Goal: Answer question/provide support: Share knowledge or assist other users

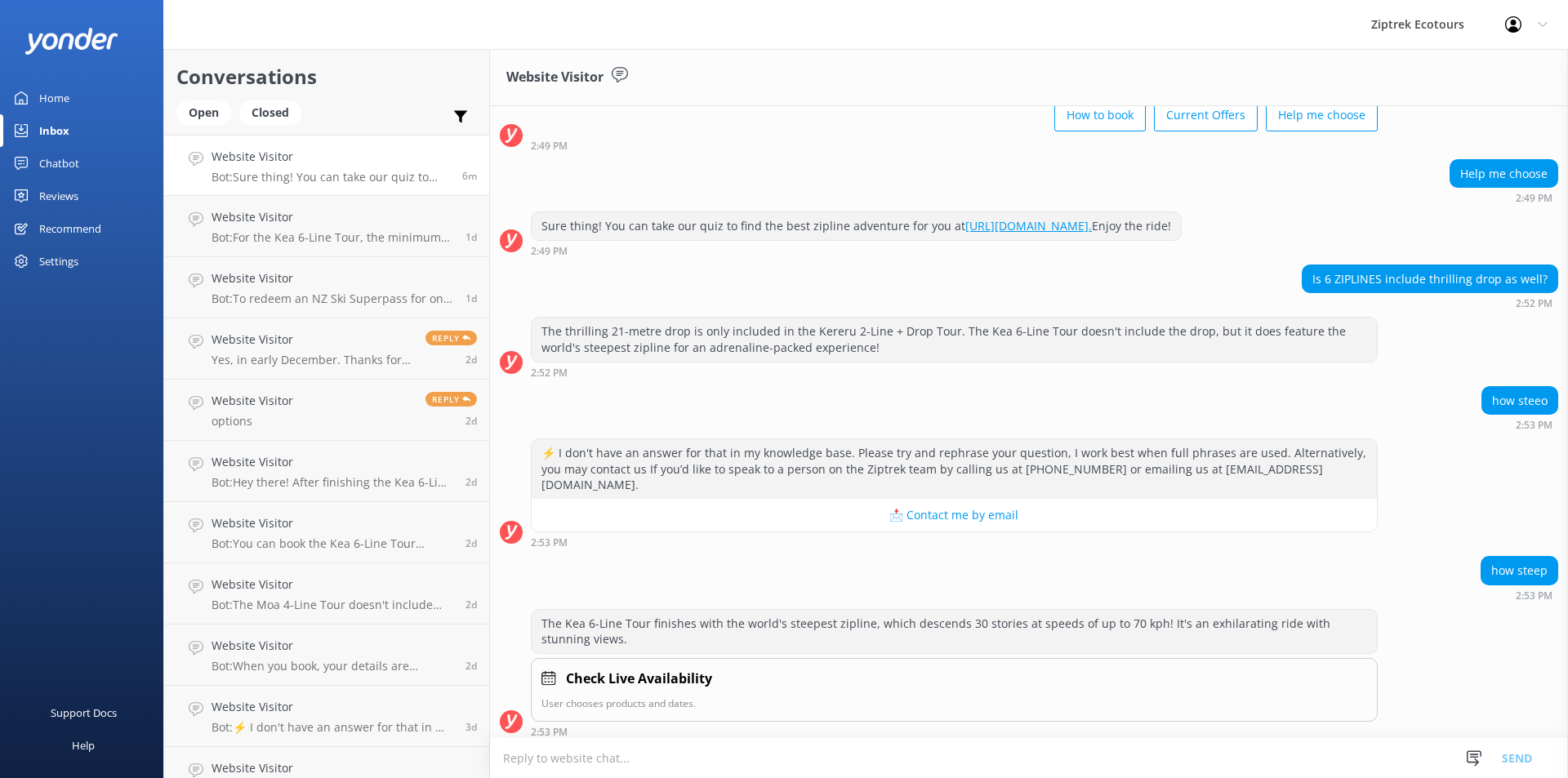
scroll to position [103, 0]
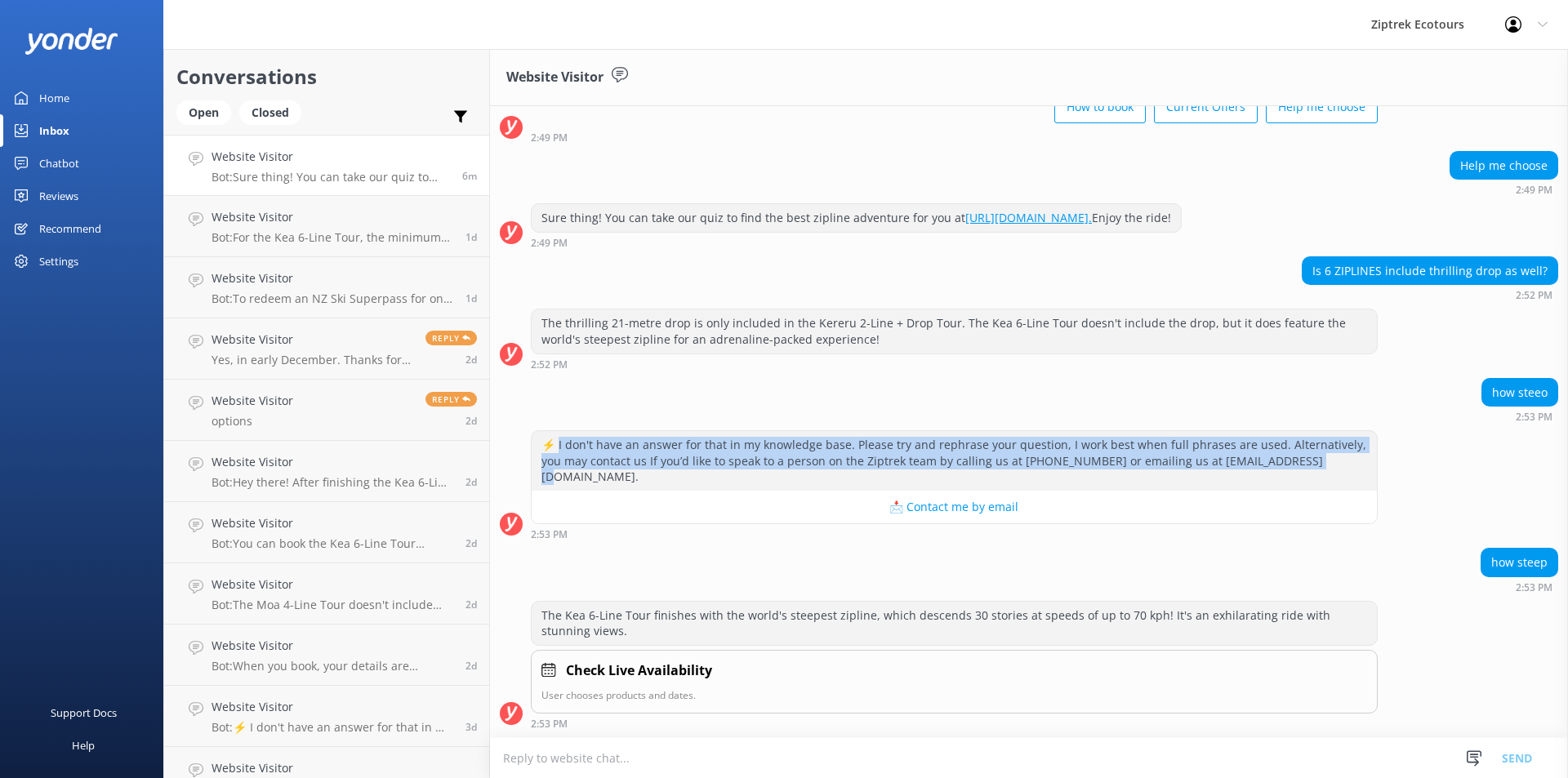
drag, startPoint x: 559, startPoint y: 463, endPoint x: 1395, endPoint y: 475, distance: 836.1
click at [1395, 475] on div "⚡ I don't have an answer for that in my knowledge base. Please try and rephrase…" at bounding box center [1028, 484] width 1078 height 109
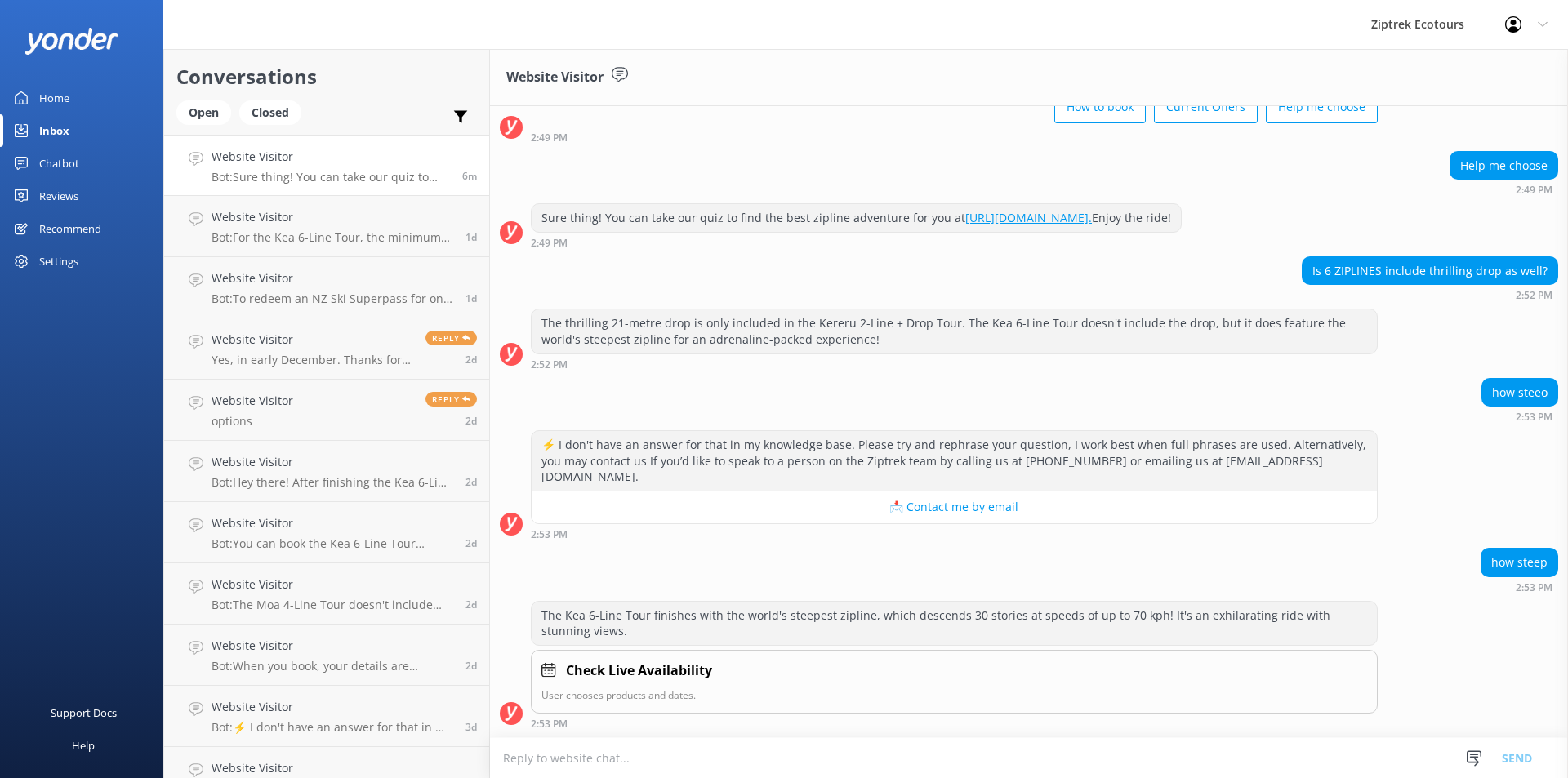
click at [996, 339] on div "The thrilling 21-metre drop is only included in the Kereru 2-Line + Drop Tour. …" at bounding box center [954, 331] width 845 height 43
drag, startPoint x: 981, startPoint y: 350, endPoint x: 615, endPoint y: 334, distance: 366.3
click at [658, 323] on div "[DATE] [PERSON_NAME] 👋 I'm Zippy, your virtual assistant, here to answer your q…" at bounding box center [1028, 370] width 1078 height 734
click at [533, 339] on div "The thrilling 21-metre drop is only included in the Kereru 2-Line + Drop Tour. …" at bounding box center [954, 331] width 845 height 43
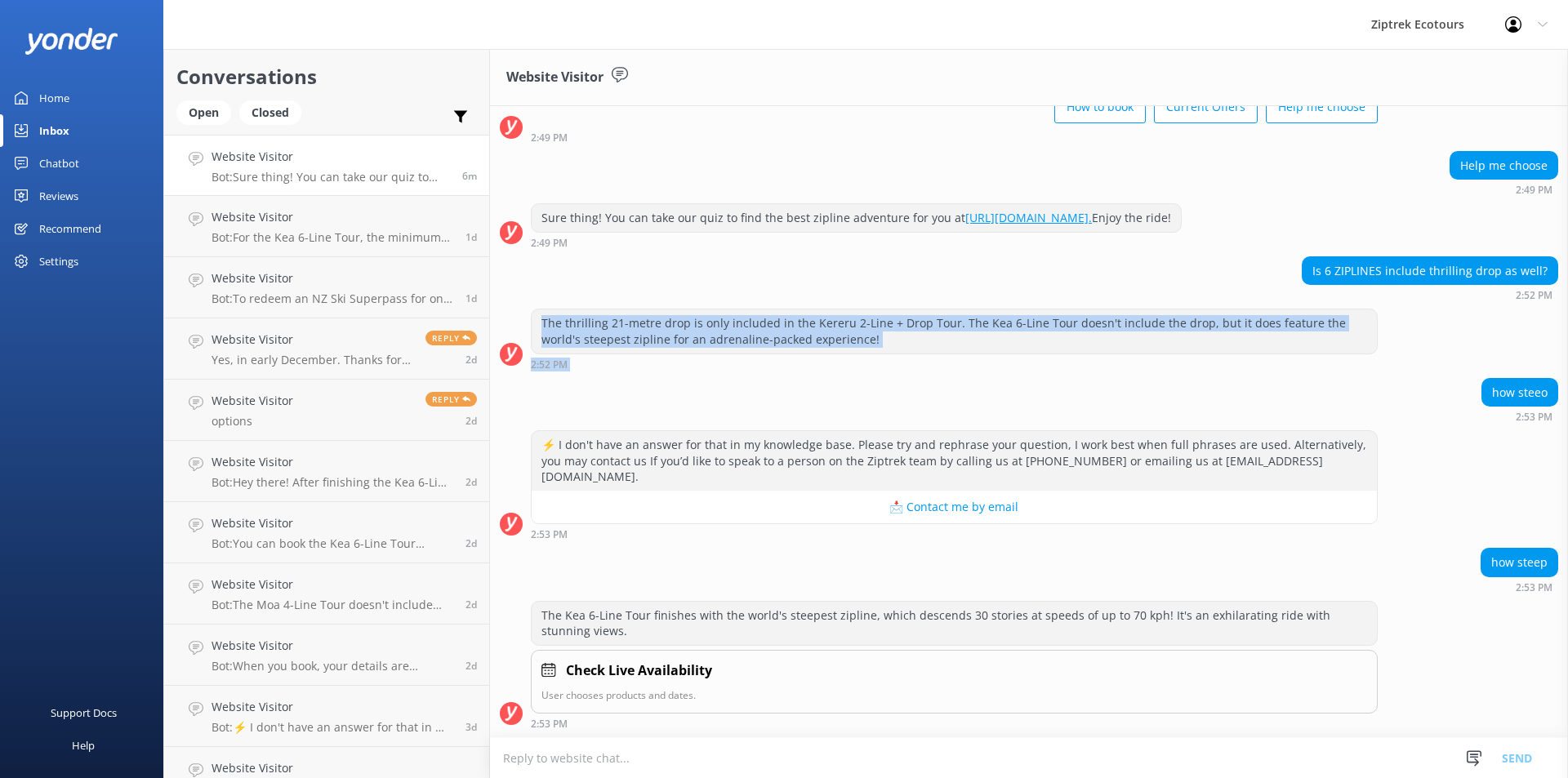
drag, startPoint x: 536, startPoint y: 336, endPoint x: 908, endPoint y: 399, distance: 377.3
click at [908, 399] on div "[DATE] [PERSON_NAME] 👋 I'm Zippy, your virtual assistant, here to answer your q…" at bounding box center [1028, 370] width 1078 height 734
click at [861, 353] on div "The thrilling 21-metre drop is only included in the Kereru 2-Line + Drop Tour. …" at bounding box center [954, 331] width 845 height 43
drag, startPoint x: 858, startPoint y: 359, endPoint x: 527, endPoint y: 313, distance: 334.2
click at [527, 313] on div "[DATE] [PERSON_NAME] 👋 I'm Zippy, your virtual assistant, here to answer your q…" at bounding box center [1028, 370] width 1078 height 734
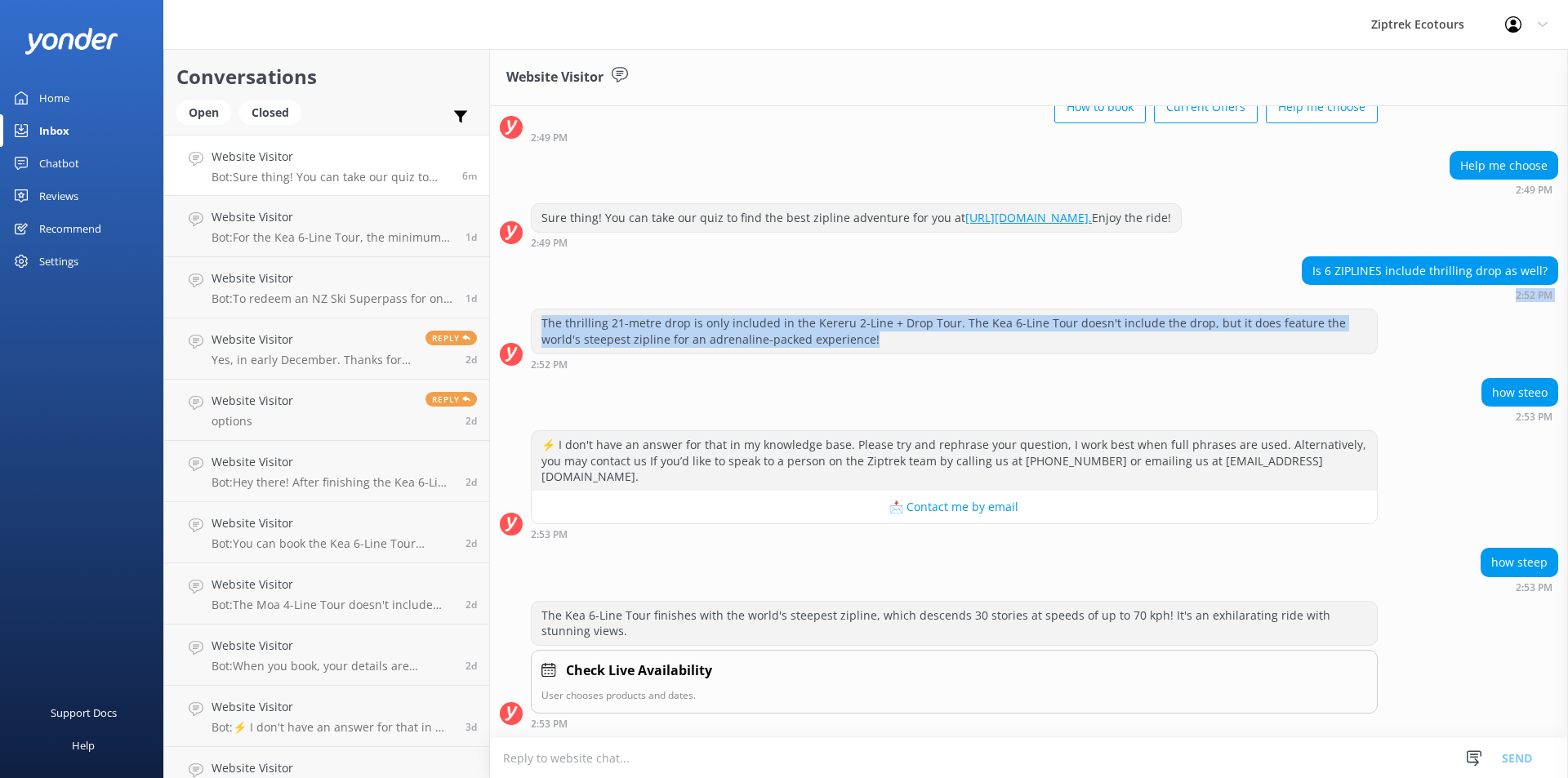
click at [524, 302] on div "Is 6 ZIPLINES include thrilling drop as well? 2:52 PM" at bounding box center [1028, 279] width 1078 height 45
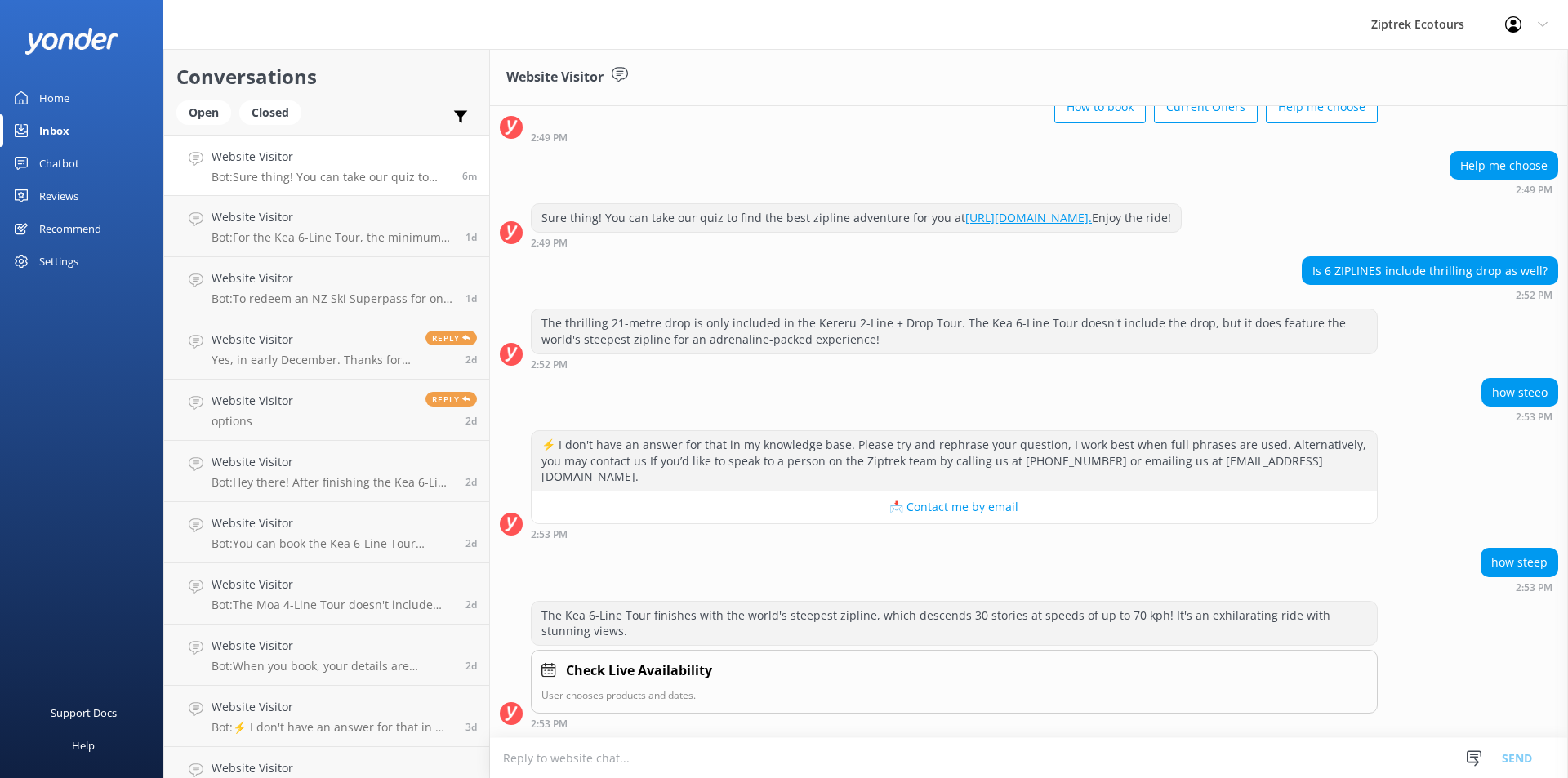
drag, startPoint x: 535, startPoint y: 209, endPoint x: 571, endPoint y: 234, distance: 43.8
click at [571, 234] on div "Sure thing! You can take our quiz to find the best zipline adventure for you at…" at bounding box center [855, 225] width 650 height 45
click at [571, 232] on div "Sure thing! You can take our quiz to find the best zipline adventure for you at…" at bounding box center [856, 217] width 650 height 28
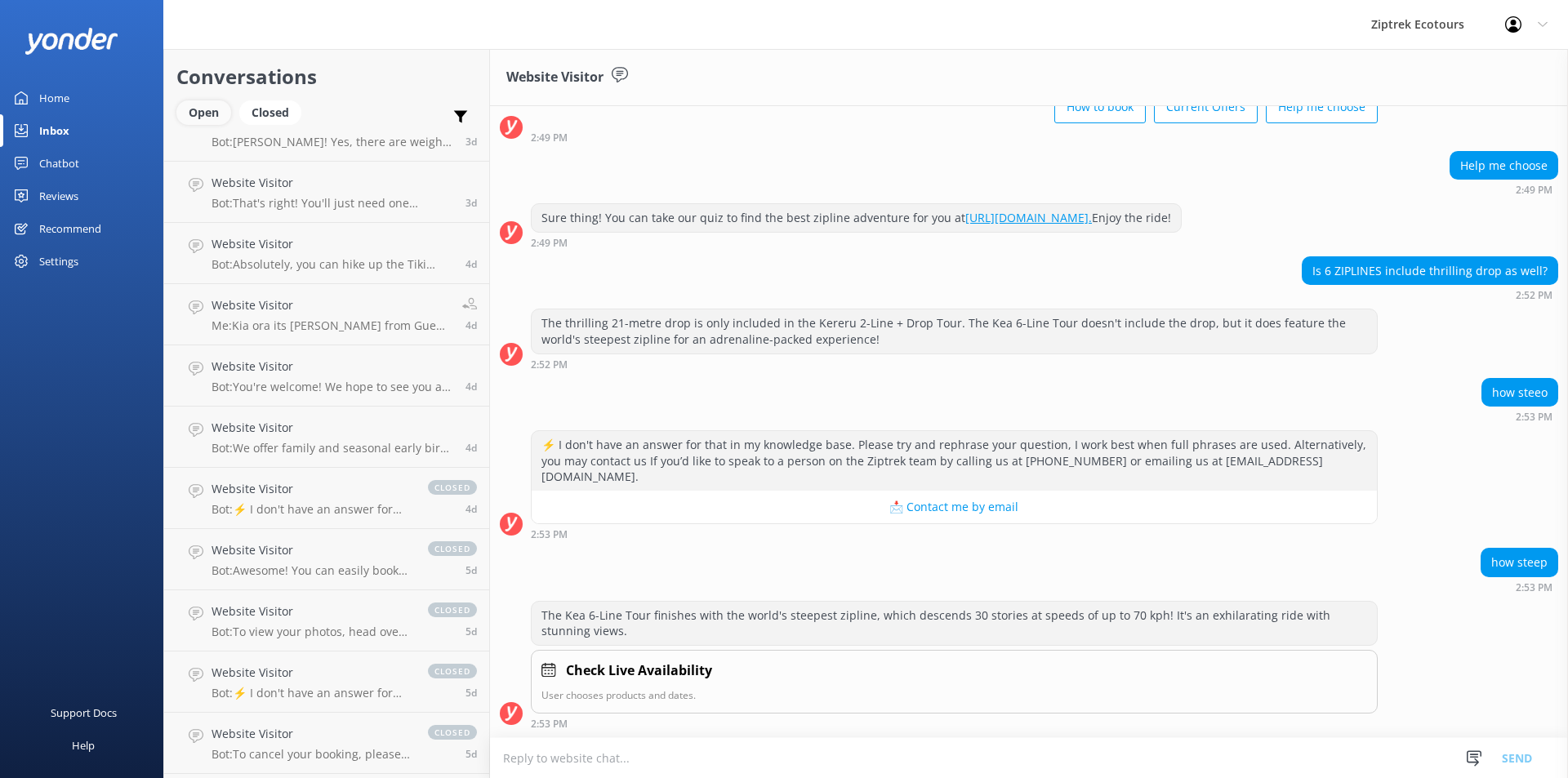
click at [197, 116] on div "Open" at bounding box center [204, 113] width 55 height 25
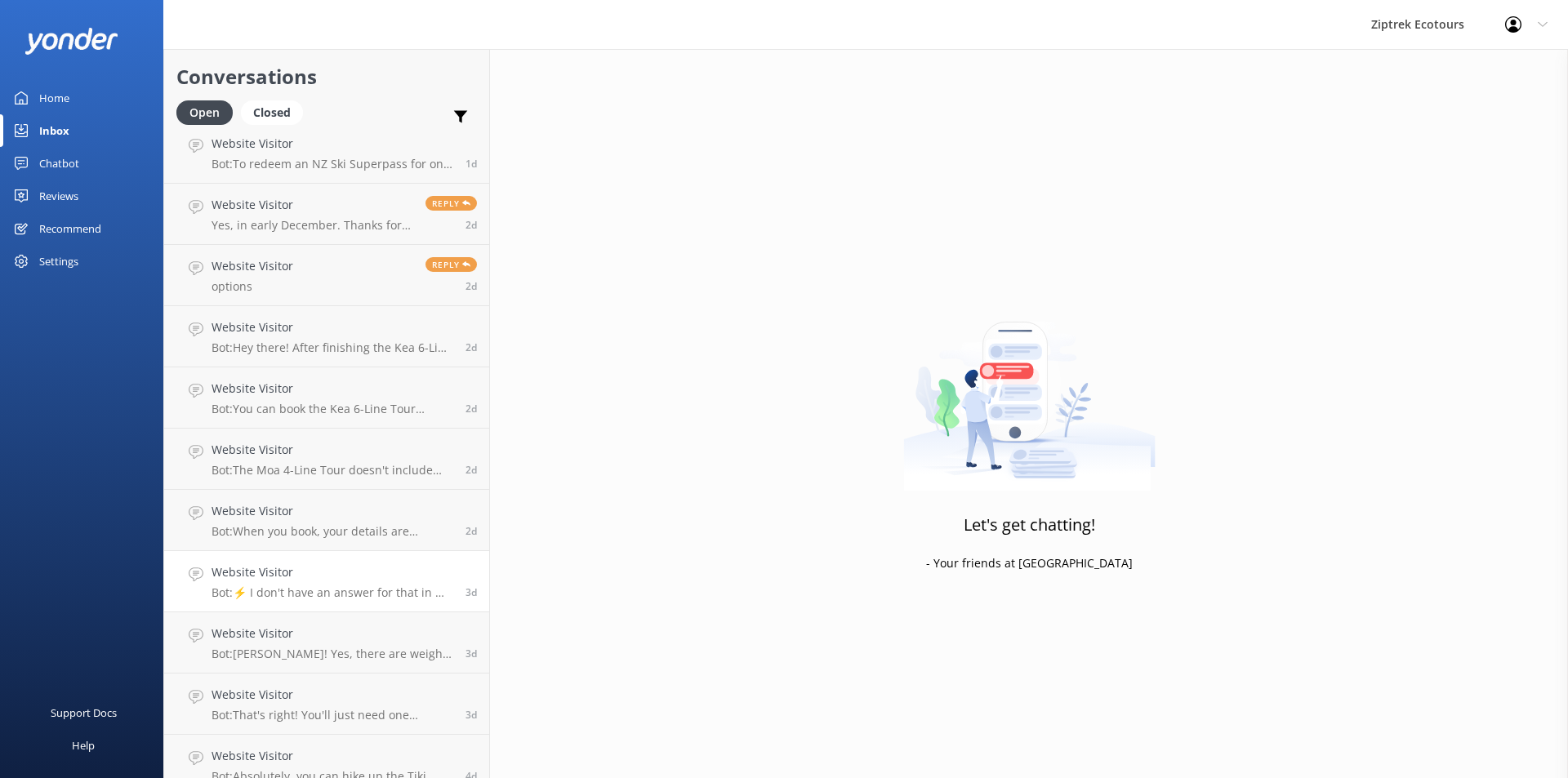
scroll to position [336, 0]
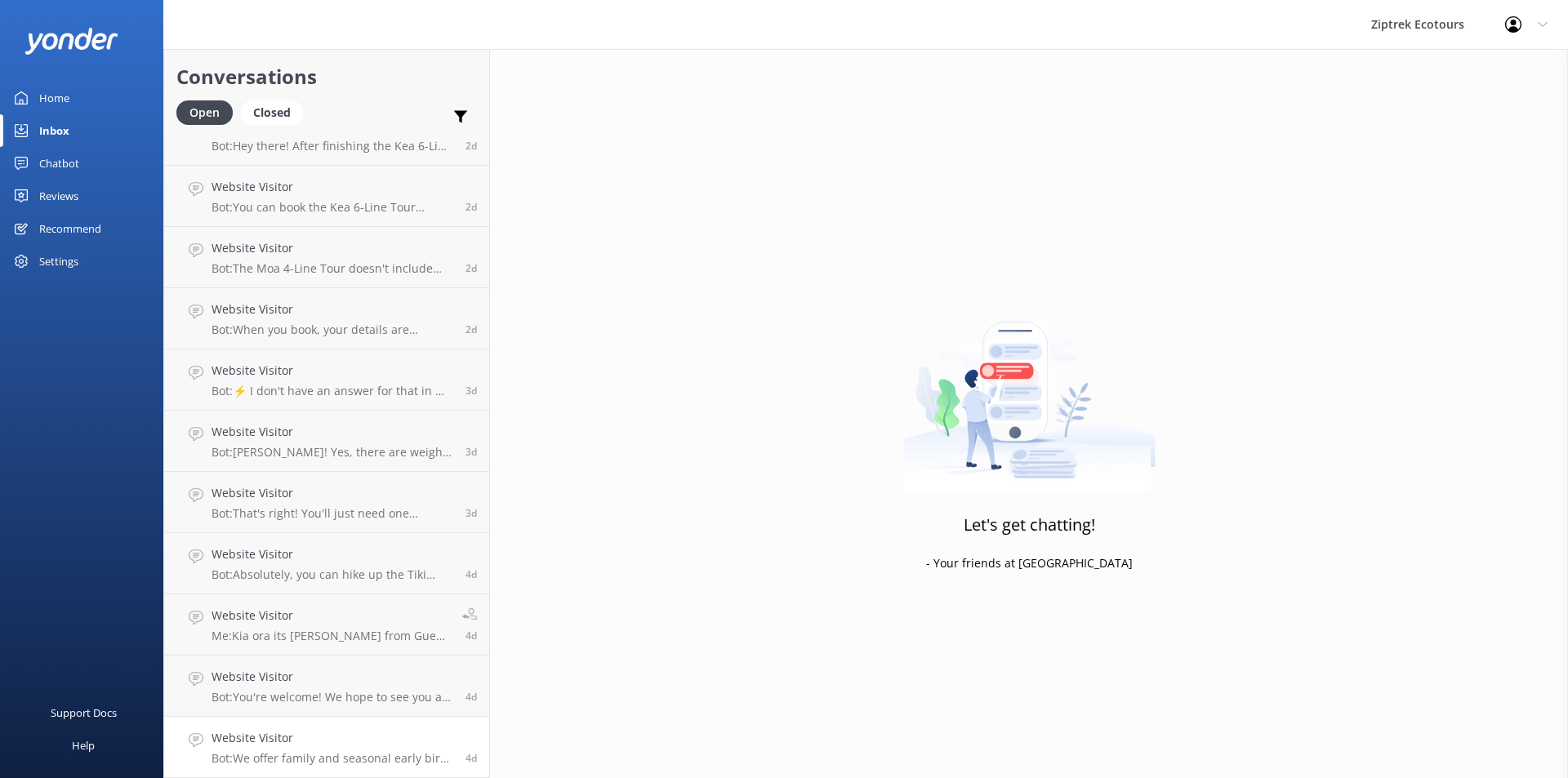
click at [365, 756] on p "Bot: We offer family and seasonal early bird discounts, which can change throug…" at bounding box center [332, 758] width 241 height 15
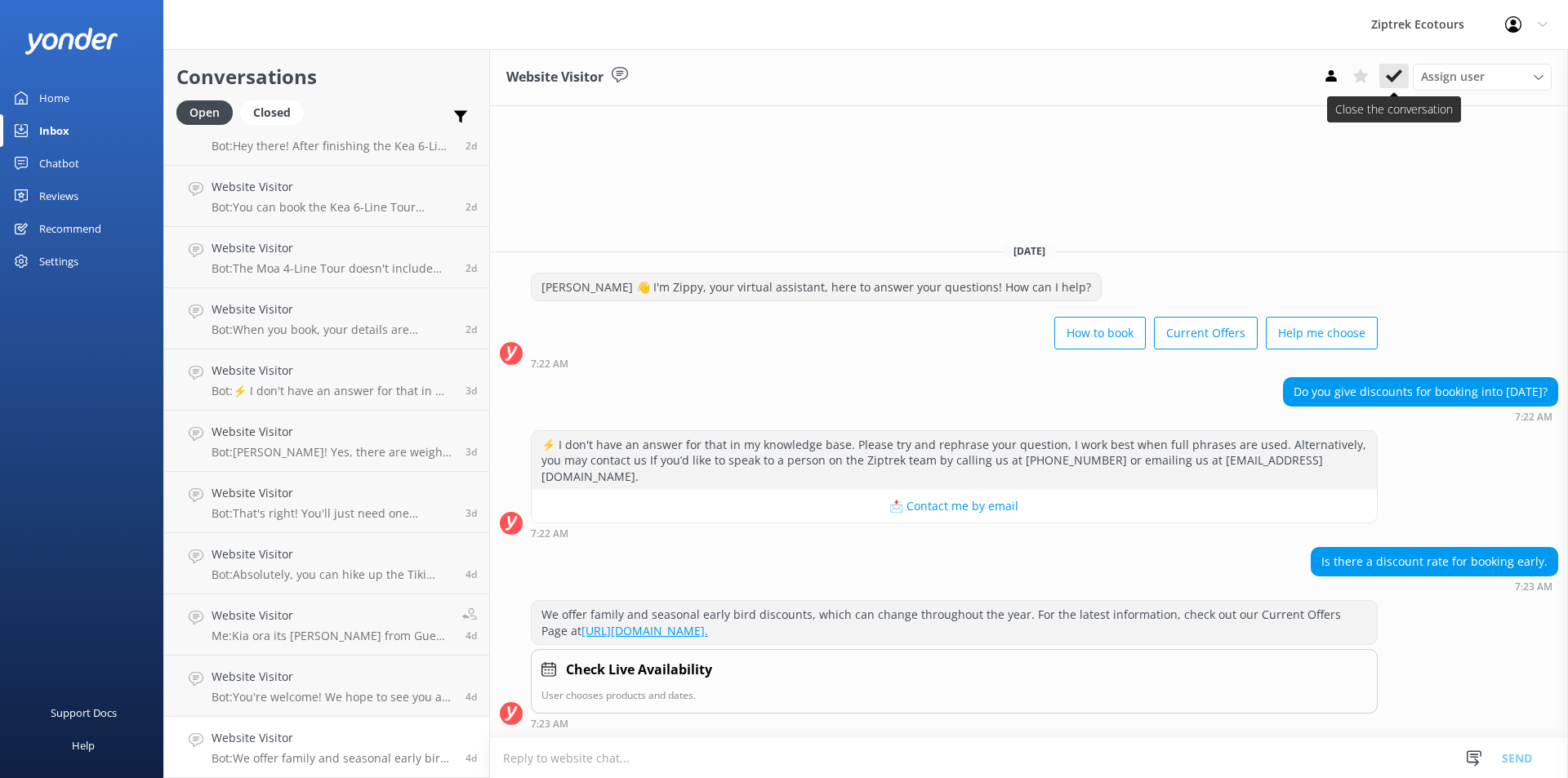
click at [1392, 88] on button at bounding box center [1393, 76] width 29 height 25
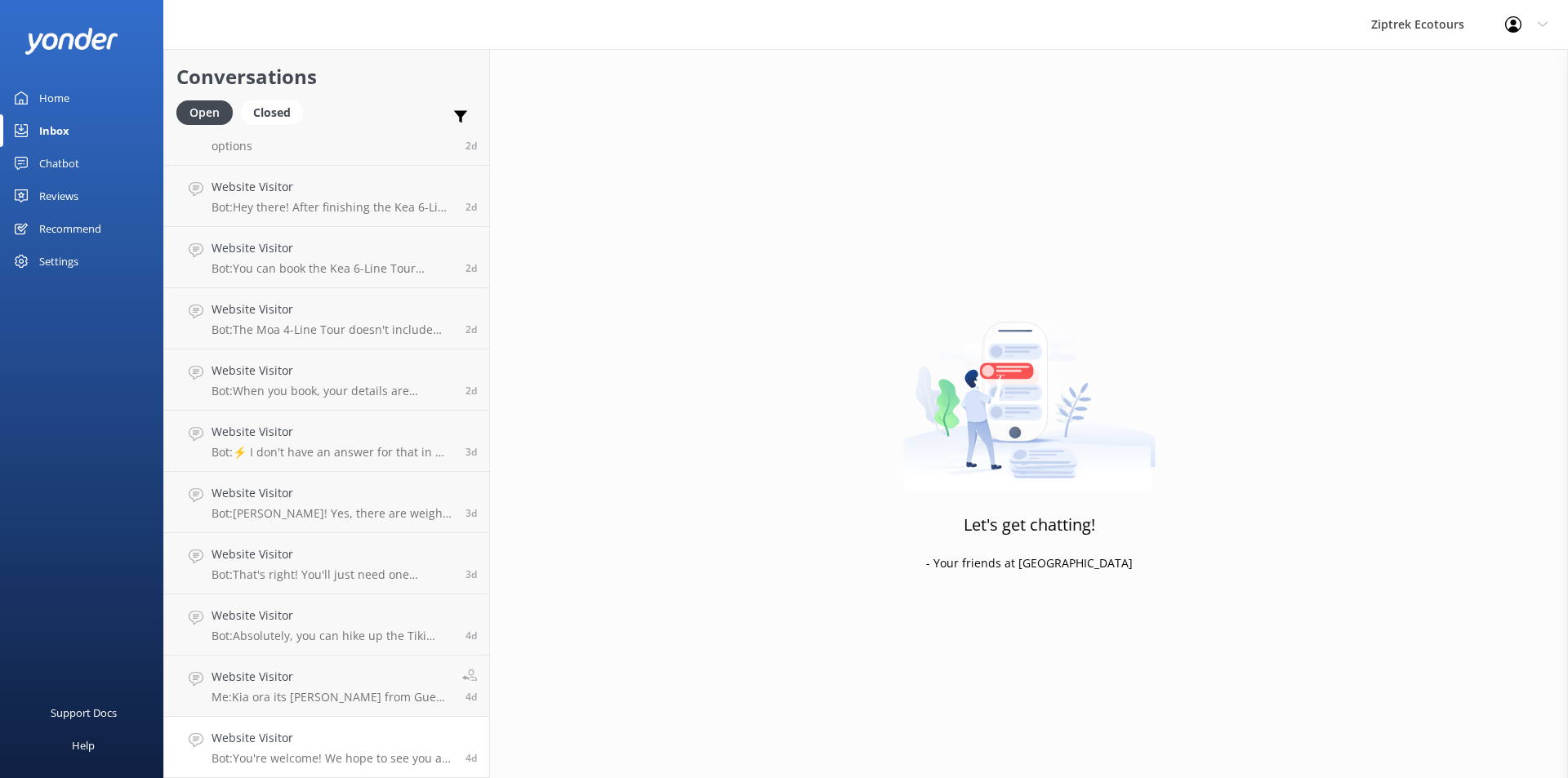
scroll to position [275, 0]
click at [394, 733] on h4 "Website Visitor" at bounding box center [332, 738] width 241 height 18
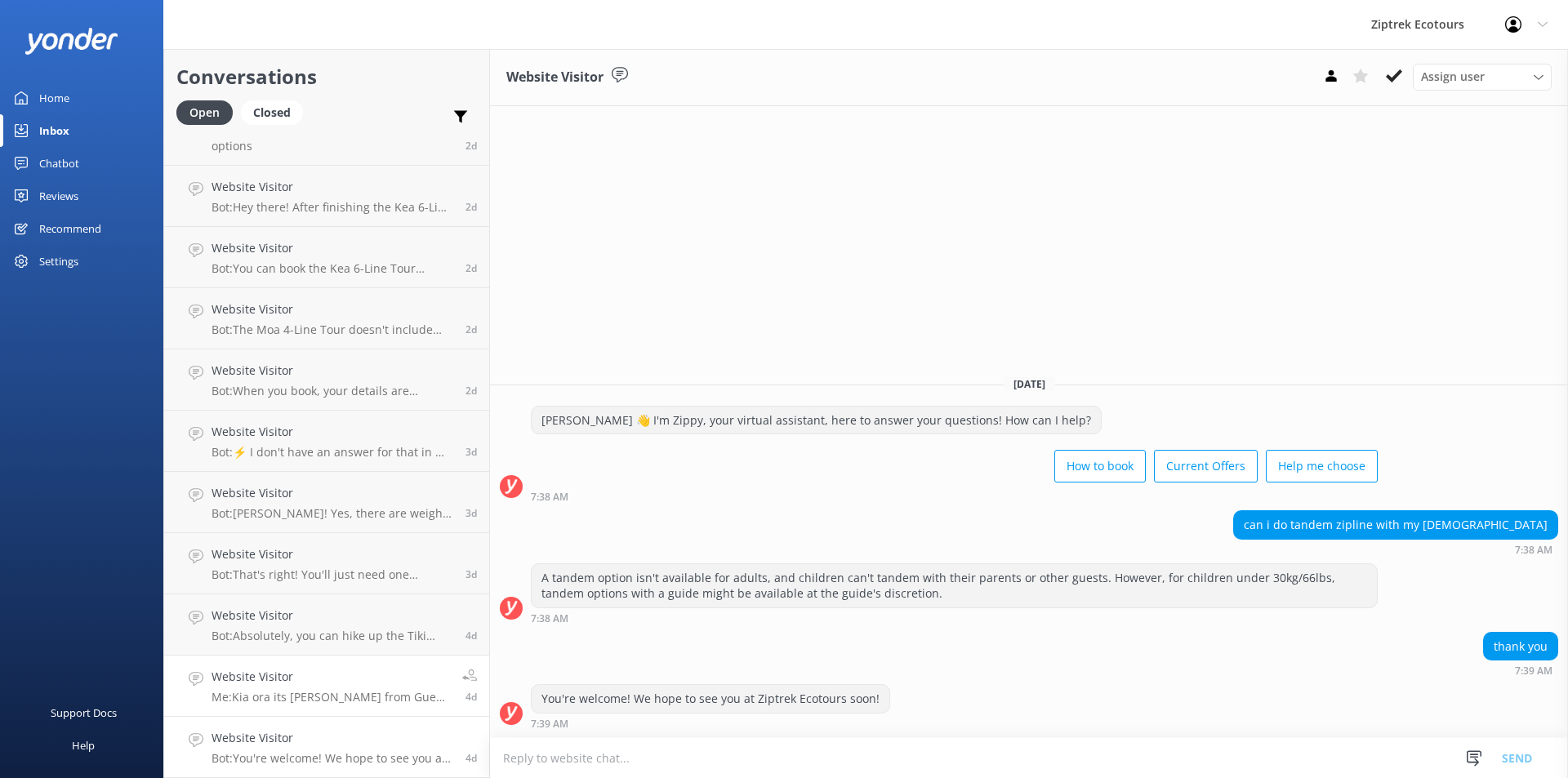
click at [374, 695] on p "Me: Kia ora its [PERSON_NAME] from Guest services, can you advise further what …" at bounding box center [330, 697] width 239 height 15
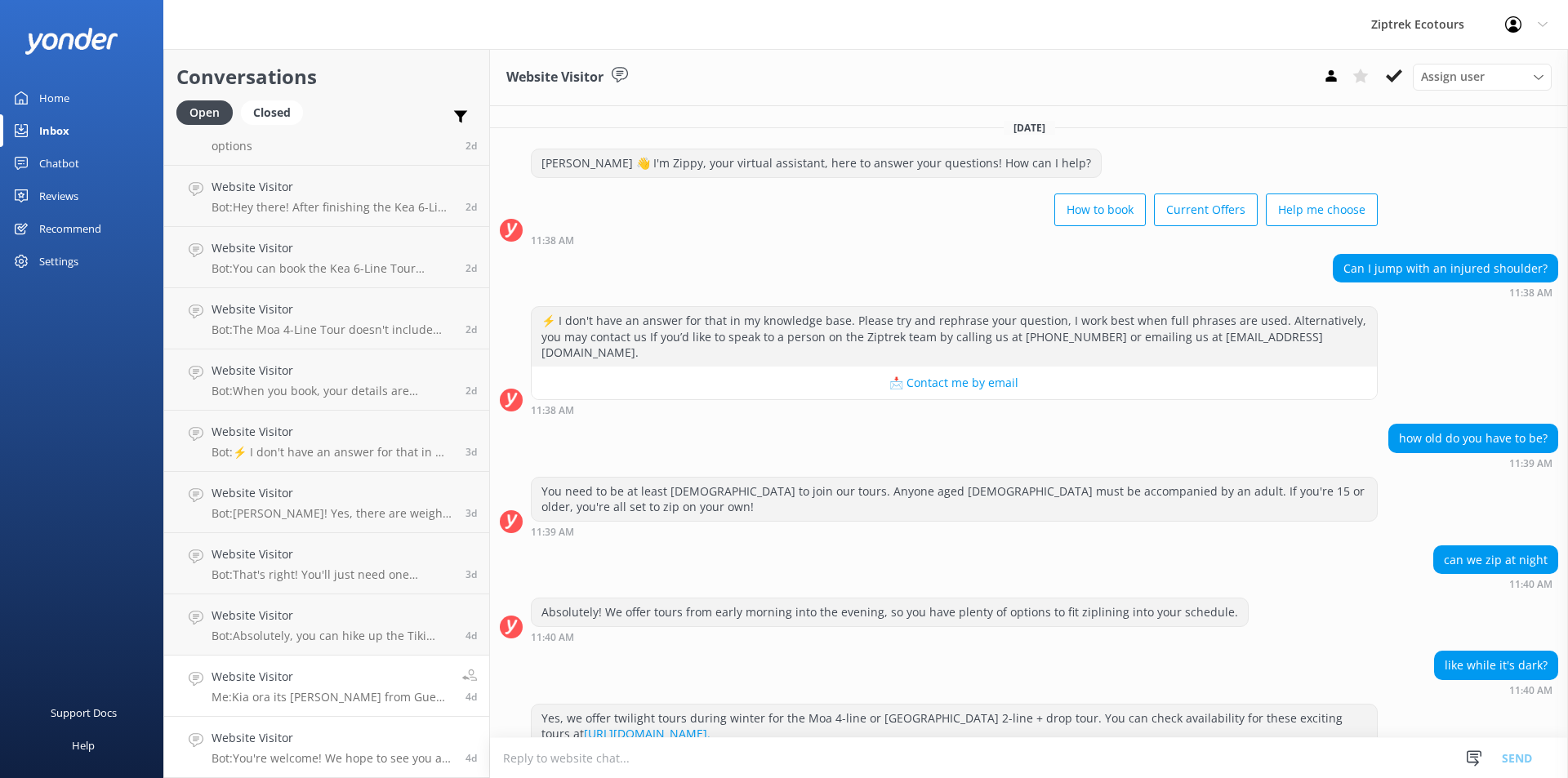
scroll to position [126, 0]
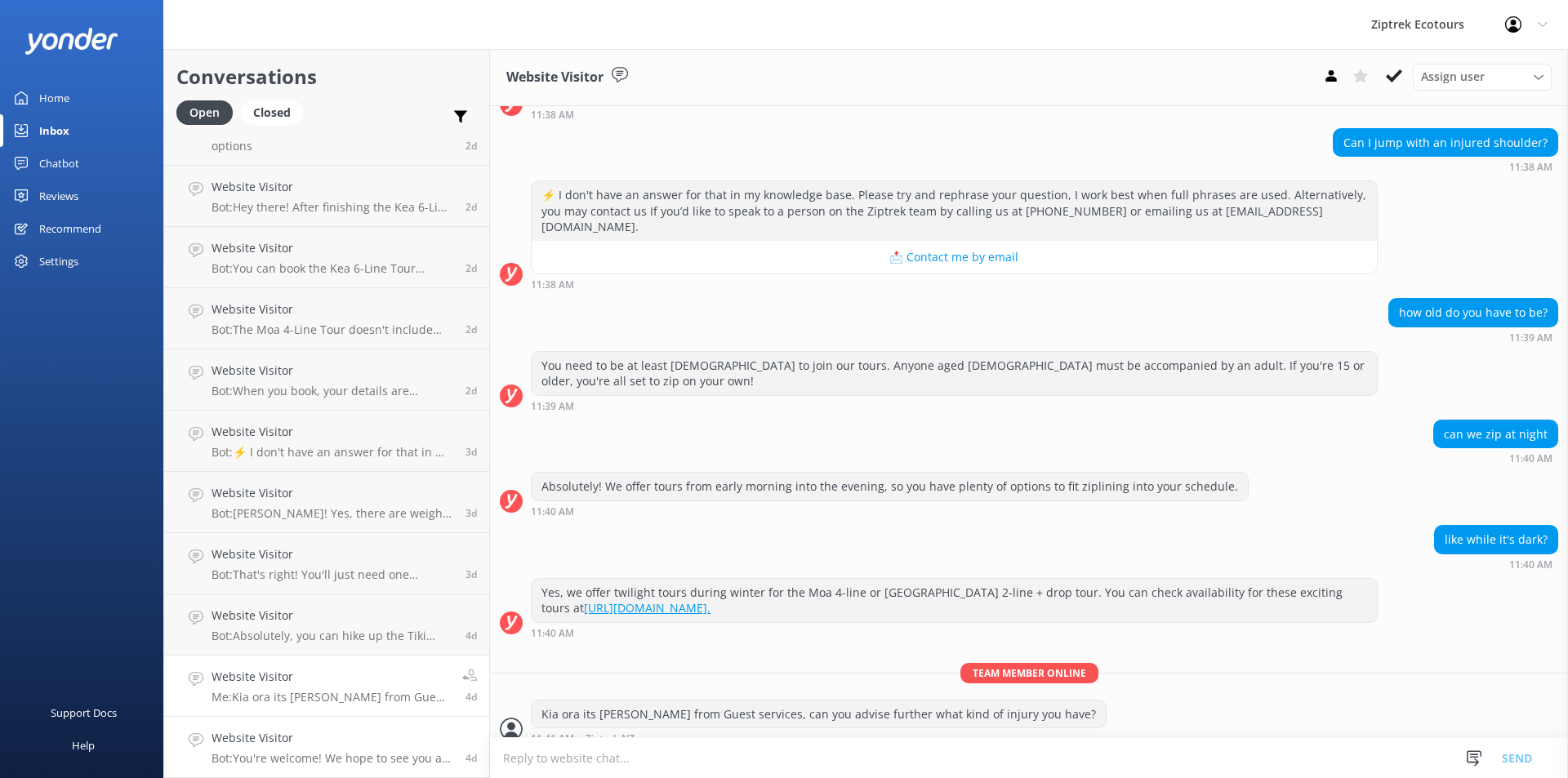
click at [281, 735] on h4 "Website Visitor" at bounding box center [332, 738] width 241 height 18
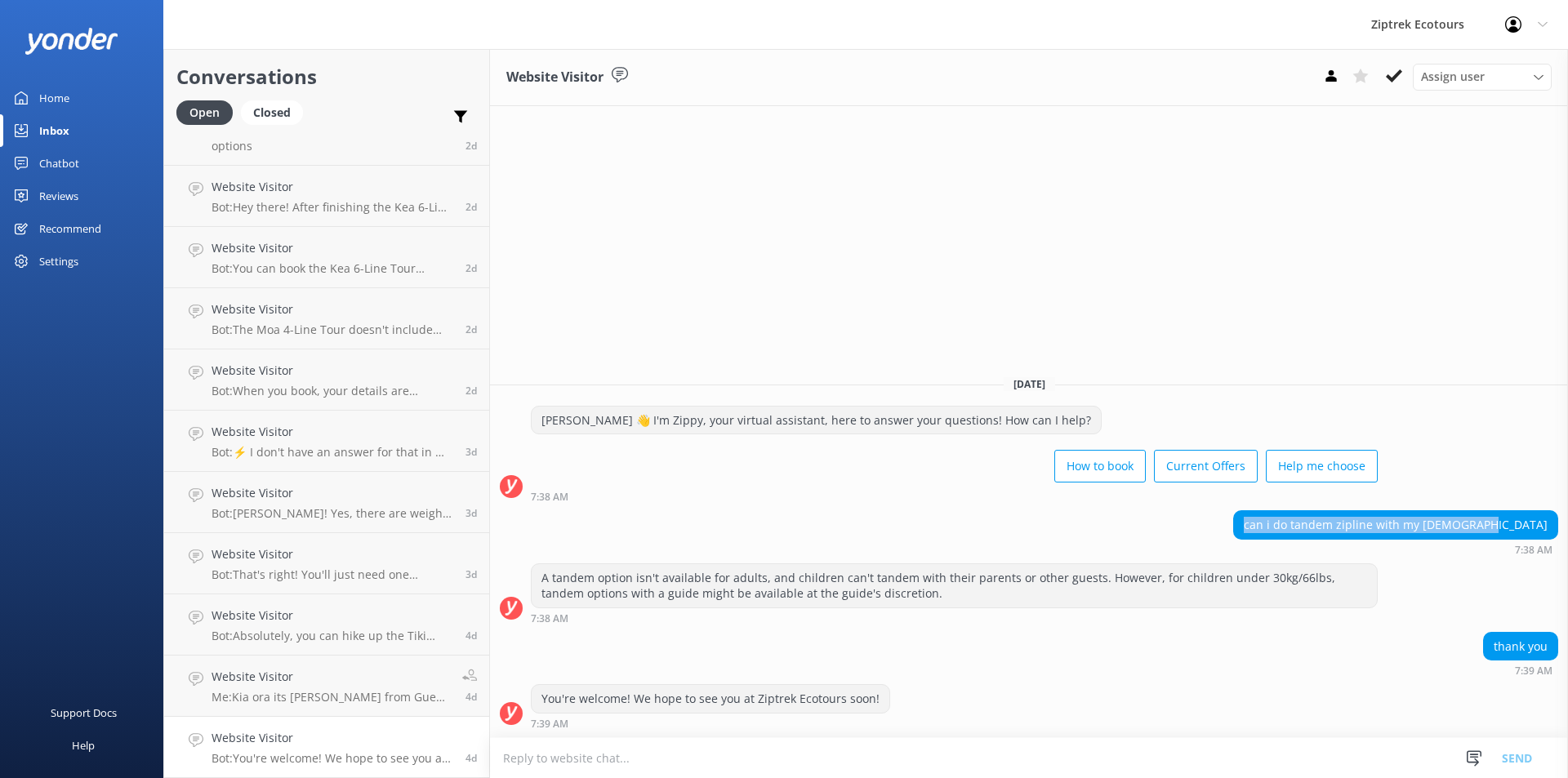
drag, startPoint x: 1556, startPoint y: 518, endPoint x: 1325, endPoint y: 526, distance: 231.1
click at [1325, 526] on div "can i do tandem zipline with my [DEMOGRAPHIC_DATA]" at bounding box center [1395, 524] width 323 height 28
click at [41, 168] on div "Chatbot" at bounding box center [59, 163] width 40 height 33
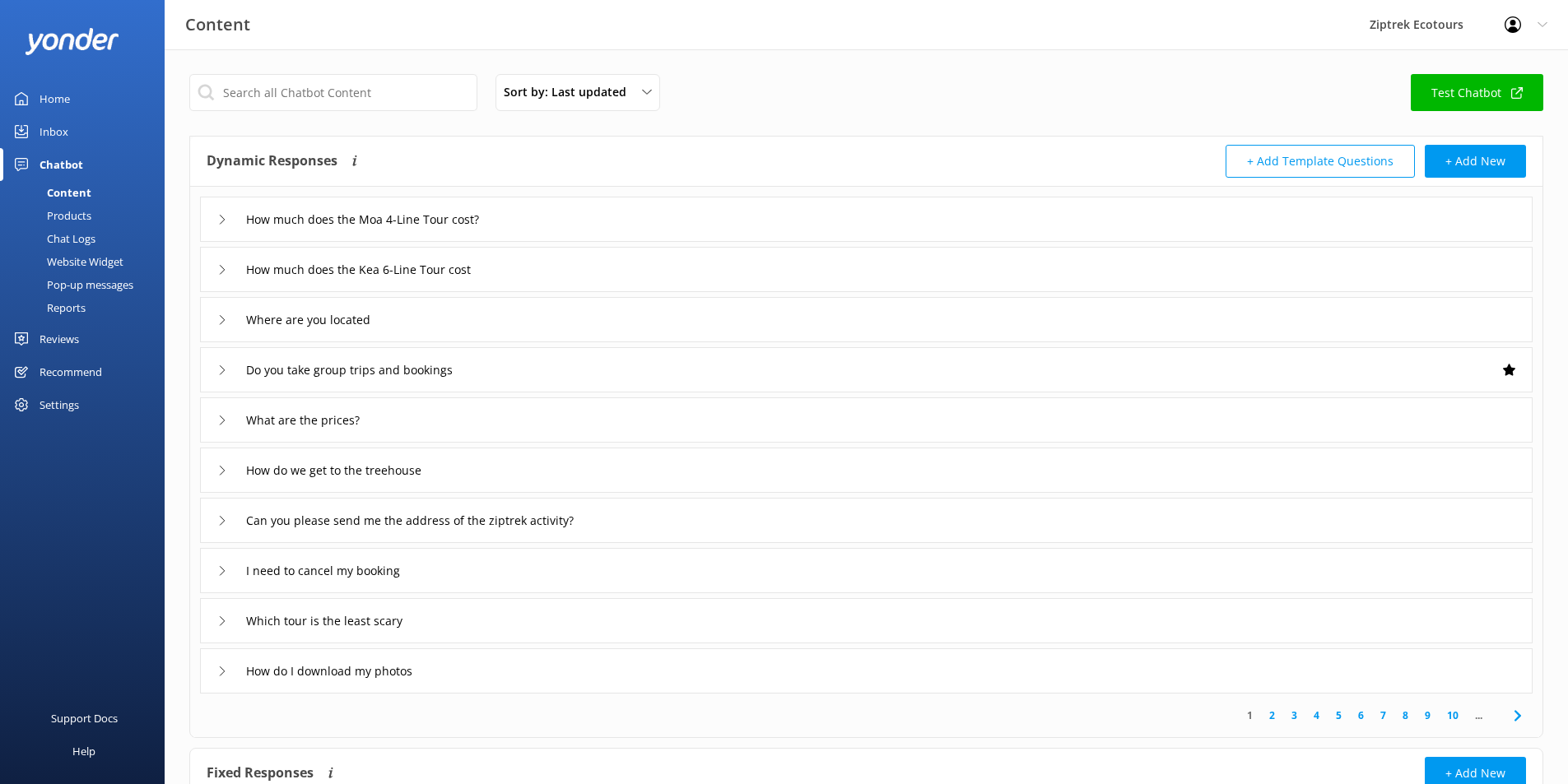
click at [74, 189] on div "Content" at bounding box center [50, 192] width 81 height 23
click at [325, 100] on input "text" at bounding box center [334, 92] width 288 height 37
click at [45, 133] on div "Inbox" at bounding box center [54, 131] width 29 height 33
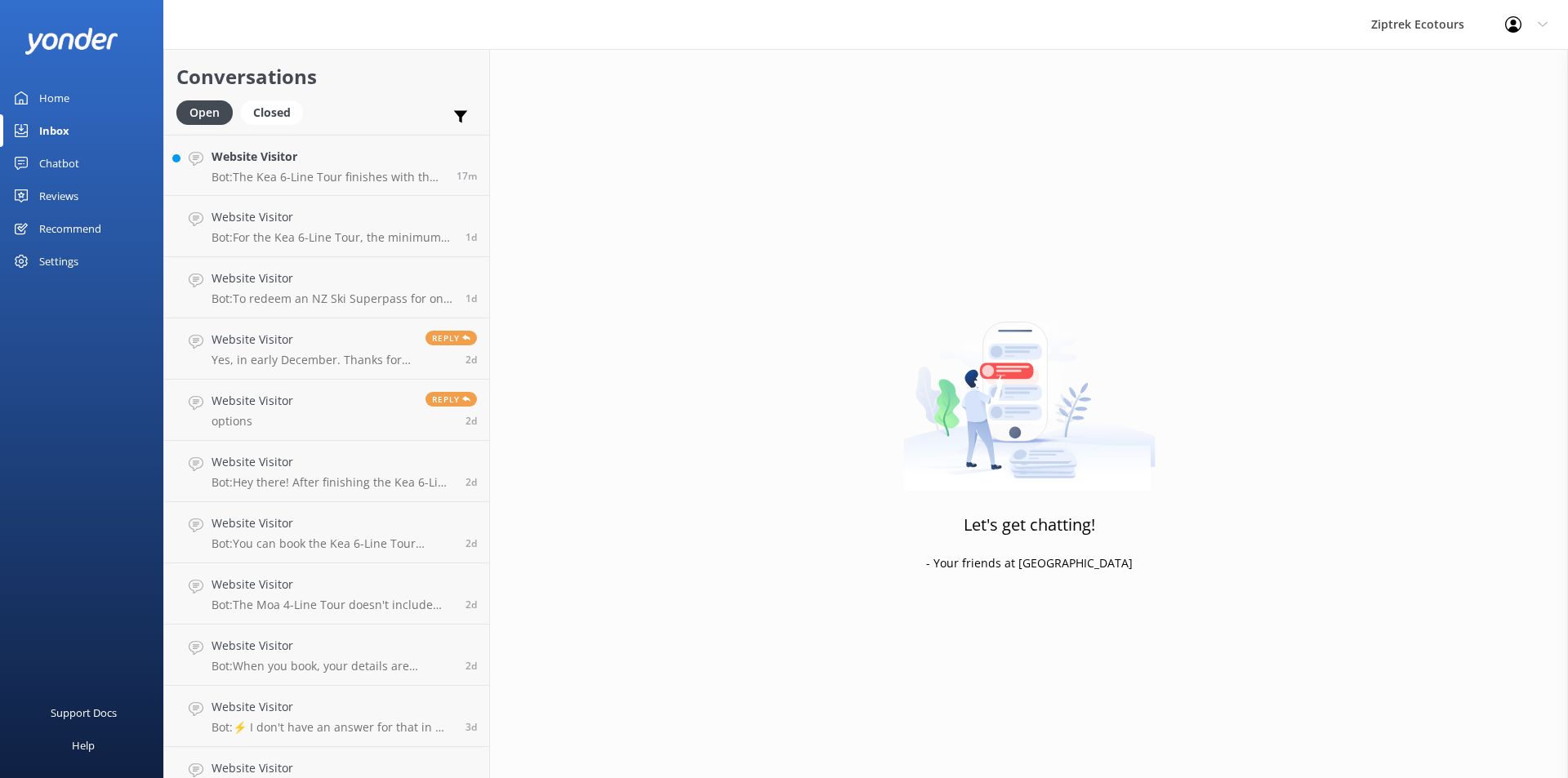
click at [49, 96] on div "Home" at bounding box center [54, 98] width 30 height 33
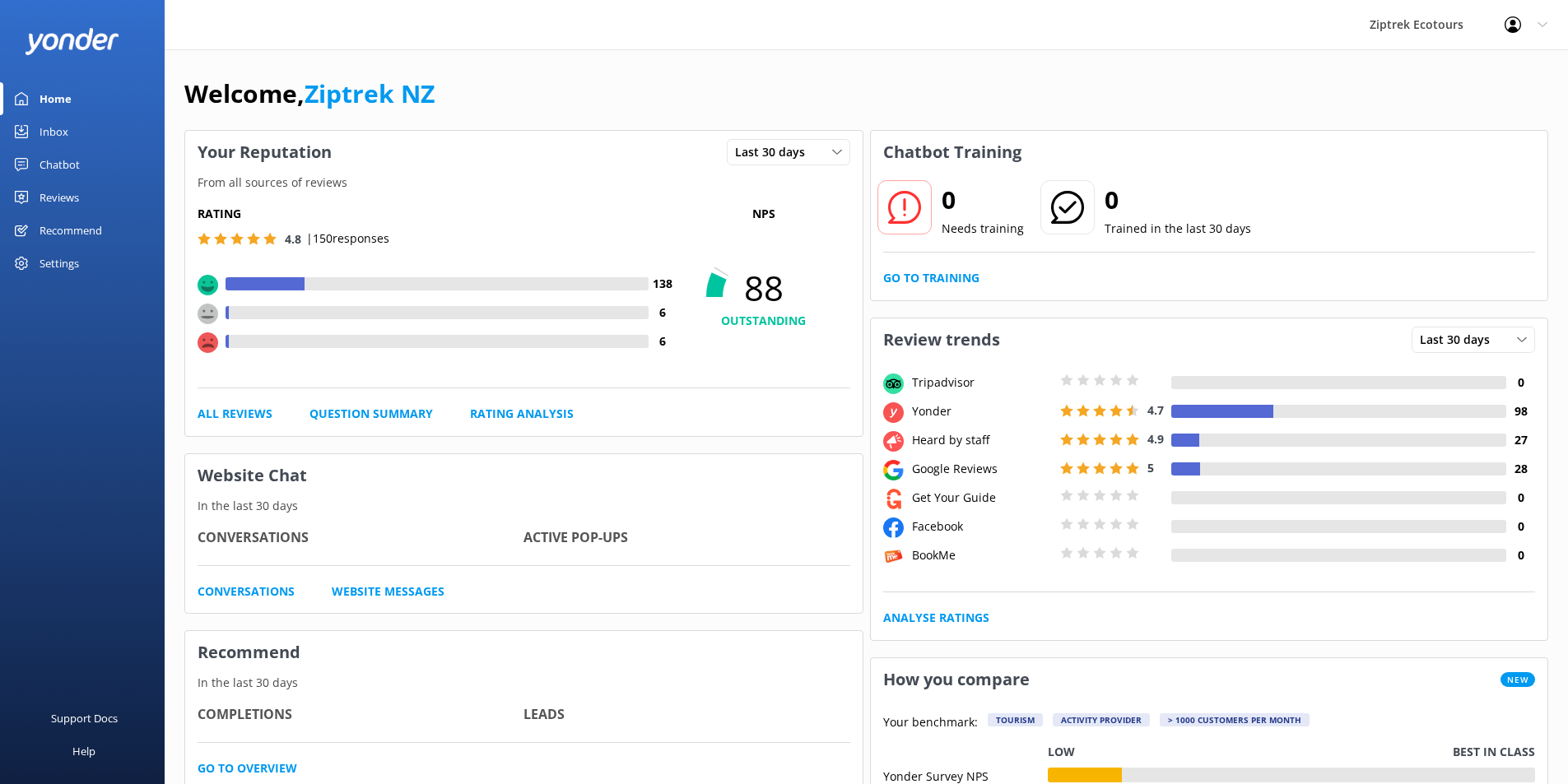
click at [50, 122] on div "Inbox" at bounding box center [54, 131] width 29 height 33
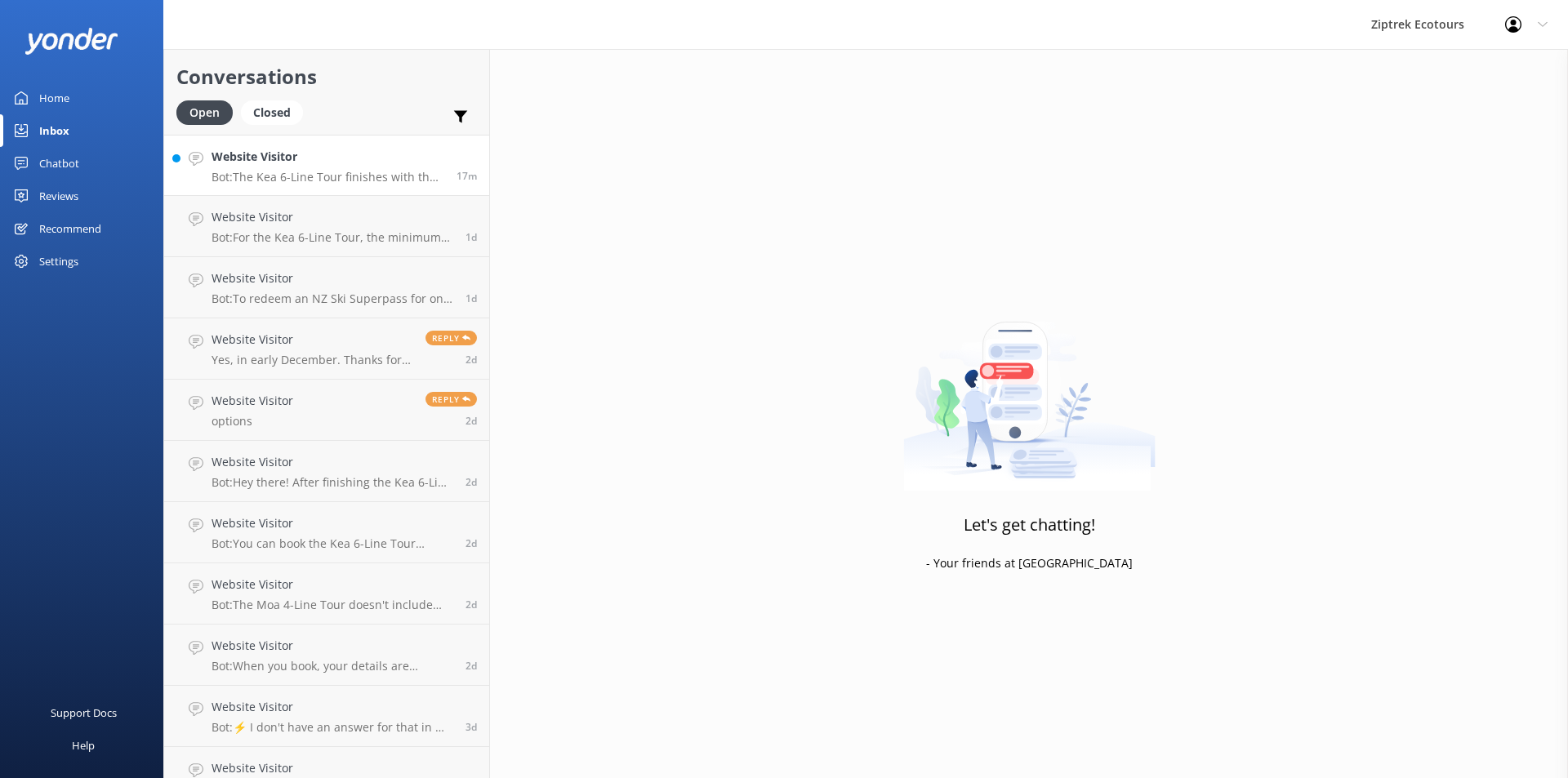
click at [295, 166] on h4 "Website Visitor" at bounding box center [327, 157] width 232 height 18
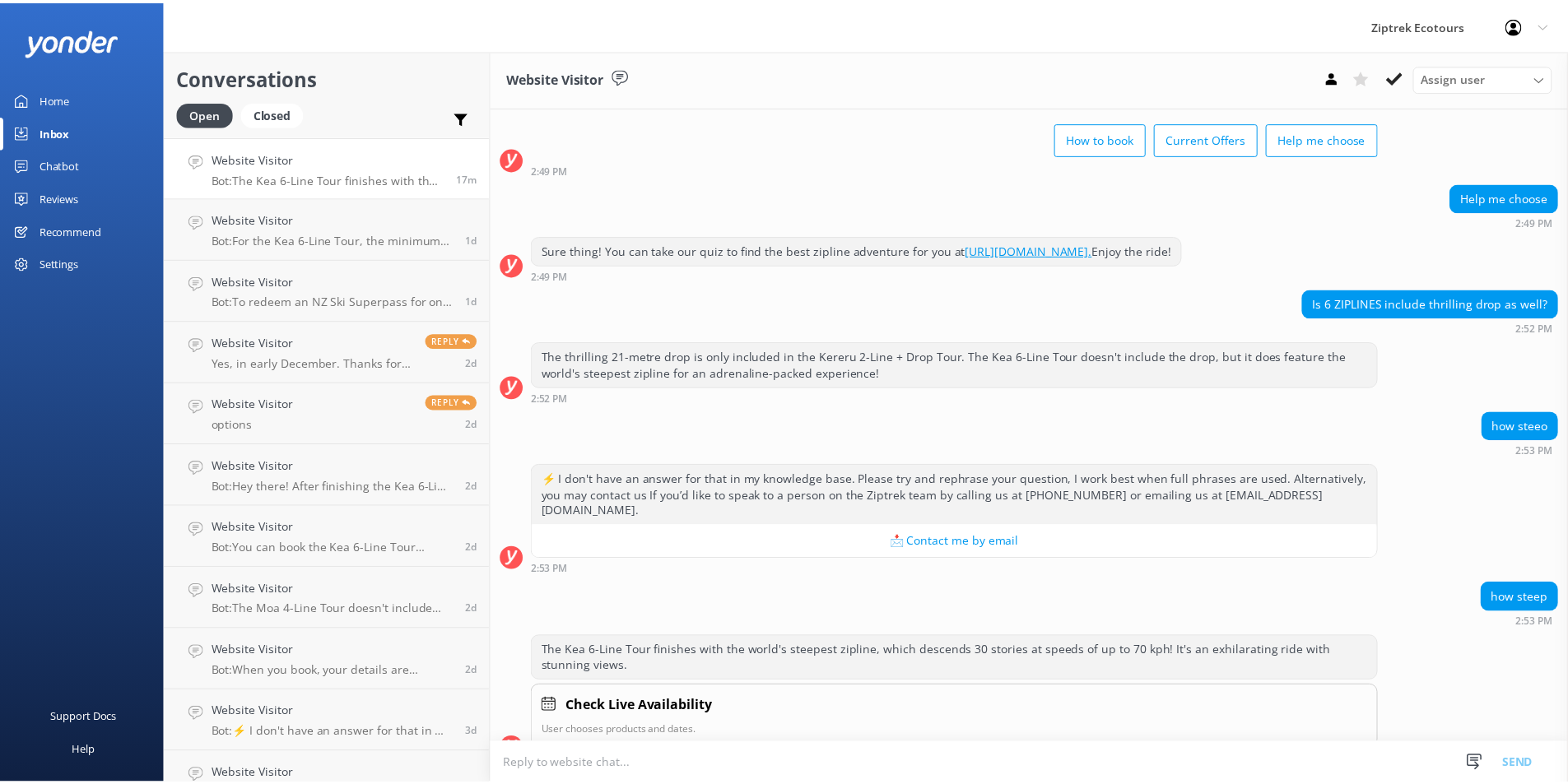
scroll to position [104, 0]
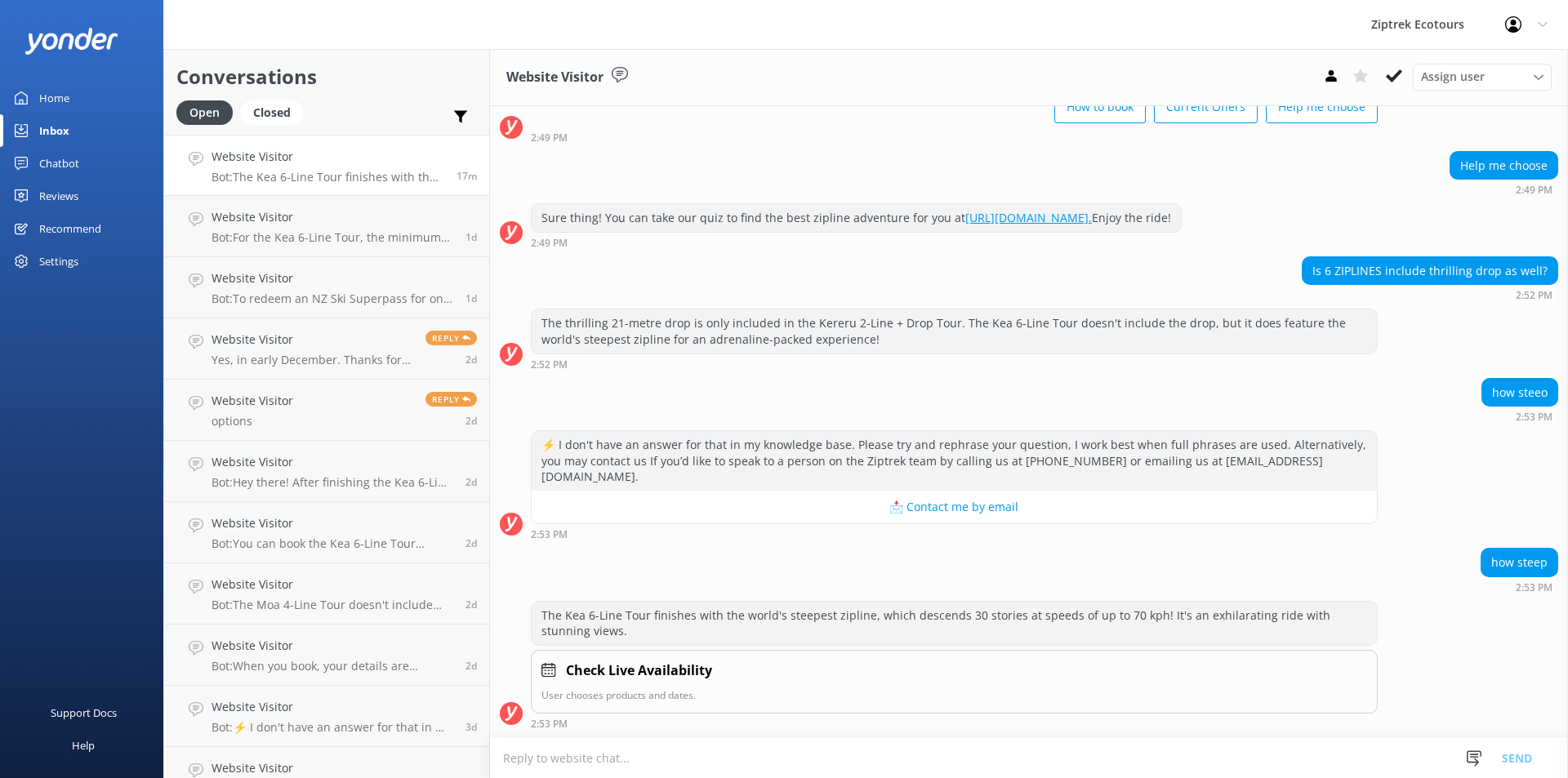
click at [83, 104] on link "Home" at bounding box center [82, 98] width 163 height 33
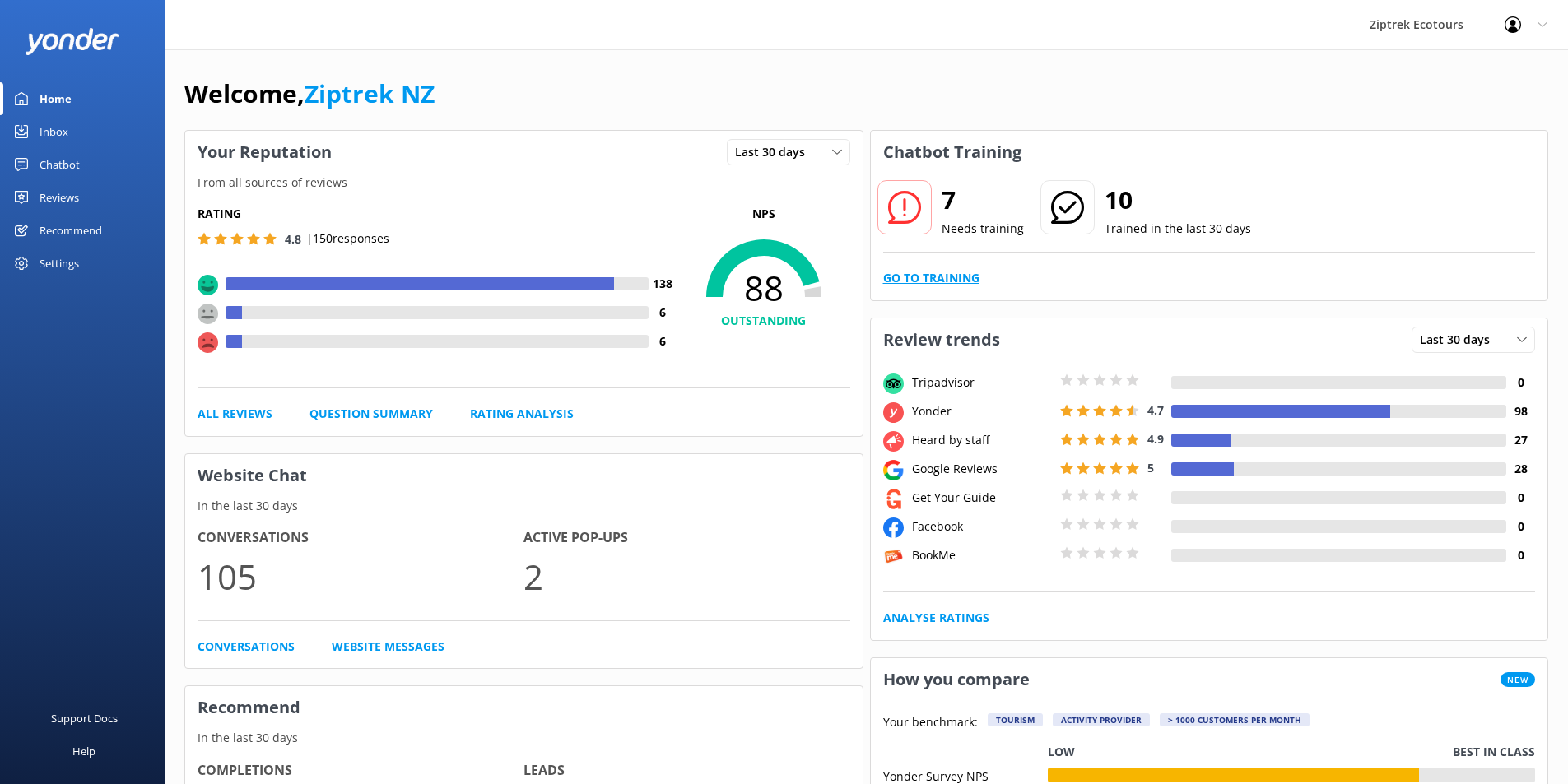
click at [954, 274] on link "Go to Training" at bounding box center [931, 278] width 97 height 18
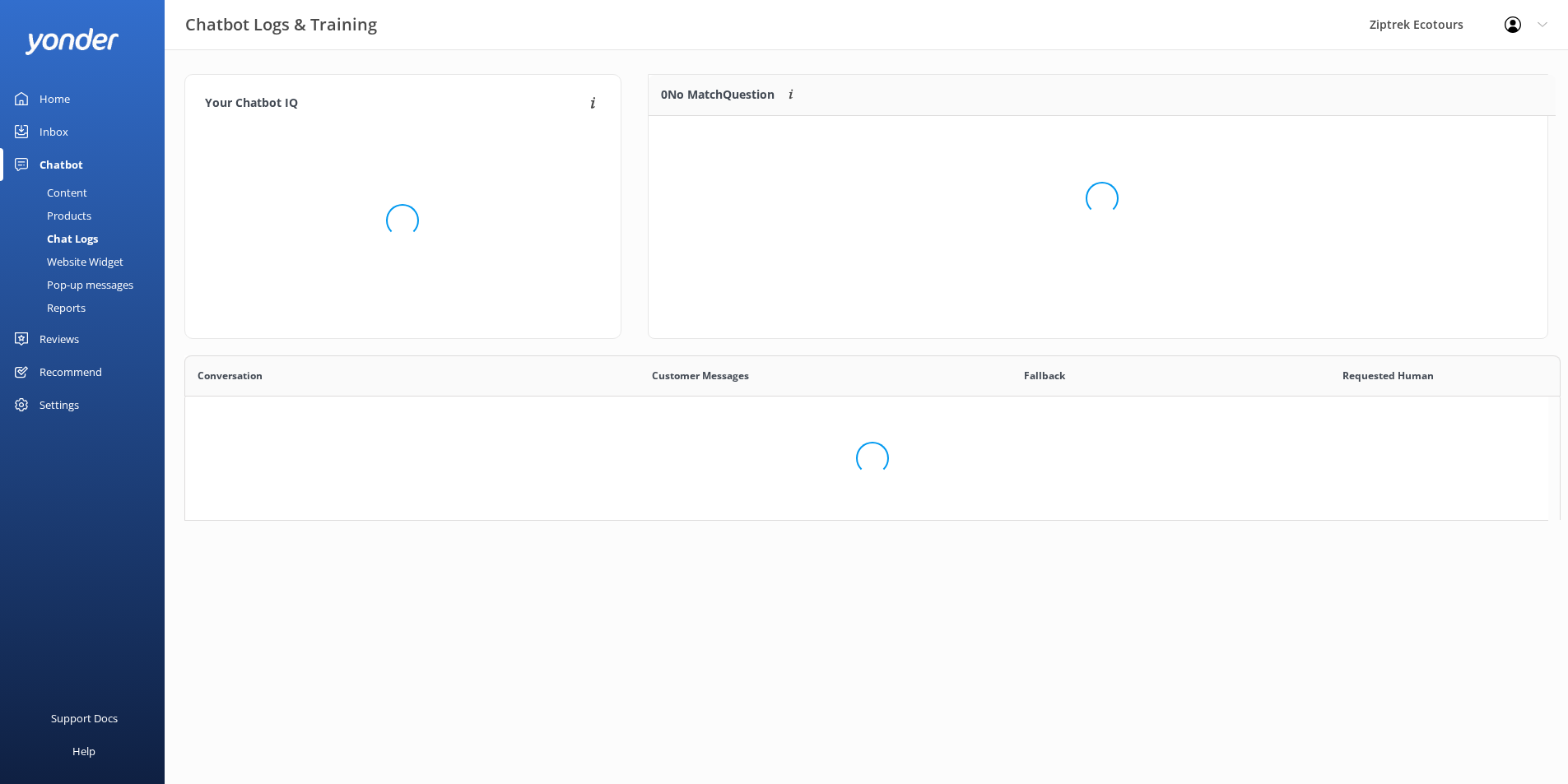
scroll to position [13, 13]
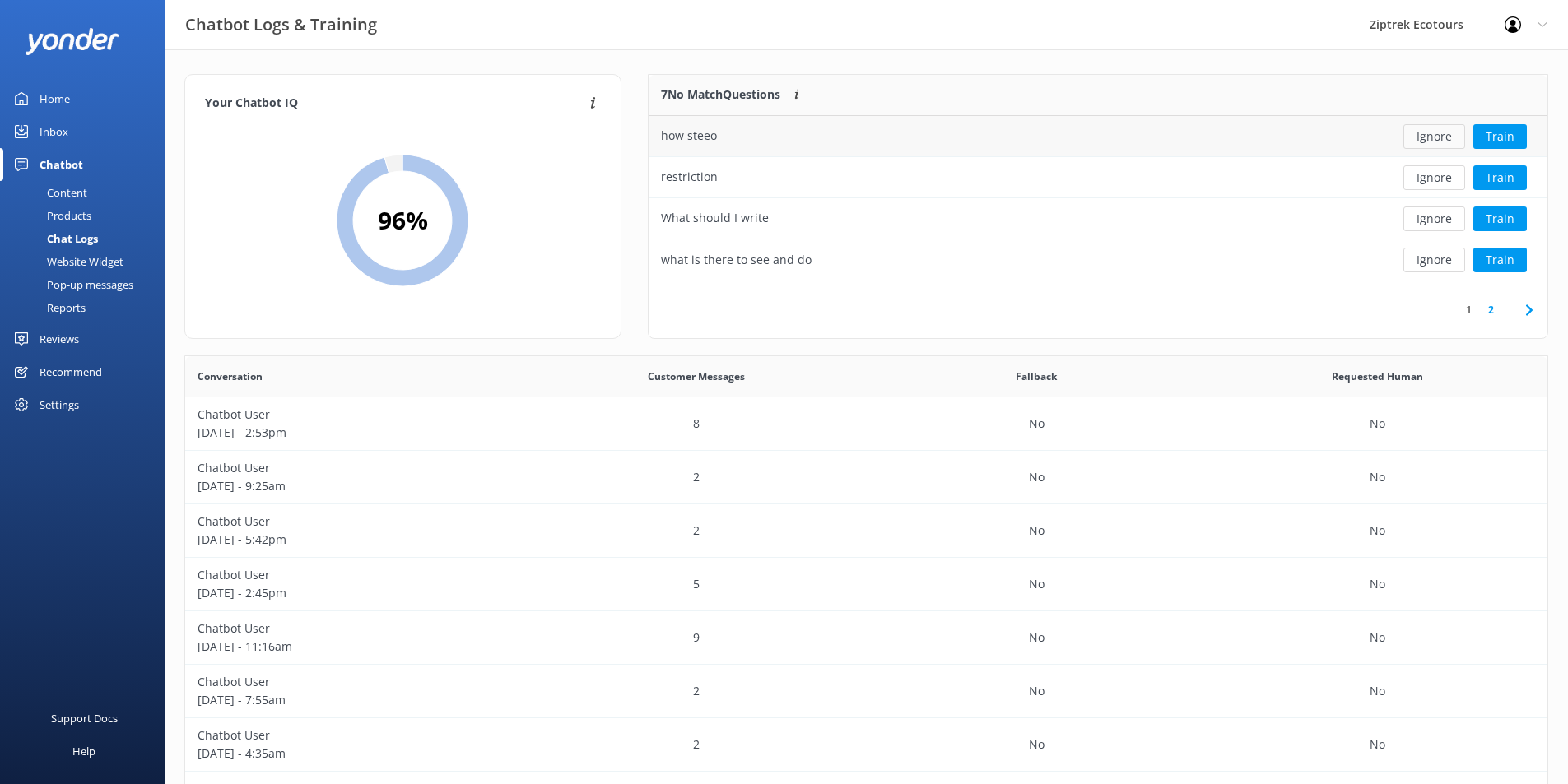
click at [1436, 139] on button "Ignore" at bounding box center [1434, 137] width 62 height 25
click at [695, 121] on div "restriction" at bounding box center [1006, 137] width 716 height 41
click at [792, 127] on div "restriction" at bounding box center [1006, 137] width 716 height 41
click at [1523, 304] on icon at bounding box center [1530, 310] width 20 height 20
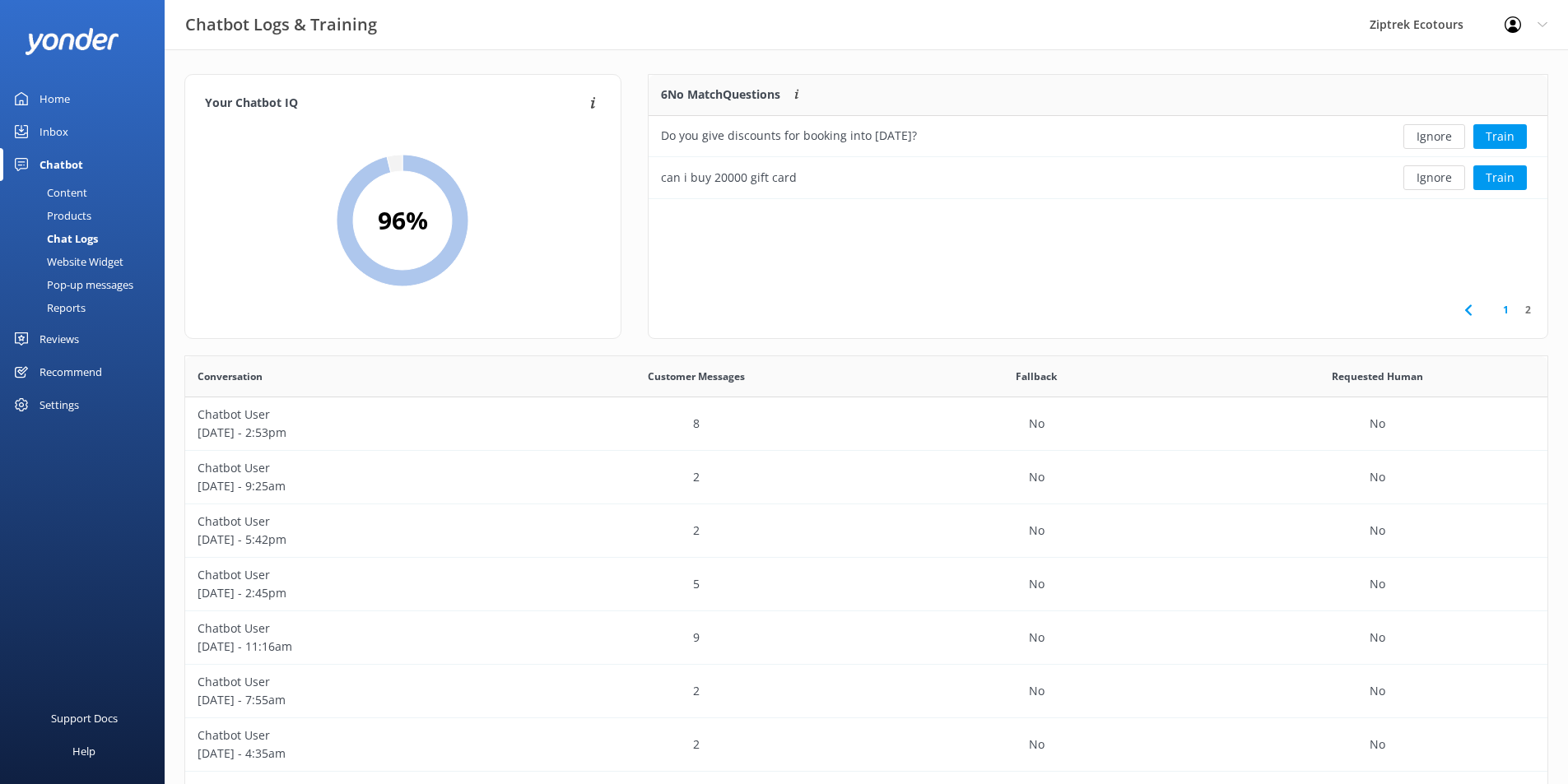
scroll to position [112, 886]
click at [1048, 170] on div "can i buy 20000 gift card" at bounding box center [1006, 178] width 716 height 41
click at [1427, 179] on button "Ignore" at bounding box center [1434, 178] width 62 height 25
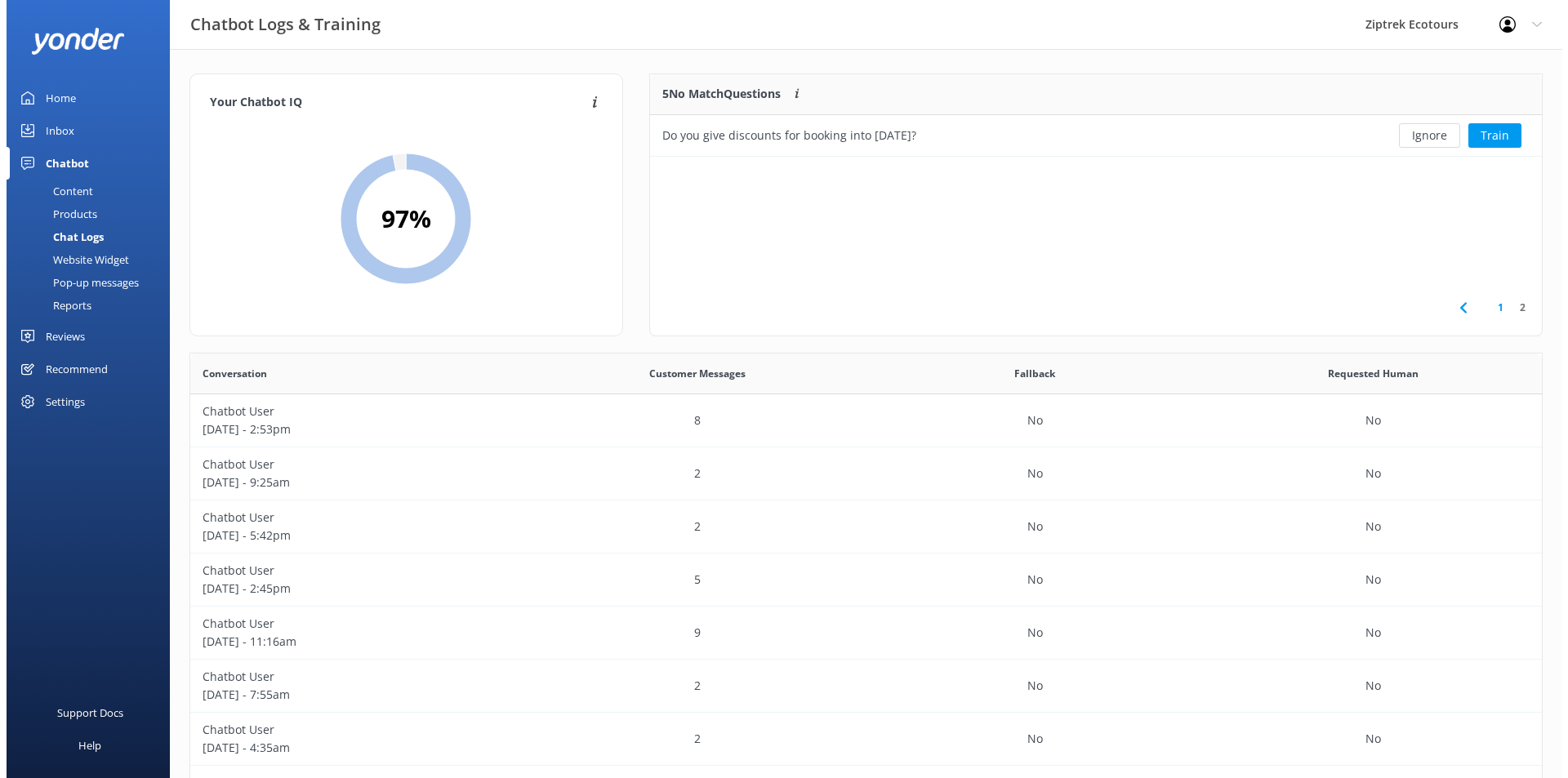
scroll to position [70, 879]
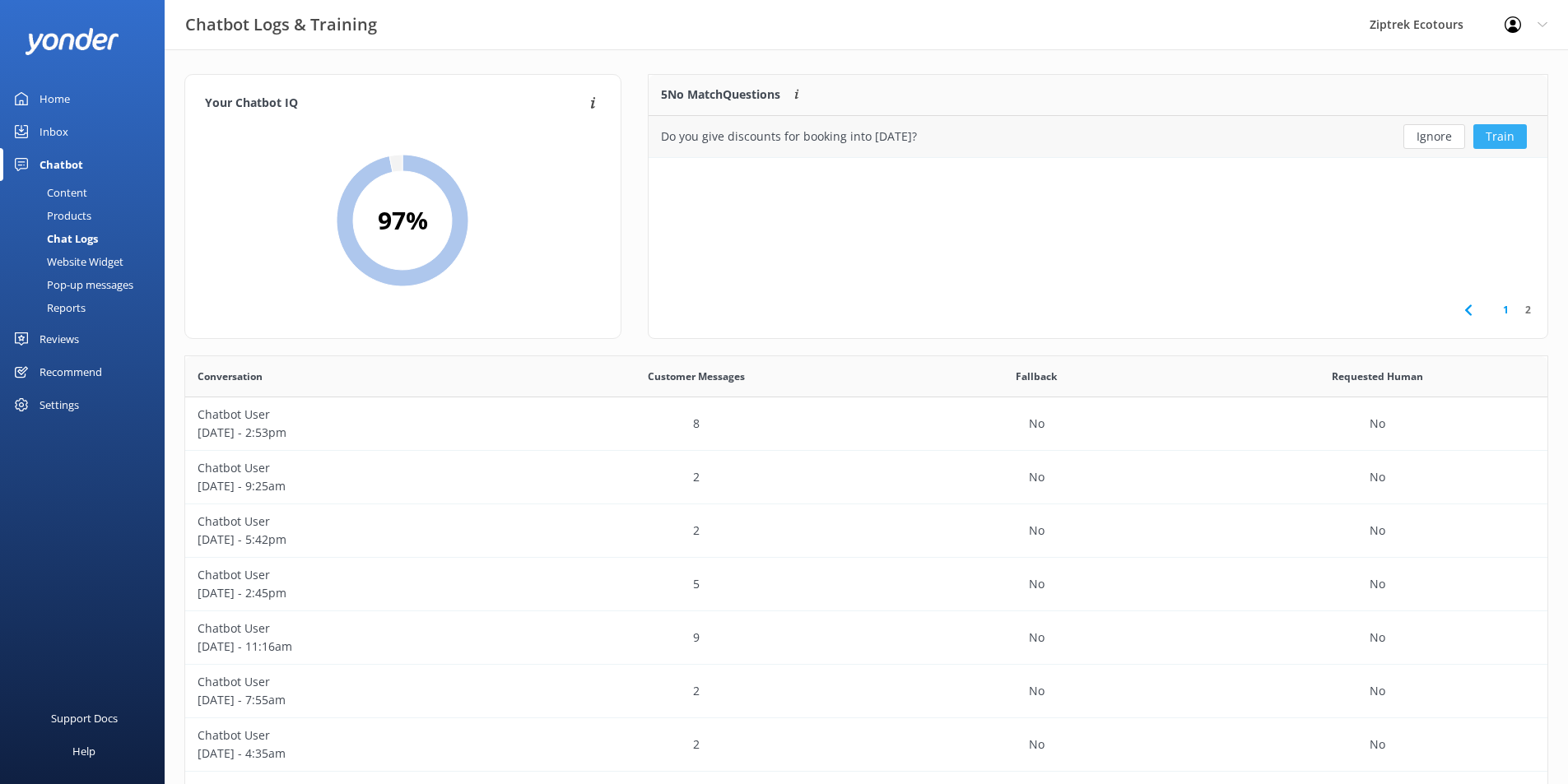
click at [1501, 131] on button "Train" at bounding box center [1500, 137] width 54 height 25
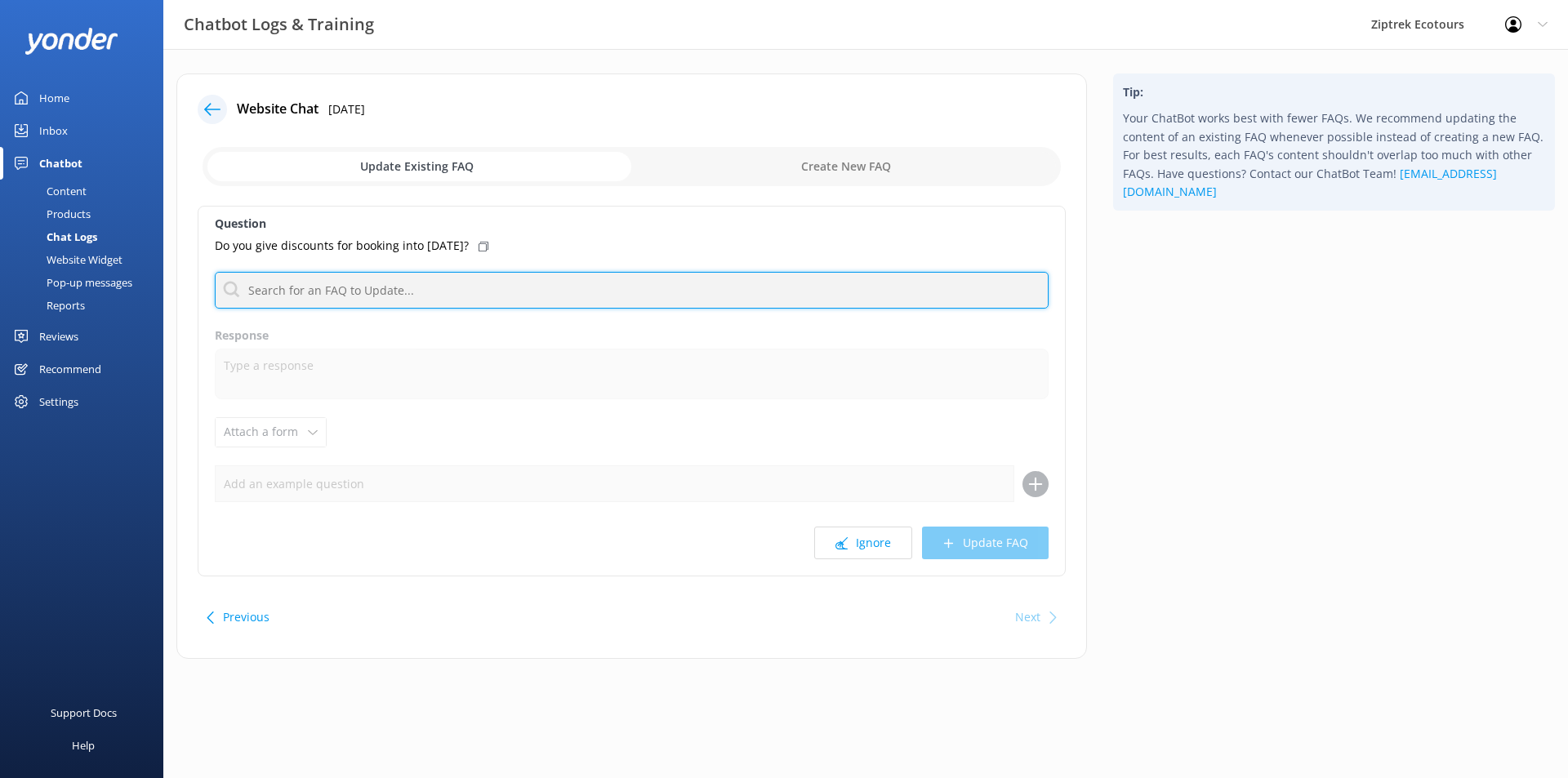
click at [431, 285] on input "text" at bounding box center [632, 289] width 834 height 36
type input "p"
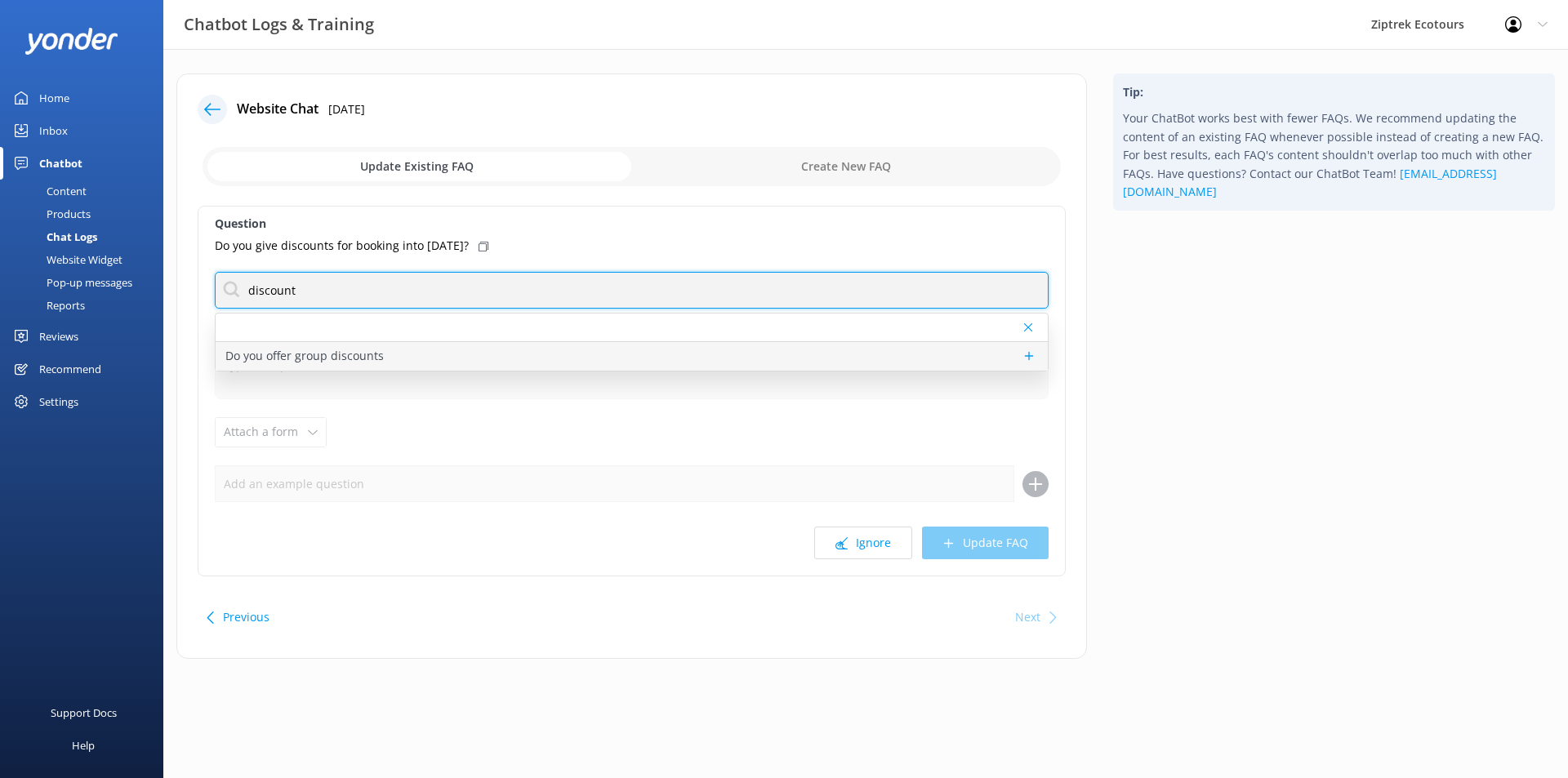
type input "discount"
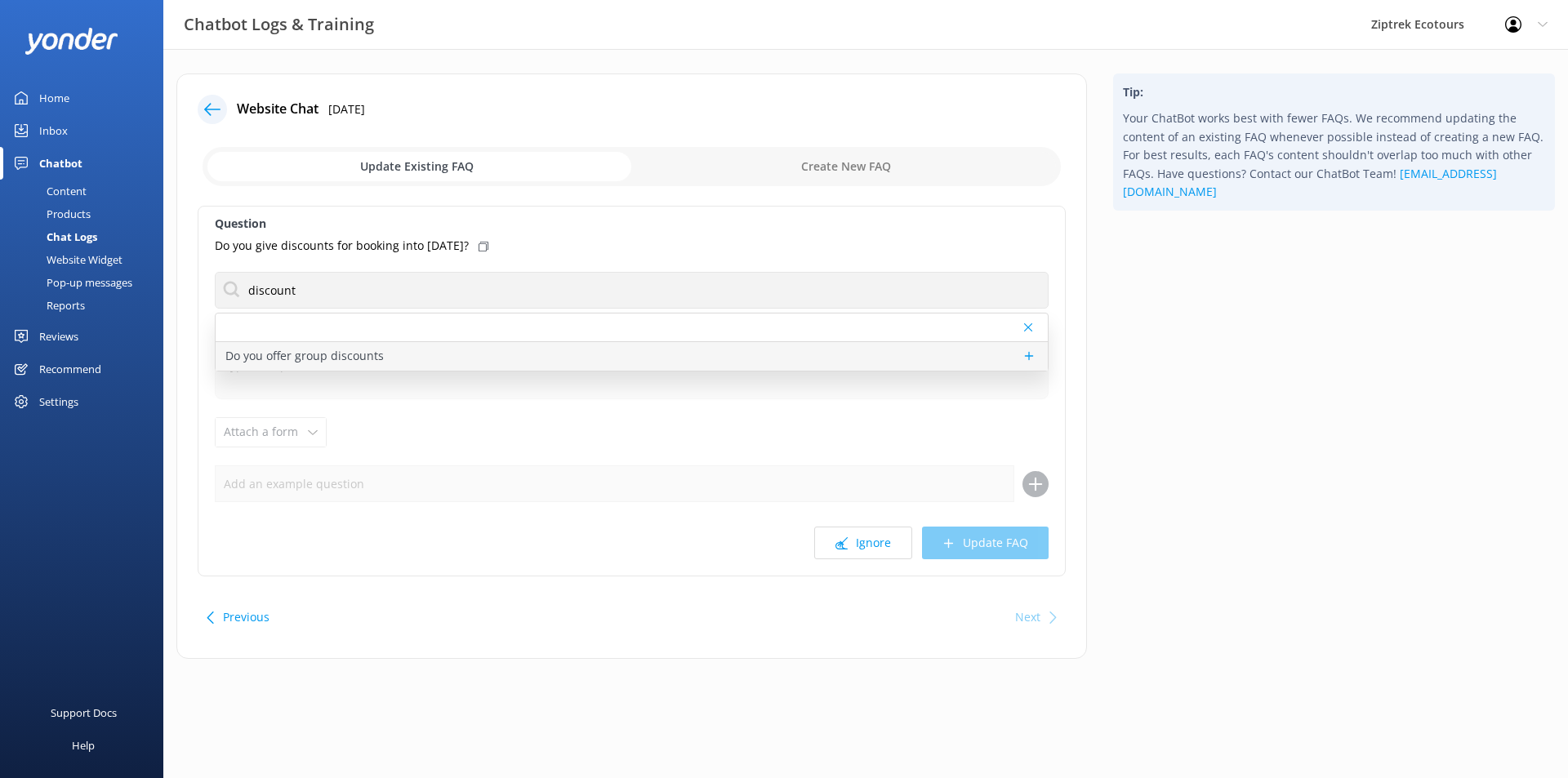
click at [453, 359] on div "Do you offer group discounts" at bounding box center [632, 357] width 832 height 28
type textarea "We may be able to offer a discount to groups, it depends on the size of your gr…"
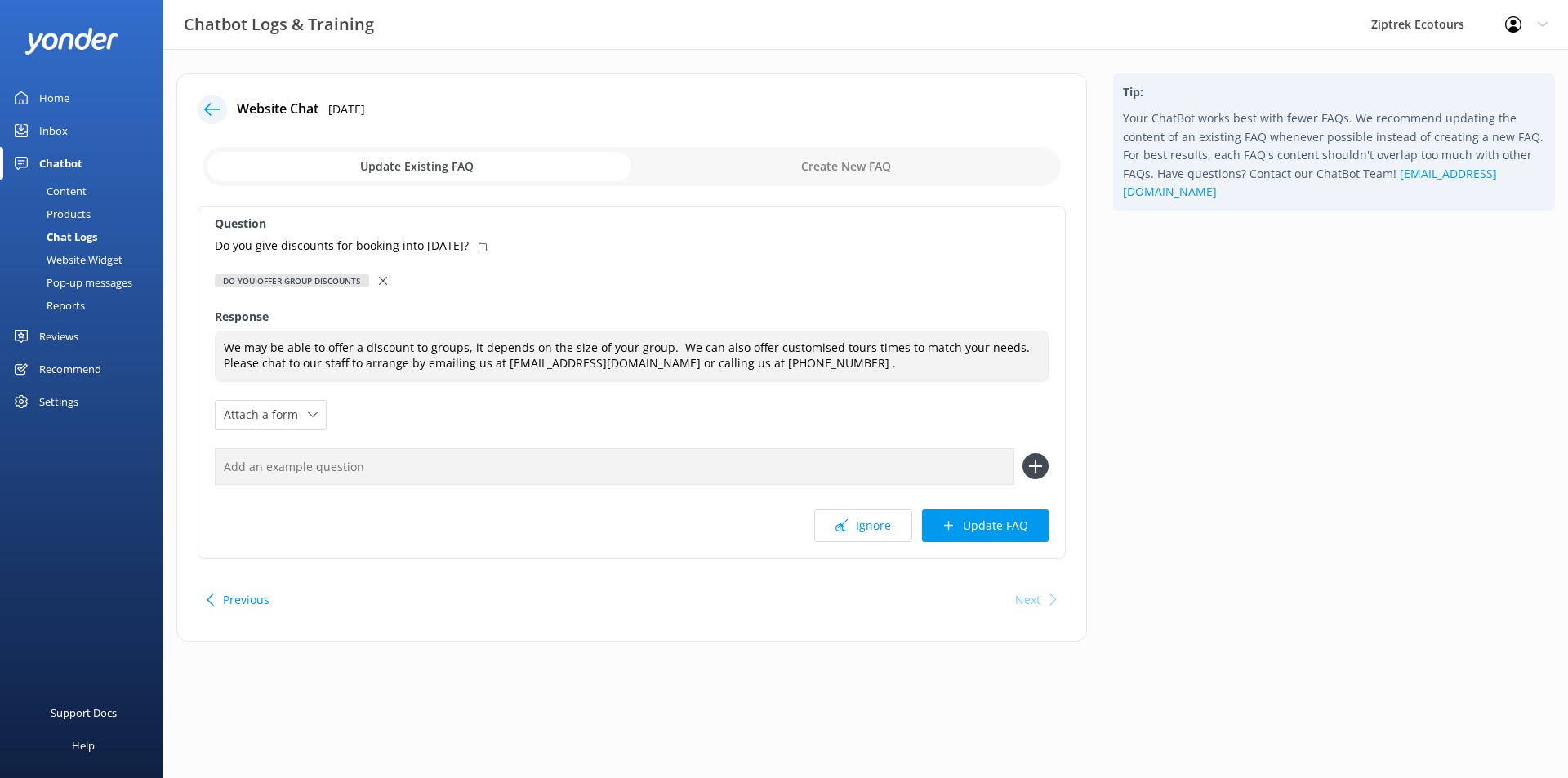
click at [389, 284] on div at bounding box center [384, 280] width 12 height 18
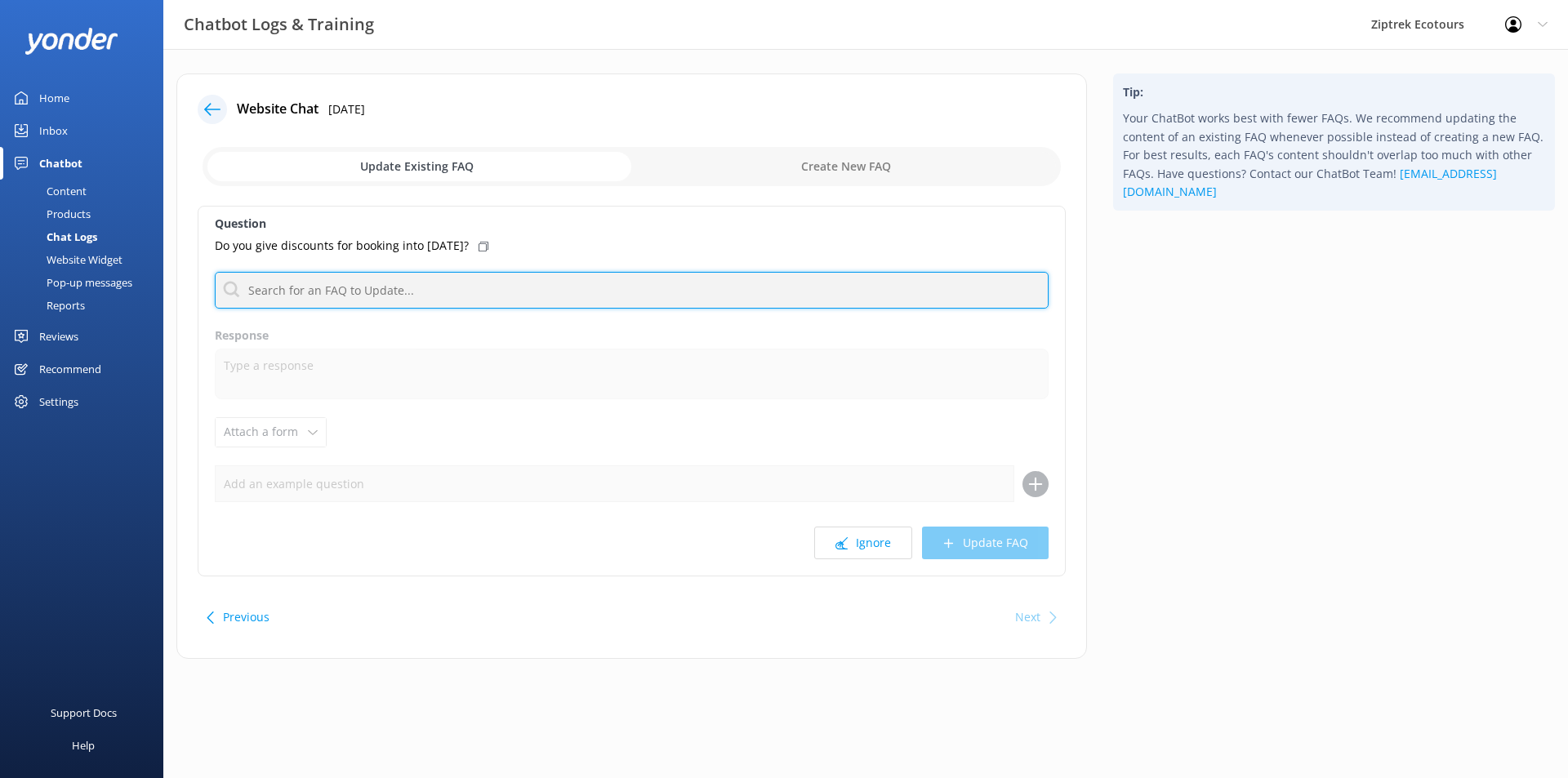
click at [382, 291] on input "text" at bounding box center [632, 289] width 834 height 36
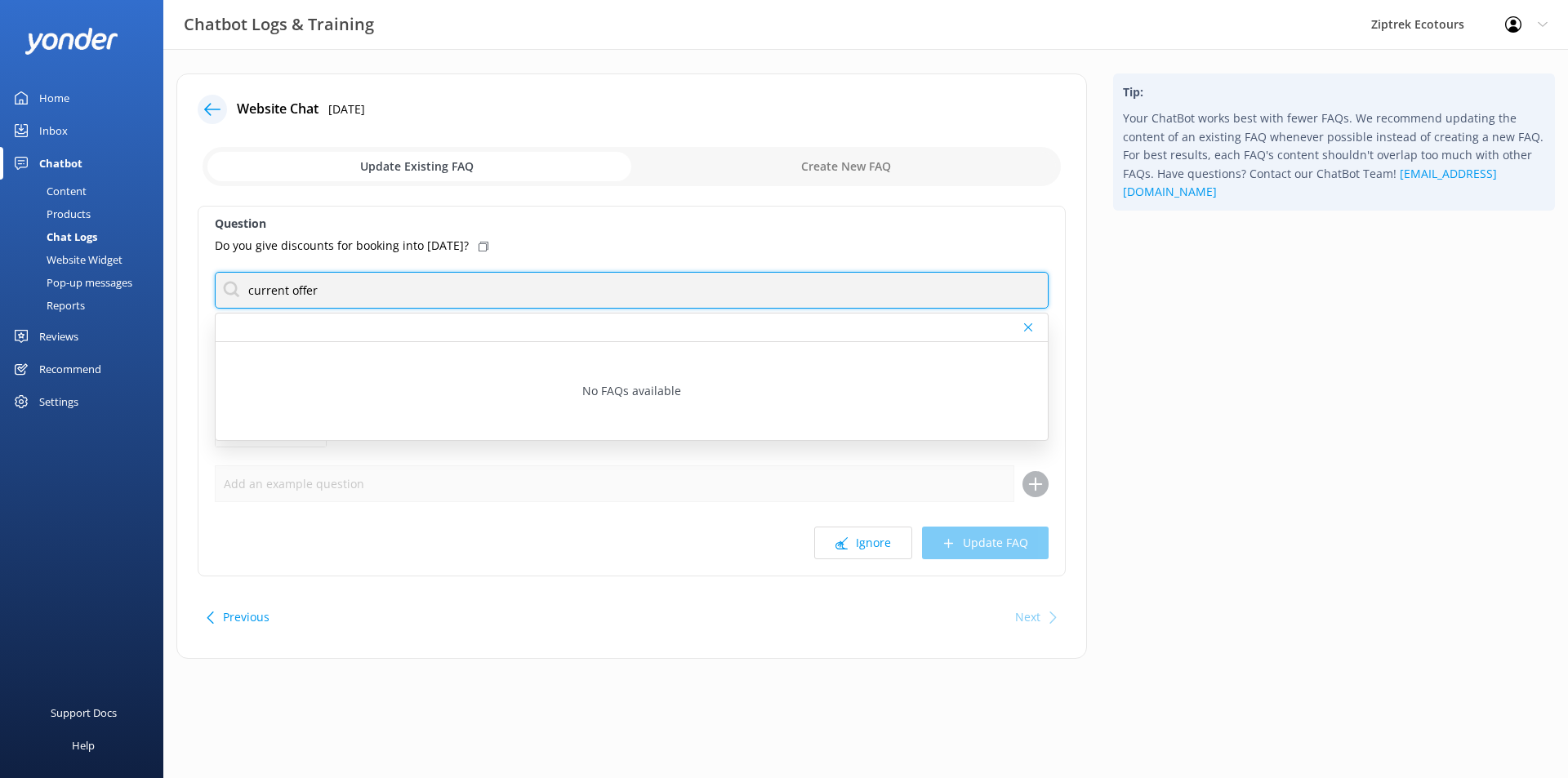
drag, startPoint x: 389, startPoint y: 294, endPoint x: 35, endPoint y: 308, distance: 354.3
click at [37, 307] on div "Chatbot Logs & Training Ziptrek Ecotours Profile Settings Logout Home Inbox Cha…" at bounding box center [784, 378] width 1568 height 659
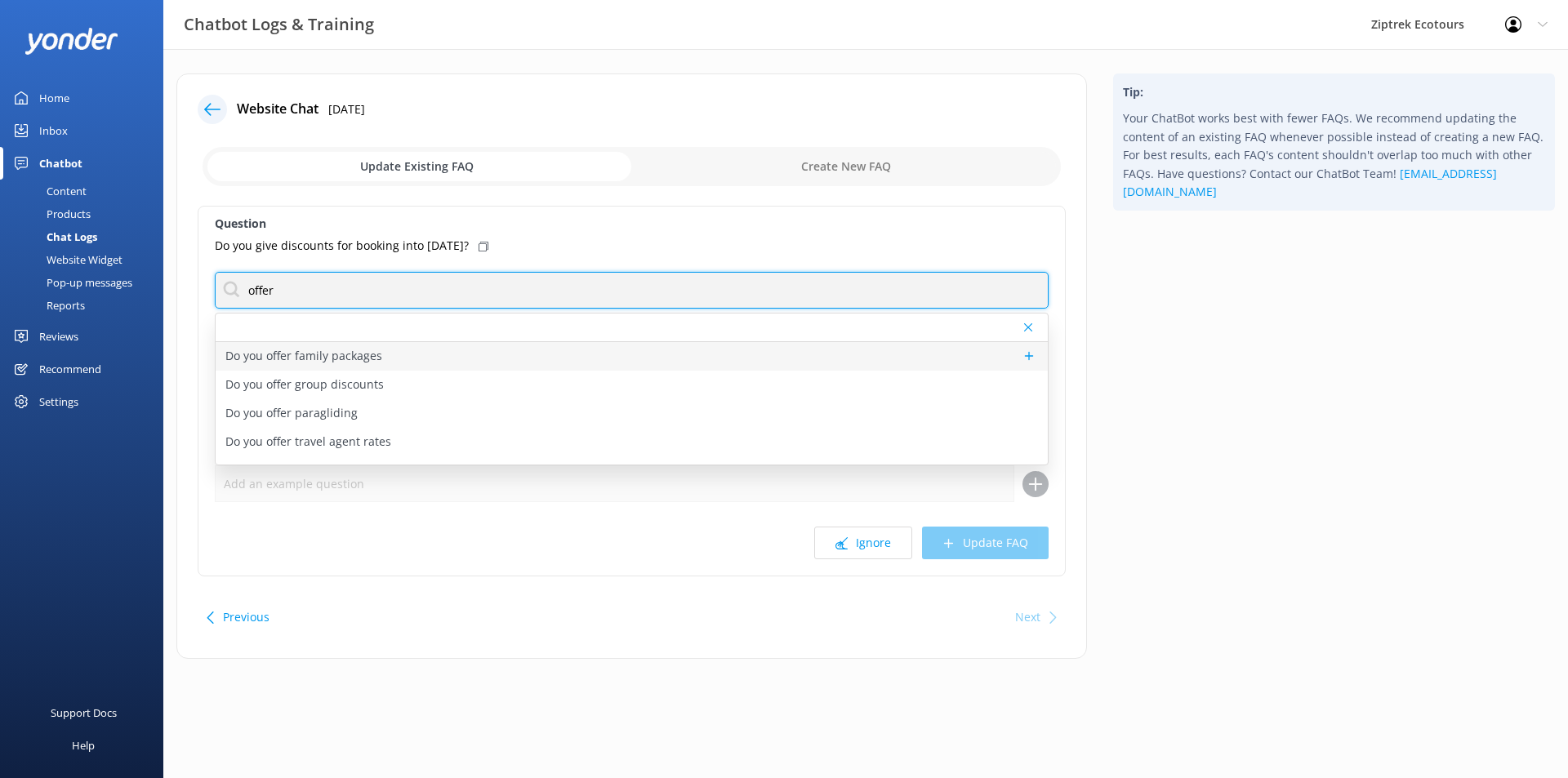
type input "offer"
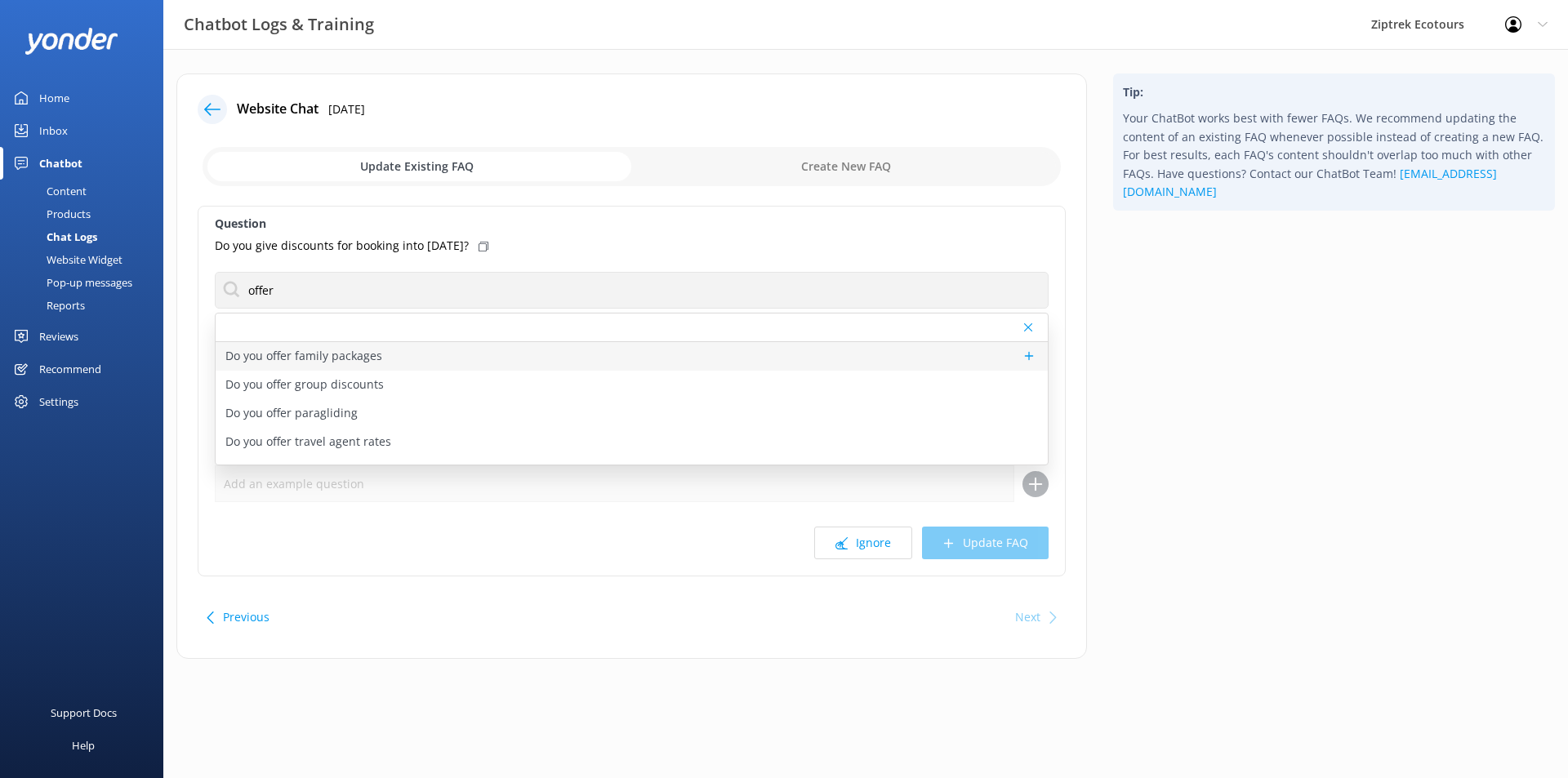
click at [449, 357] on div "Do you offer family packages" at bounding box center [632, 357] width 832 height 28
type textarea "Families can save on our Moa 4-Line Tour! Our Family Deal is $499 for a family …"
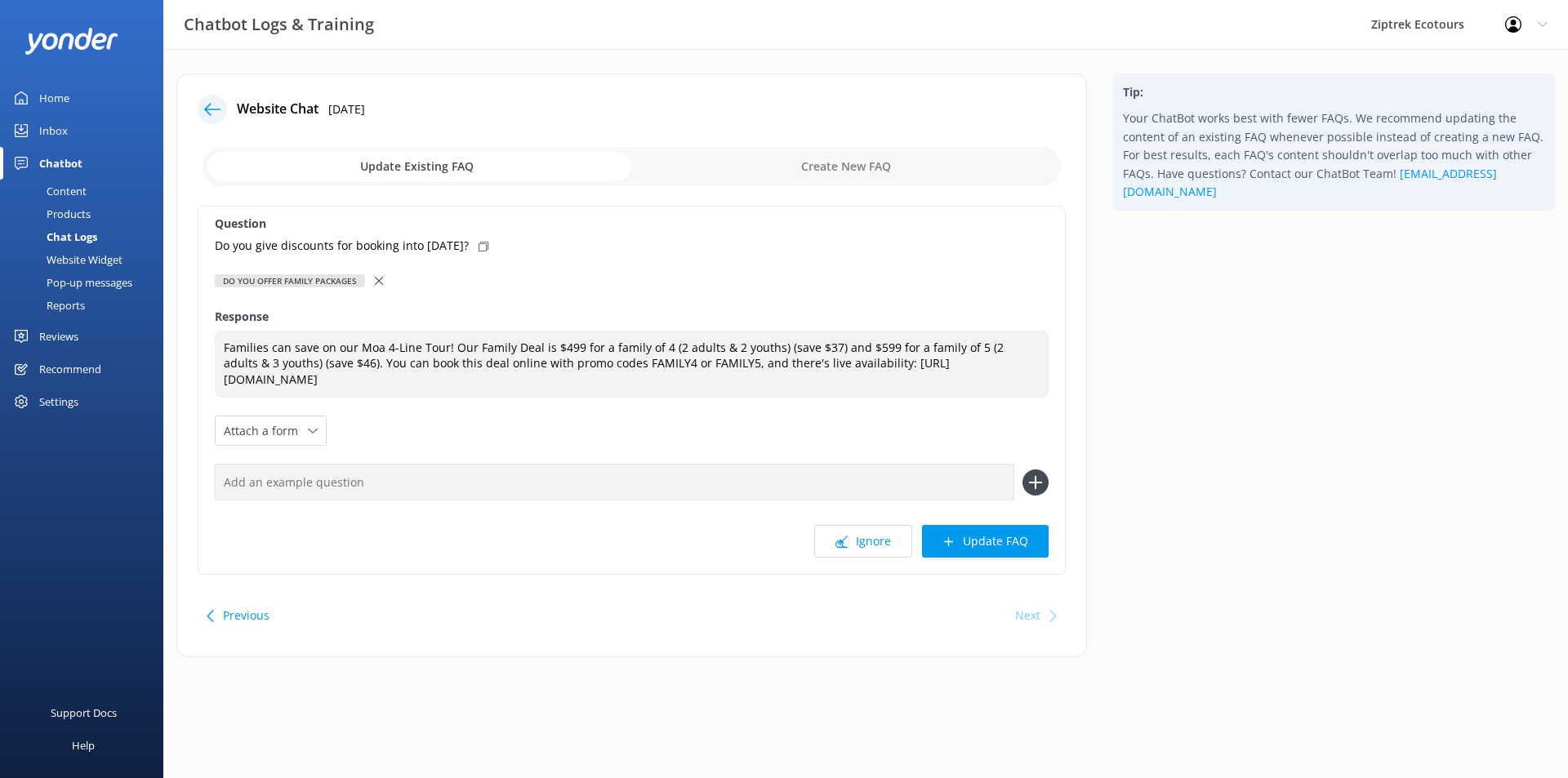
click at [383, 277] on div at bounding box center [380, 280] width 12 height 18
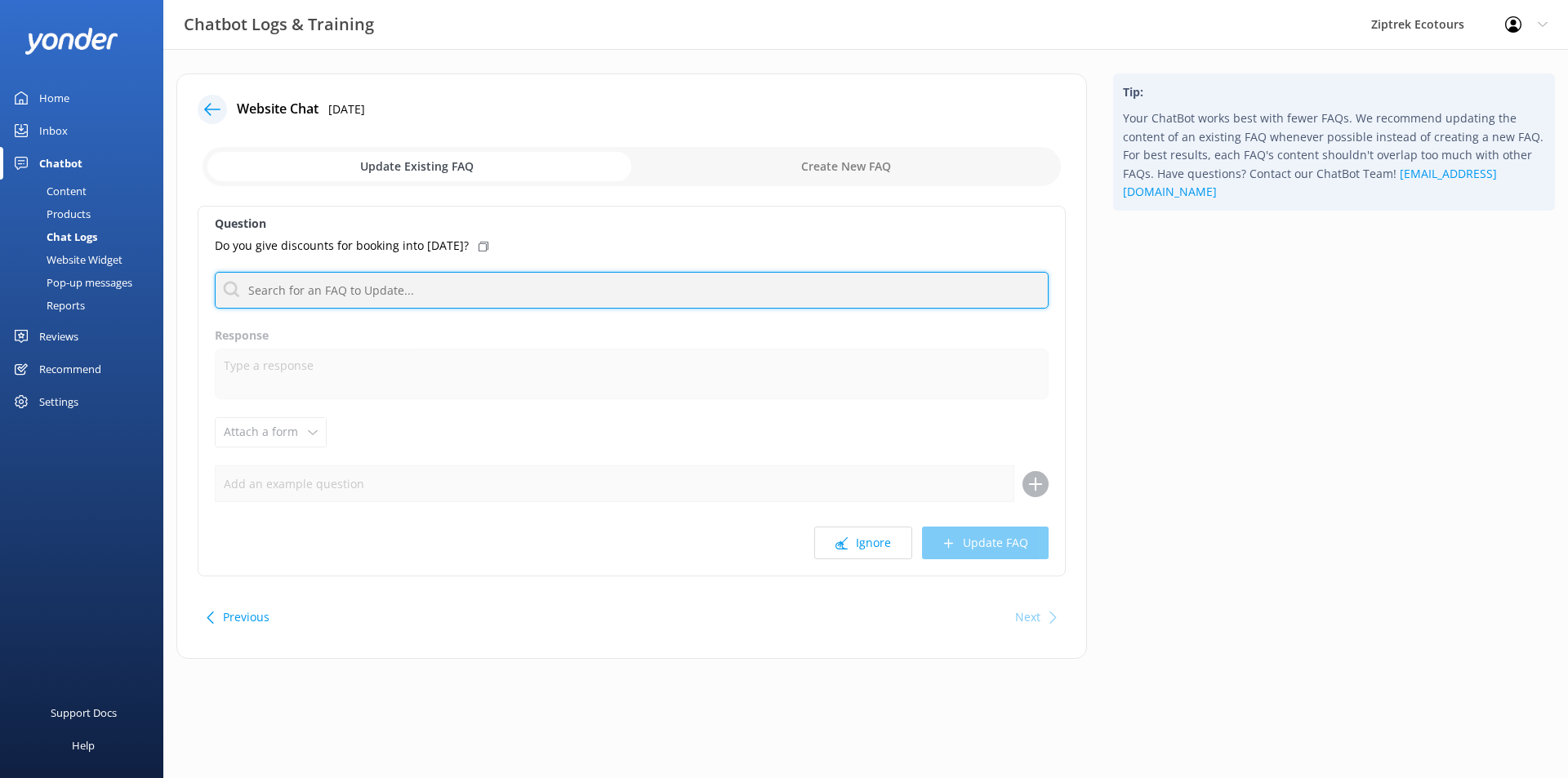
click at [363, 298] on input "text" at bounding box center [632, 289] width 834 height 36
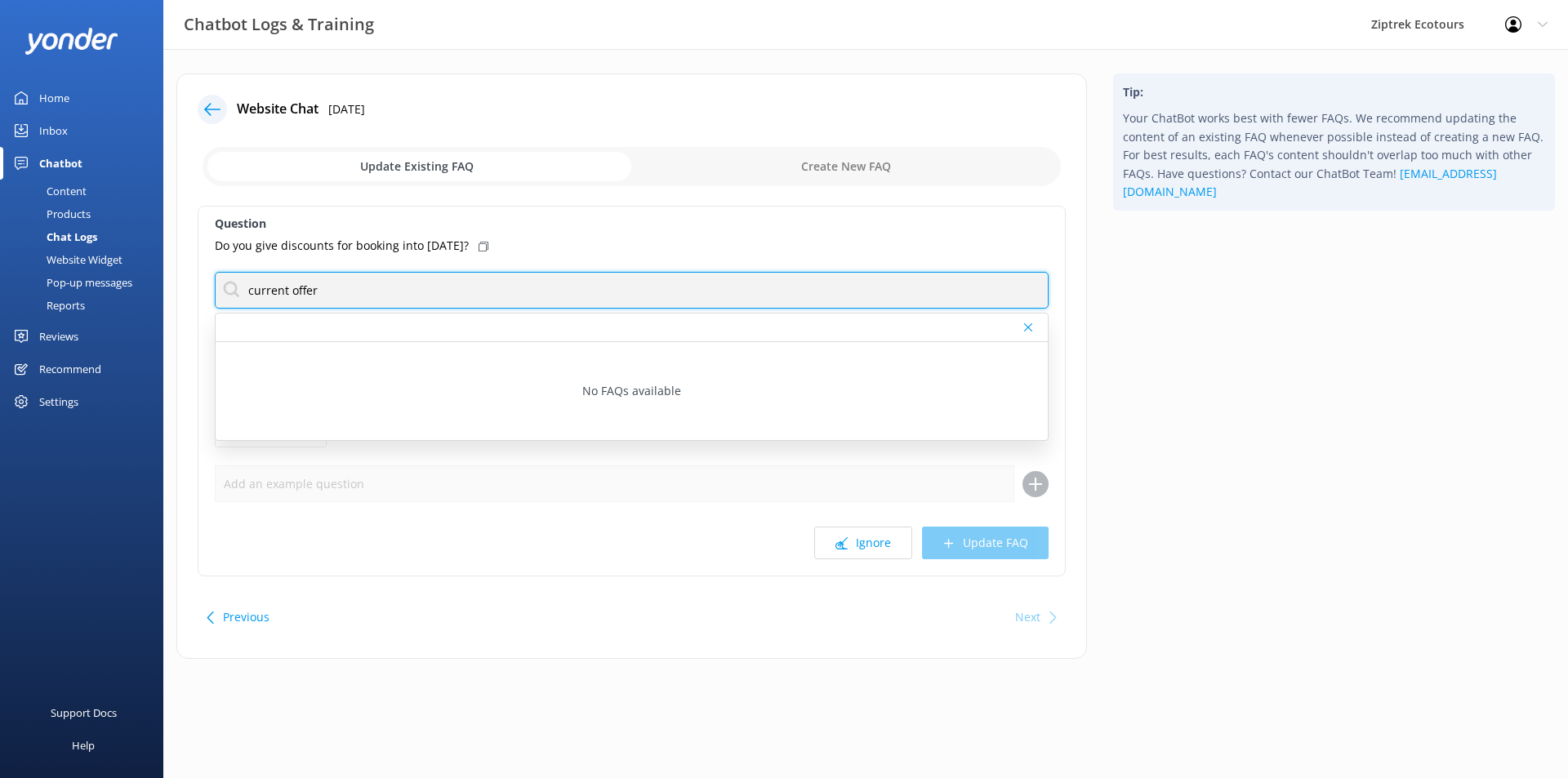
type input "current offers"
drag, startPoint x: 579, startPoint y: 295, endPoint x: 110, endPoint y: 307, distance: 469.2
click at [113, 307] on div "Chatbot Logs & Training Ziptrek Ecotours Profile Settings Logout Home Inbox Cha…" at bounding box center [784, 378] width 1568 height 659
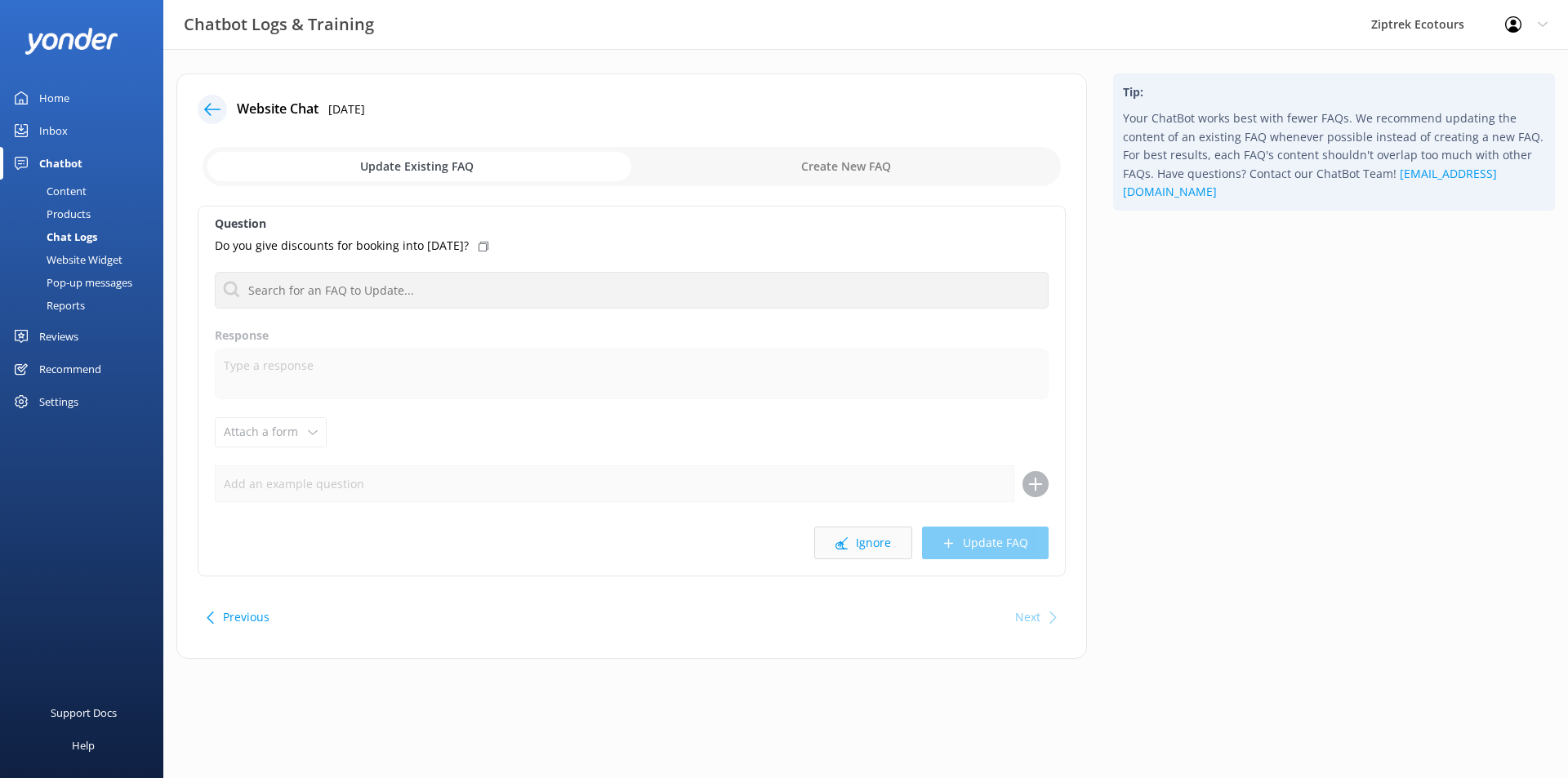
click at [864, 551] on button "Ignore" at bounding box center [863, 543] width 98 height 33
click at [401, 271] on div "Question Can I jump with an injured shoulder? No FAQs available Response Attach…" at bounding box center [632, 391] width 868 height 371
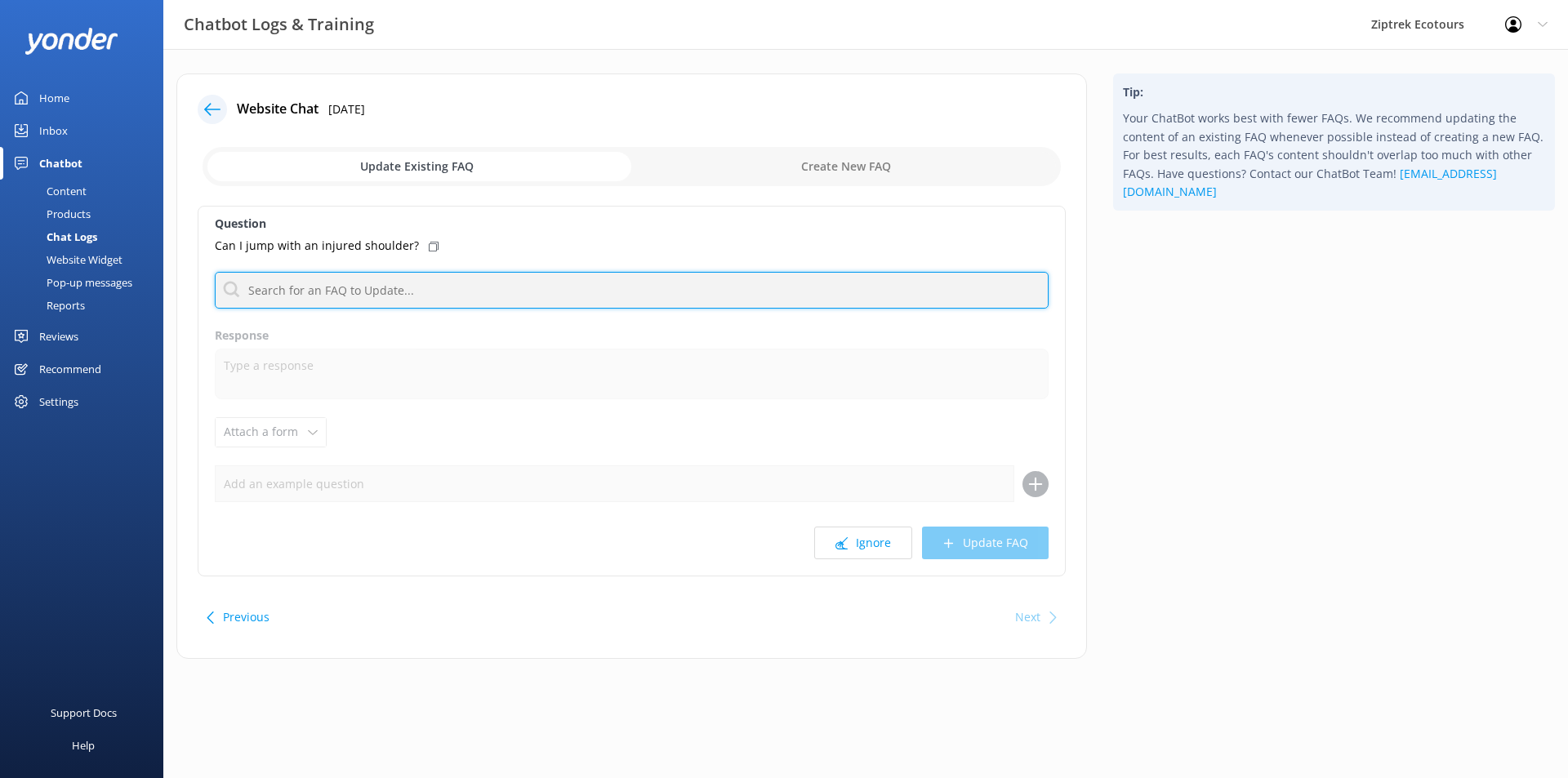
click at [425, 280] on input "text" at bounding box center [632, 289] width 834 height 36
type input "injury"
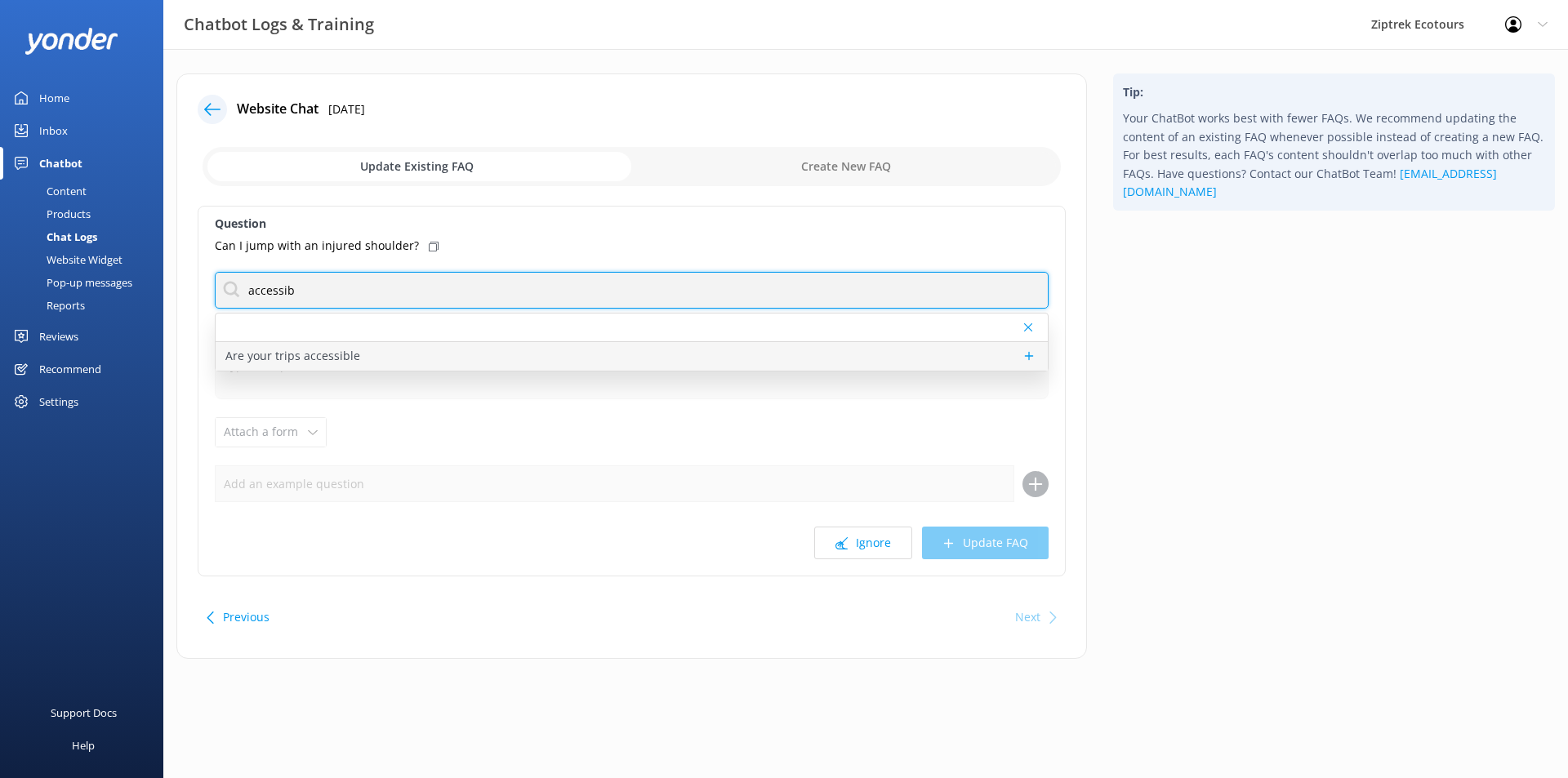
type input "accessib"
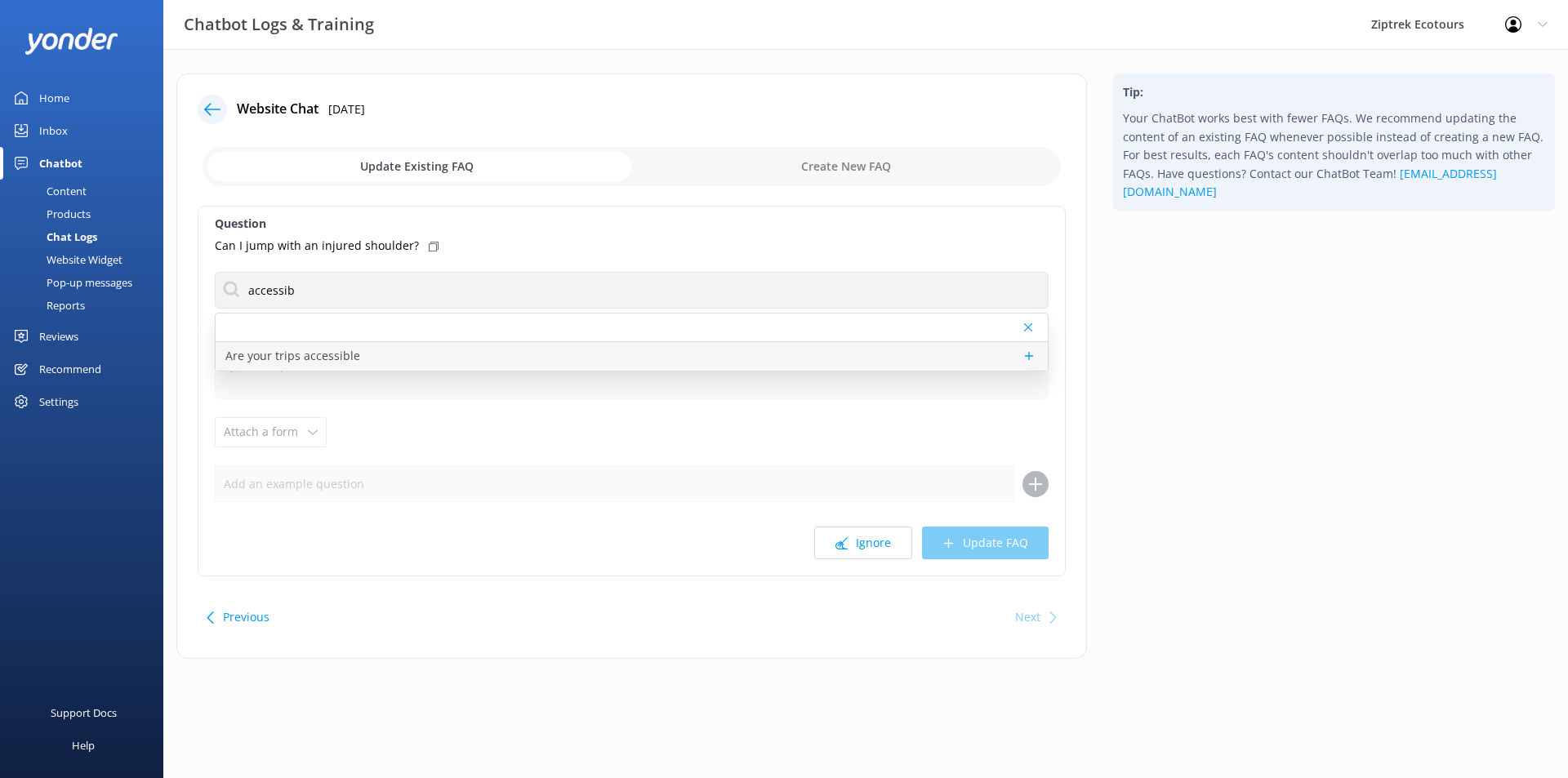
click at [419, 356] on div "Are your trips accessible" at bounding box center [632, 357] width 832 height 28
type textarea "We try our best to accommodate people of all abilities. For mobility assistance…"
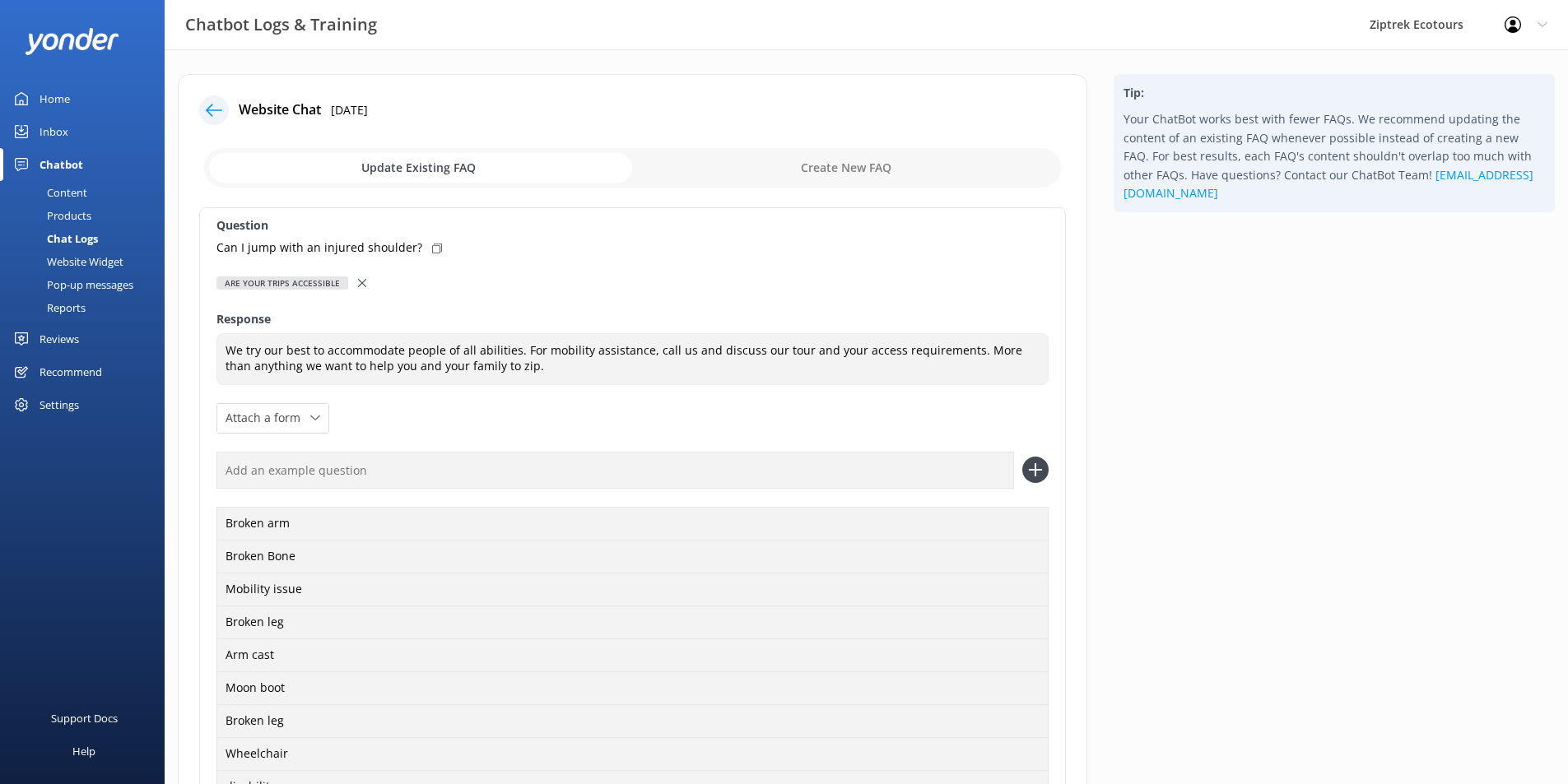
click at [432, 252] on use at bounding box center [436, 248] width 10 height 10
click at [385, 476] on input "text" at bounding box center [615, 469] width 798 height 37
paste input "Can I jump with an injured shoulder?"
type input "Can I jump with an injured shoulder?"
click at [1047, 479] on icon at bounding box center [1035, 469] width 26 height 26
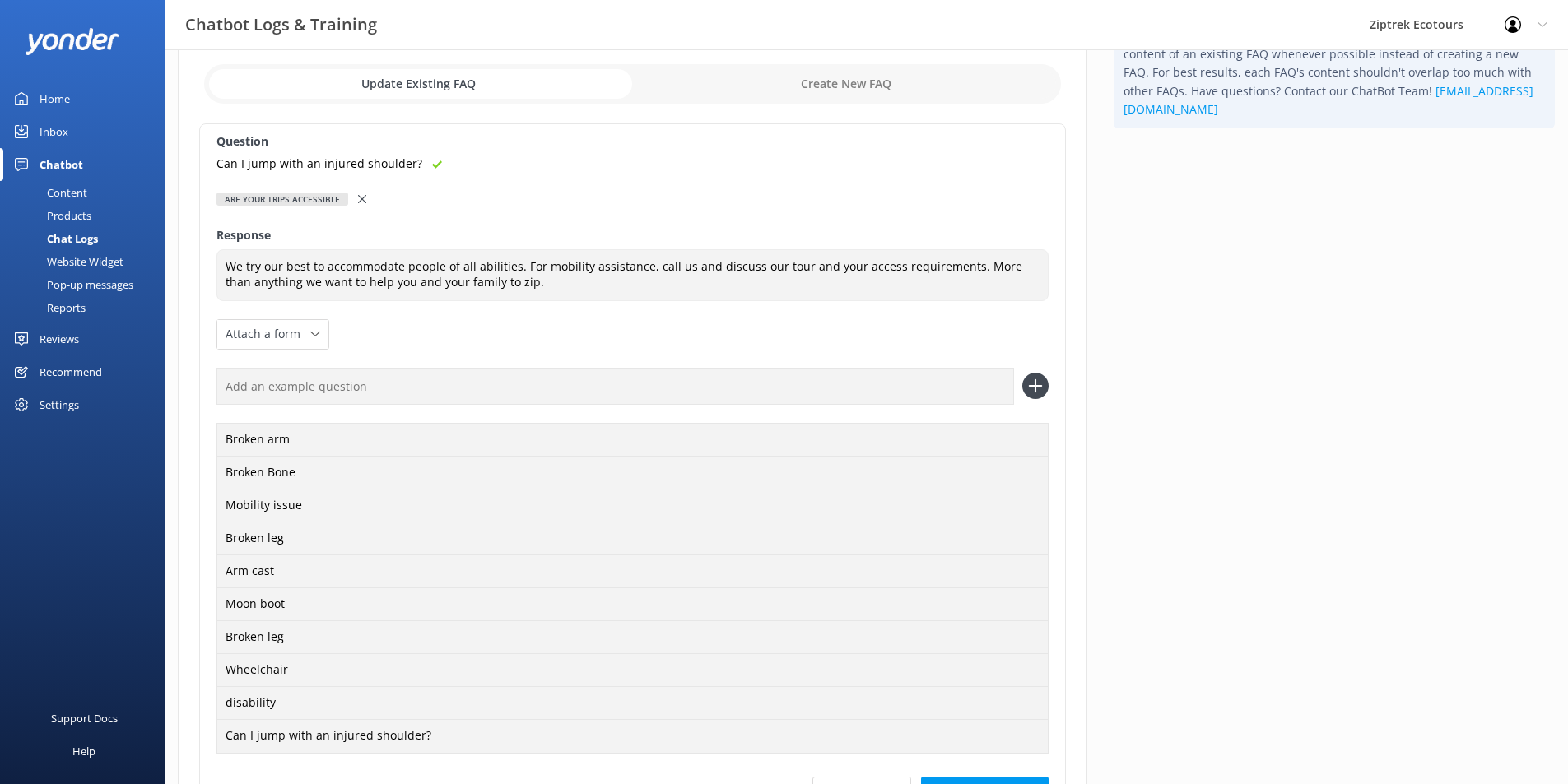
scroll to position [259, 0]
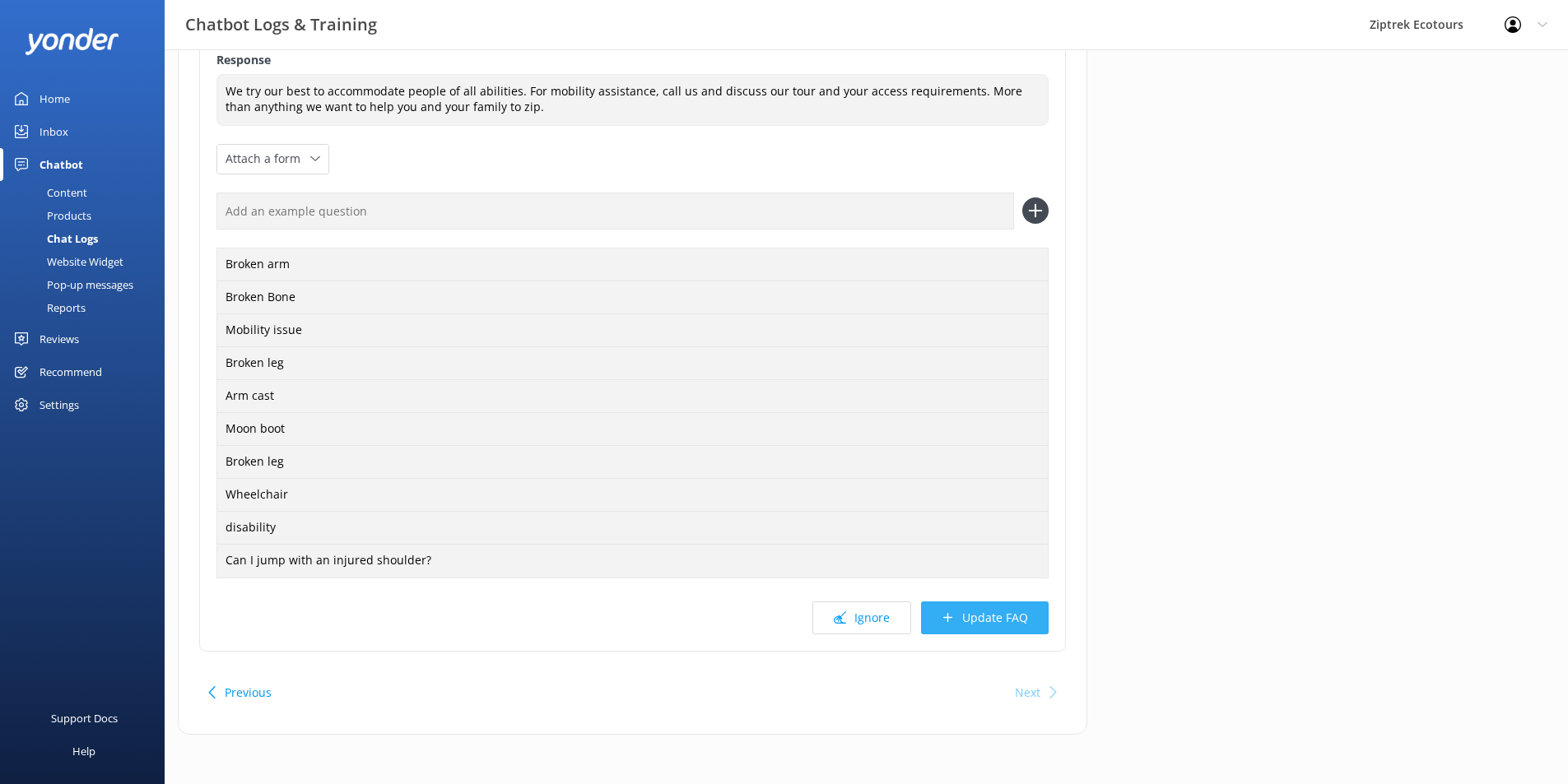
click at [1004, 623] on button "Update FAQ" at bounding box center [985, 618] width 128 height 33
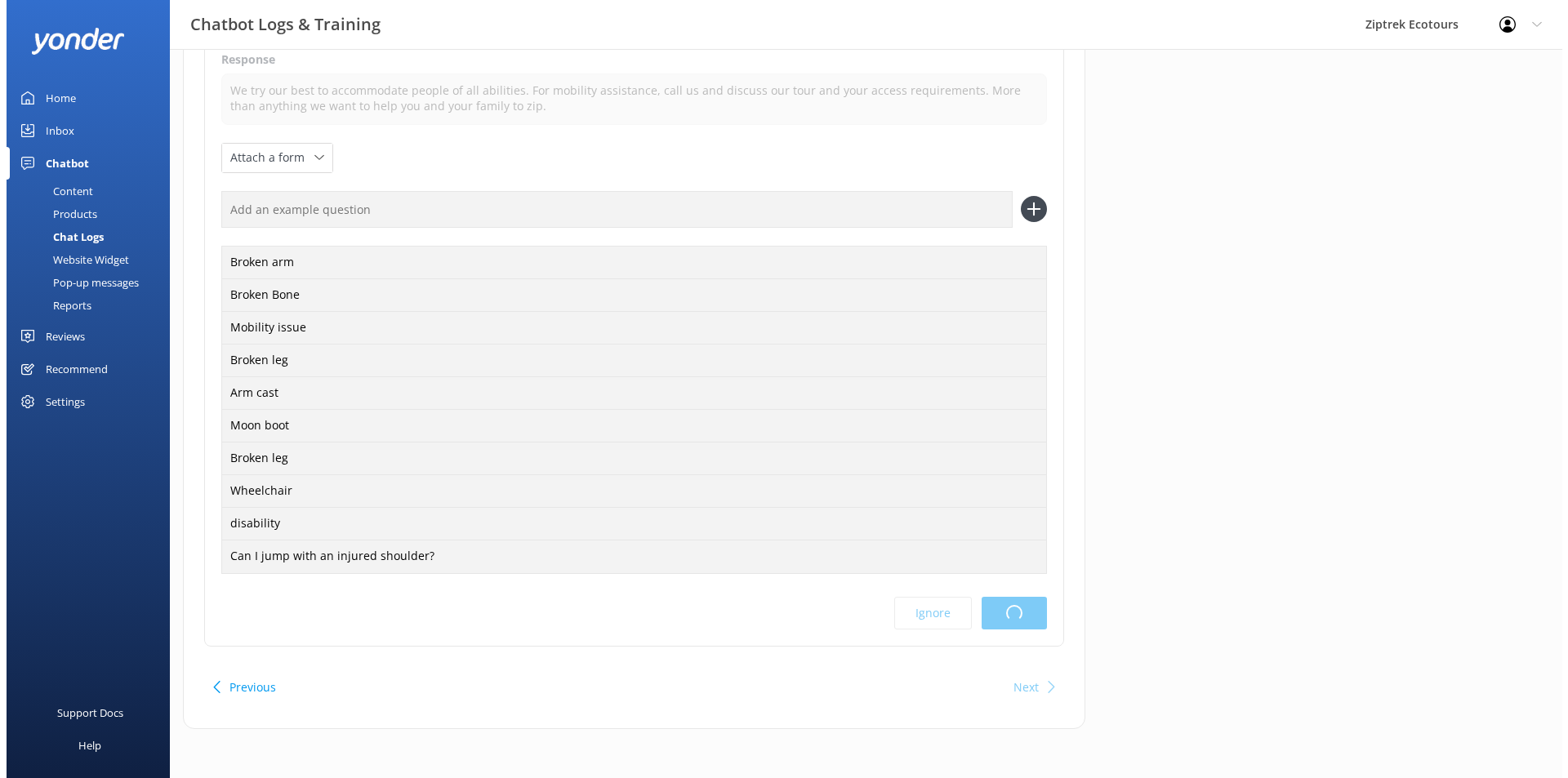
scroll to position [0, 0]
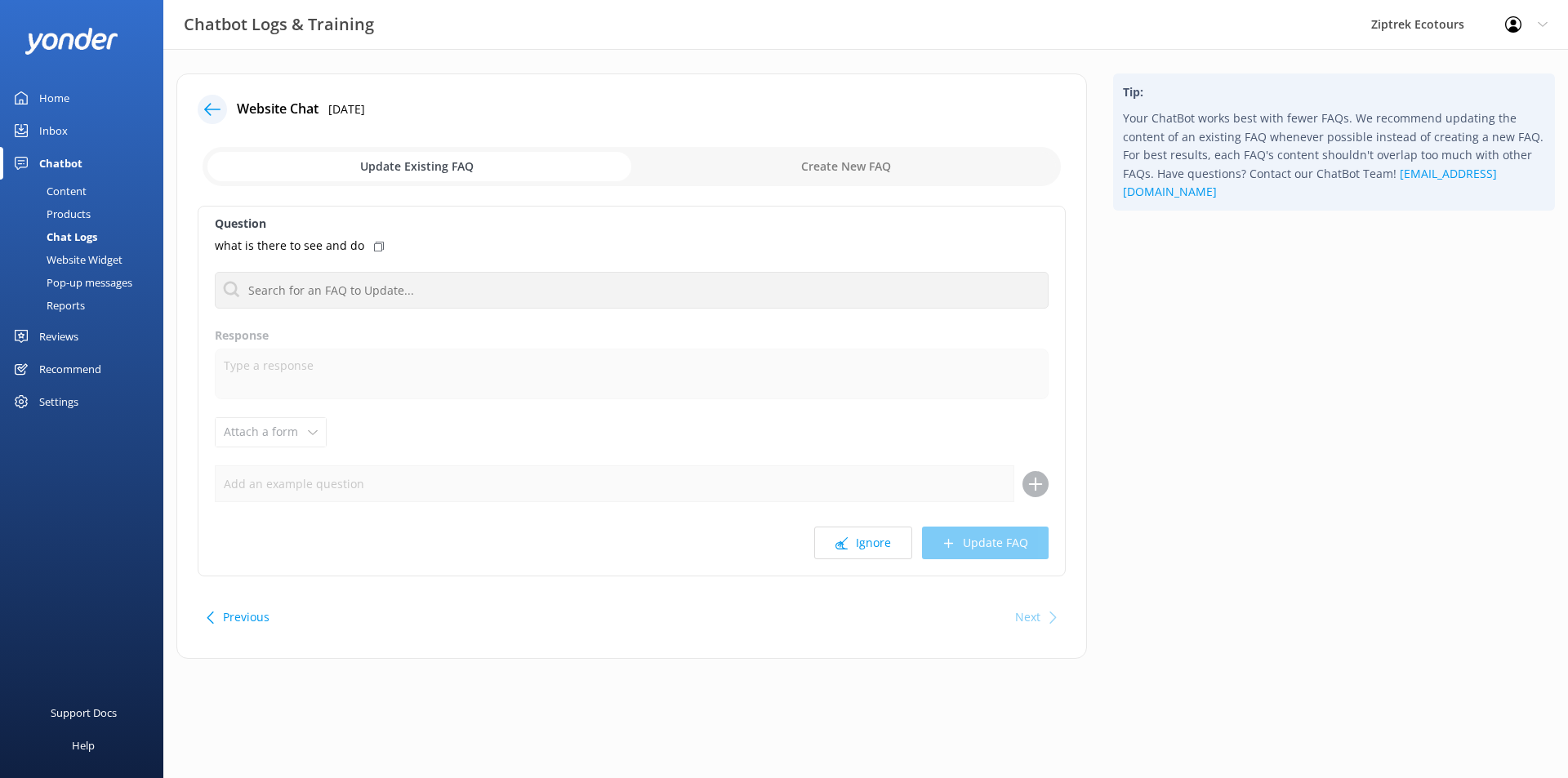
click at [374, 248] on icon at bounding box center [378, 246] width 10 height 10
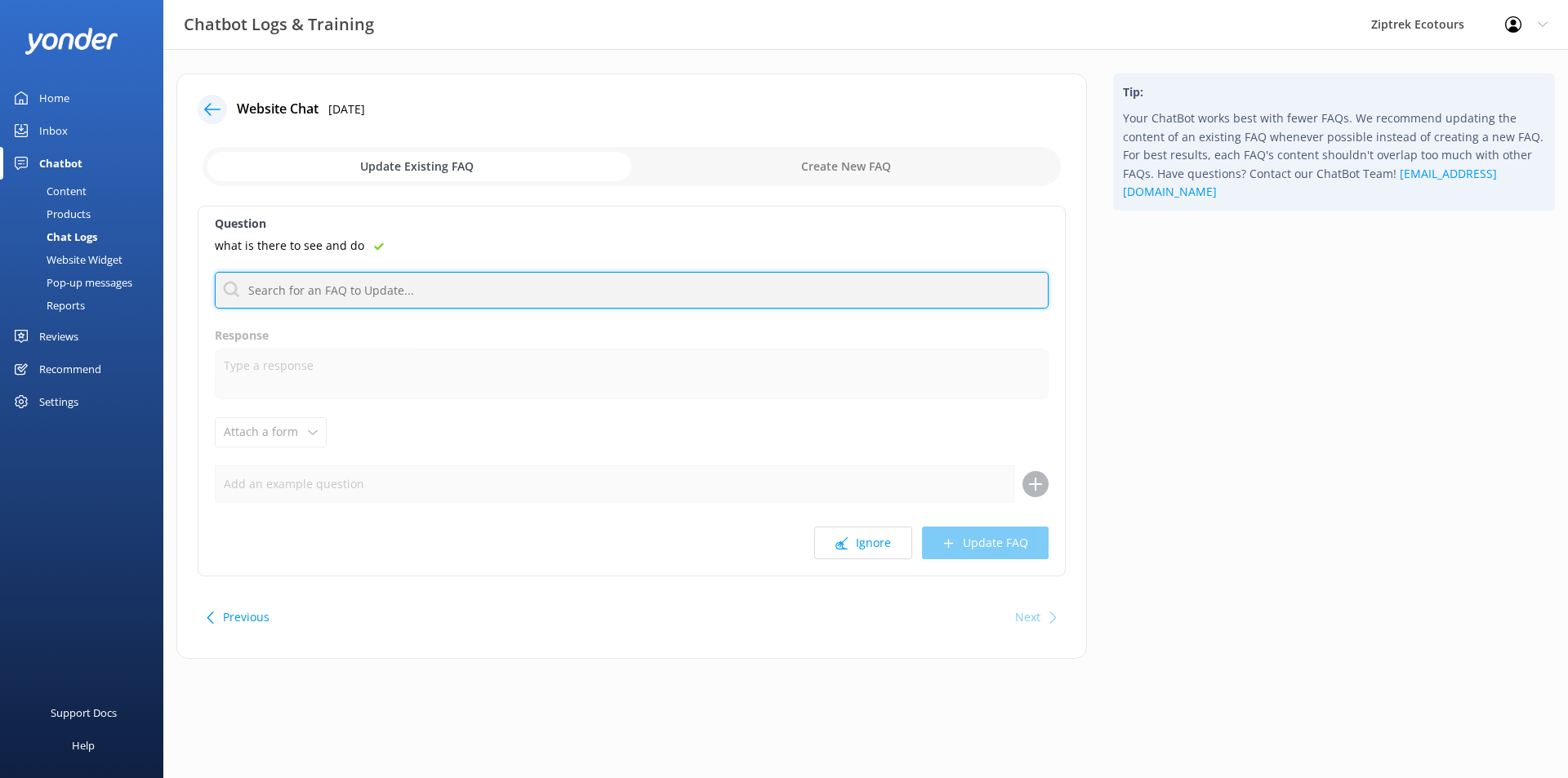
click at [374, 279] on input "text" at bounding box center [632, 289] width 834 height 36
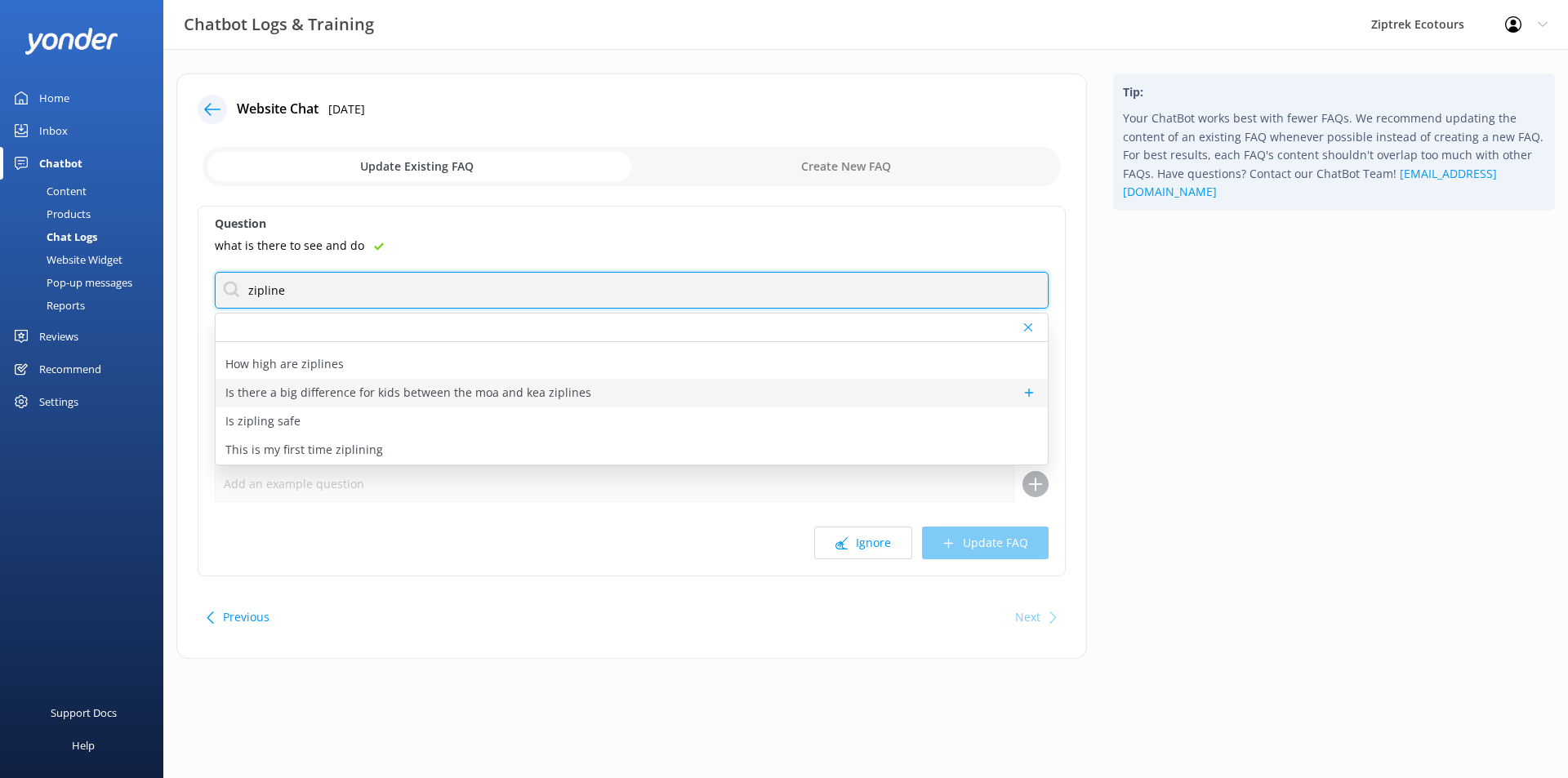
scroll to position [163, 0]
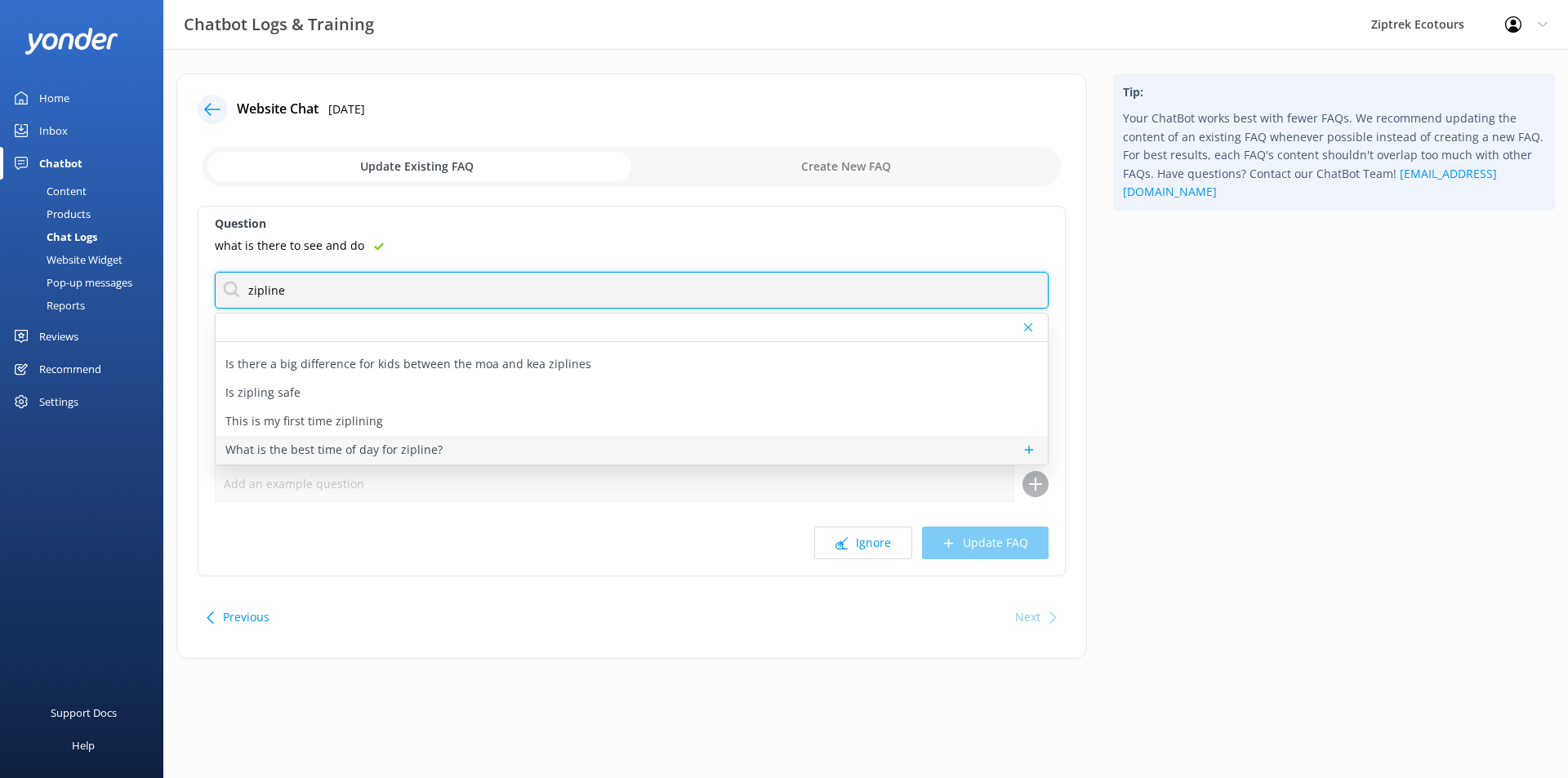
type input "zipline"
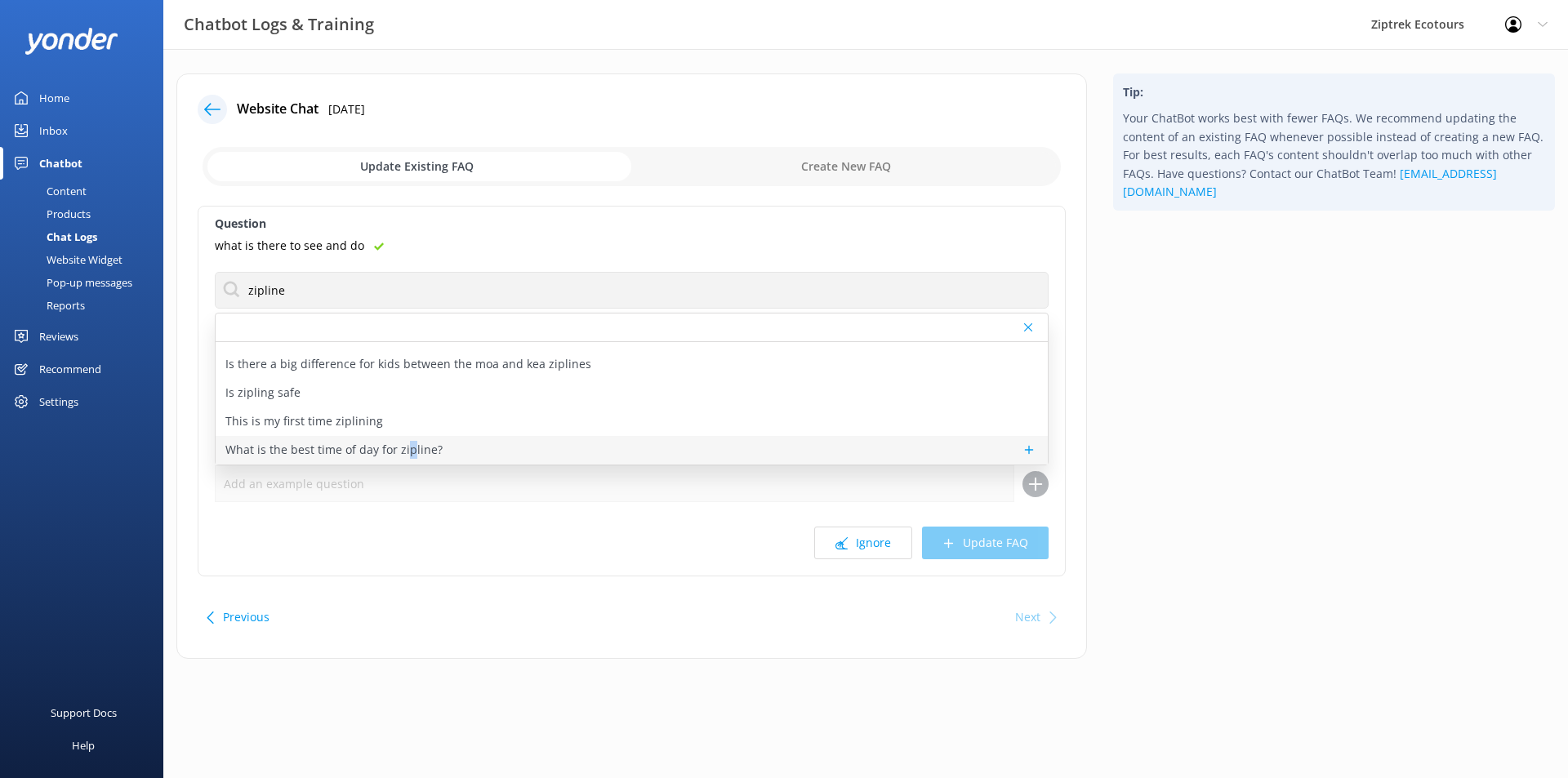
click at [406, 445] on p "What is the best time of day for zipline?" at bounding box center [334, 450] width 217 height 18
type textarea "Any time! We have tours early in the morning and into the evening time, meaning…"
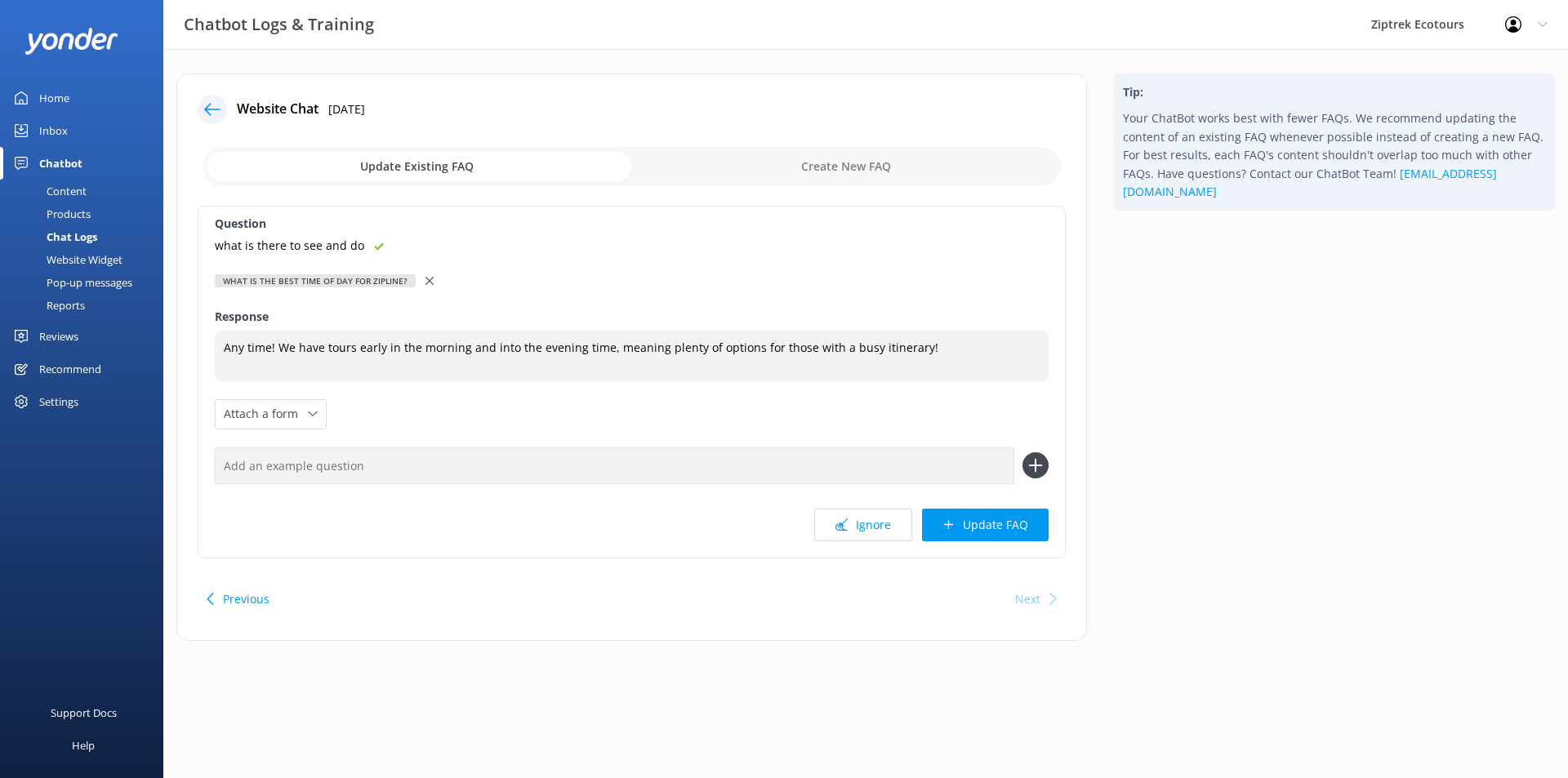
click at [429, 285] on div at bounding box center [430, 280] width 12 height 18
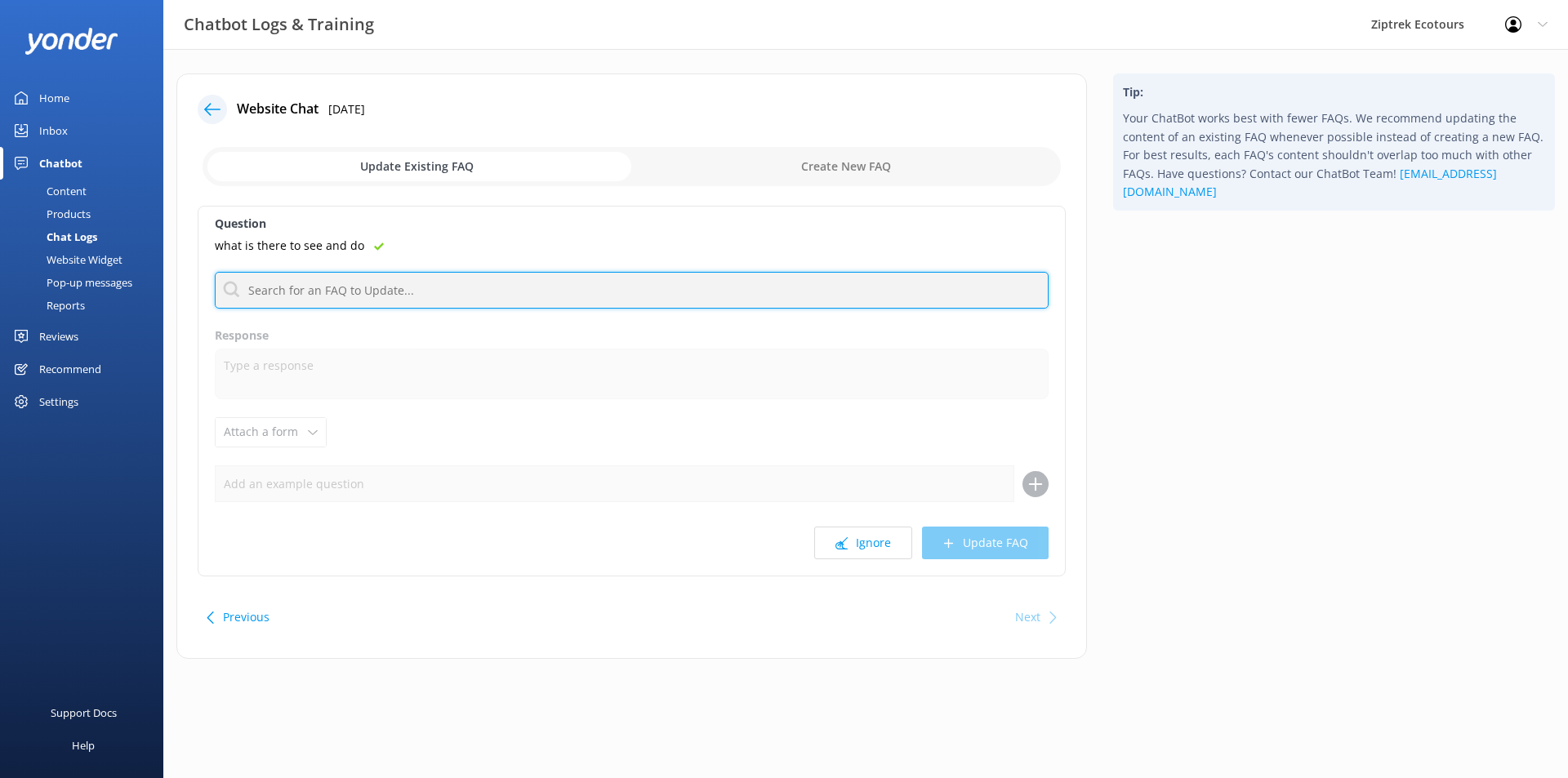
click at [425, 292] on input "text" at bounding box center [632, 289] width 834 height 36
type input "zipline"
type input "view"
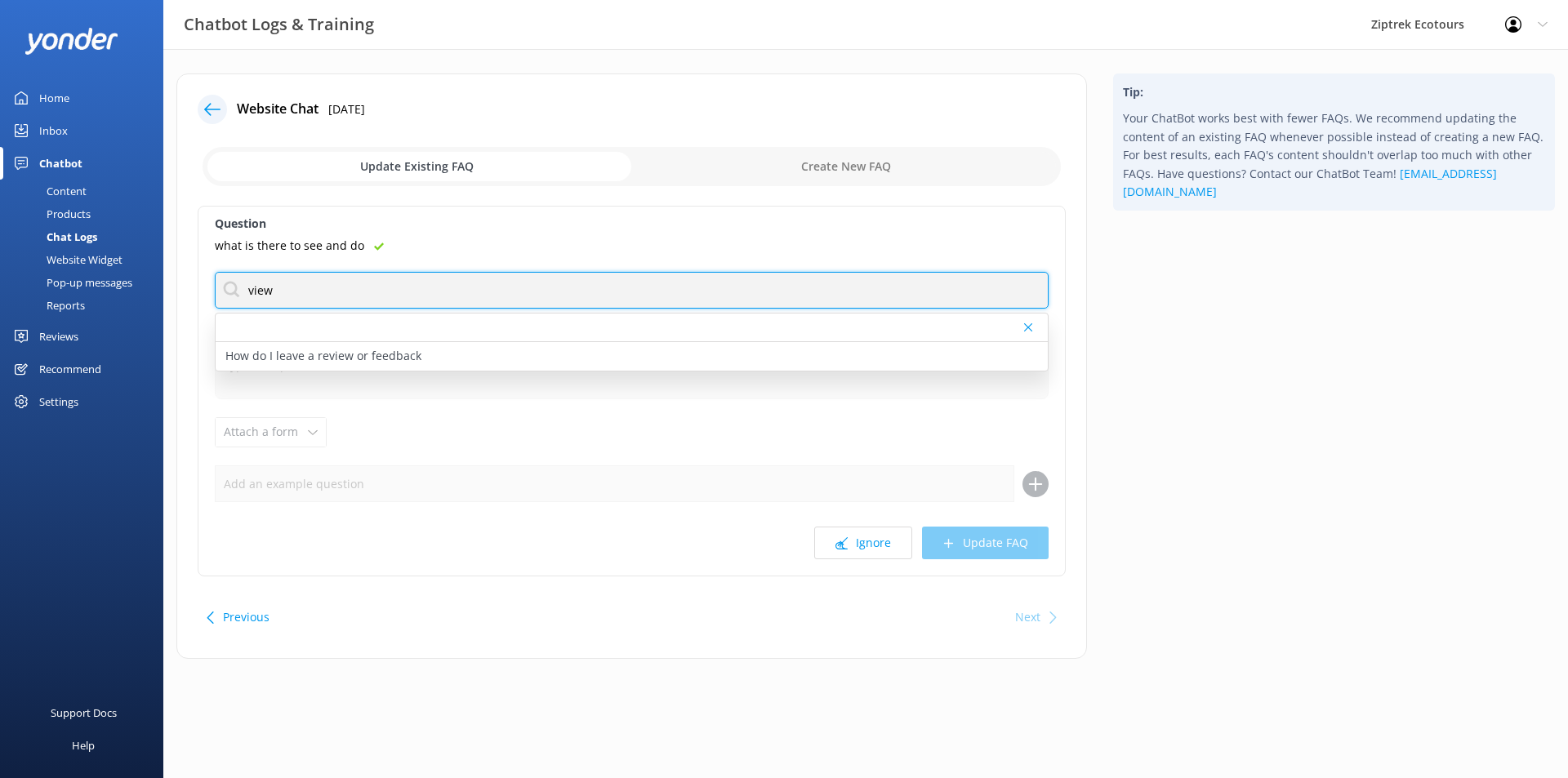
drag, startPoint x: 418, startPoint y: 295, endPoint x: 39, endPoint y: 303, distance: 379.1
click at [60, 303] on div "Chatbot Logs & Training Ziptrek Ecotours Profile Settings Logout Home Inbox Cha…" at bounding box center [784, 378] width 1568 height 659
type input "lake"
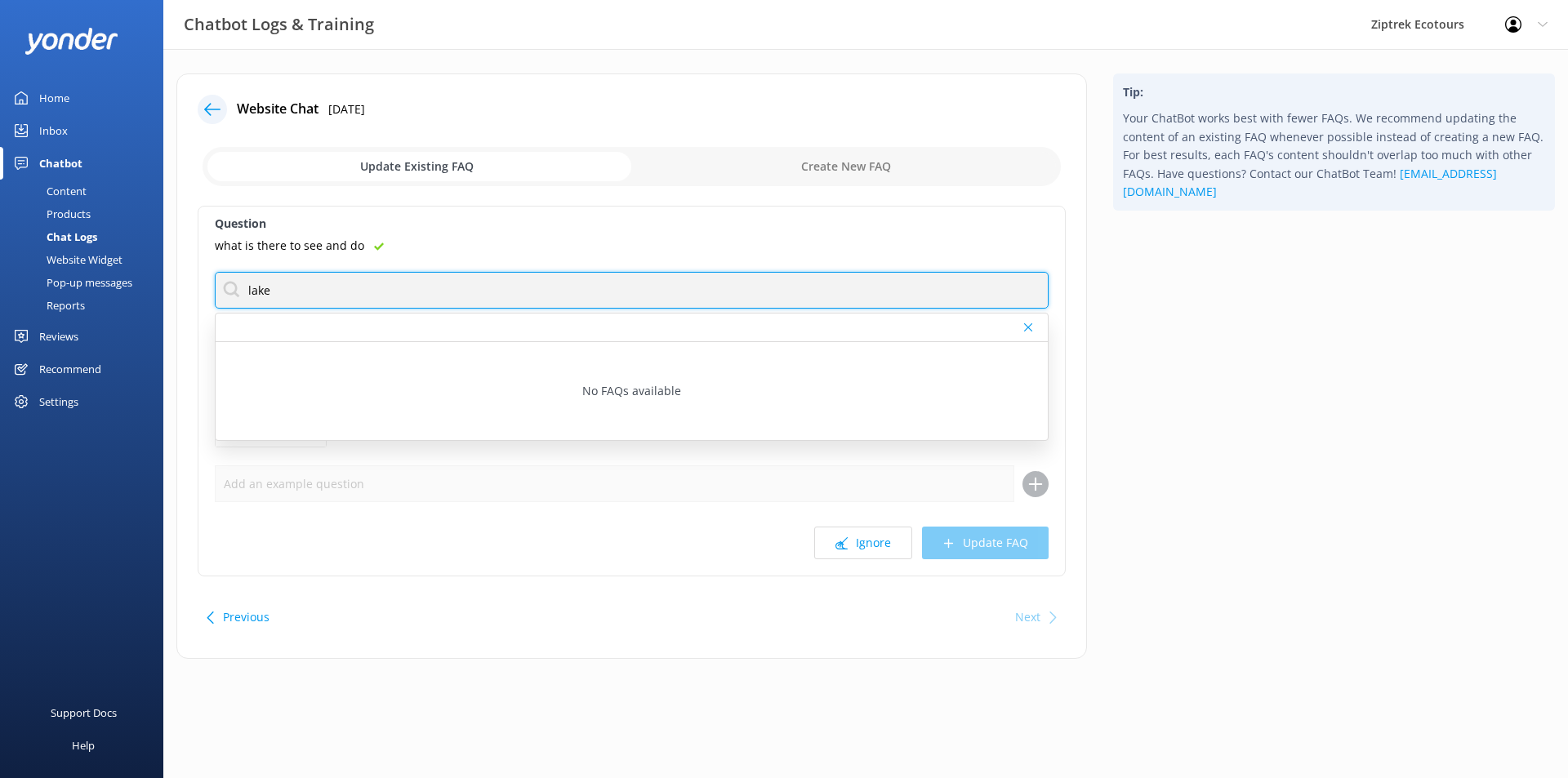
drag, startPoint x: 382, startPoint y: 303, endPoint x: 209, endPoint y: 302, distance: 173.0
click at [210, 302] on div "Question what is there to see and do lake No FAQs available Response Attach a f…" at bounding box center [632, 391] width 868 height 371
type input "zipline"
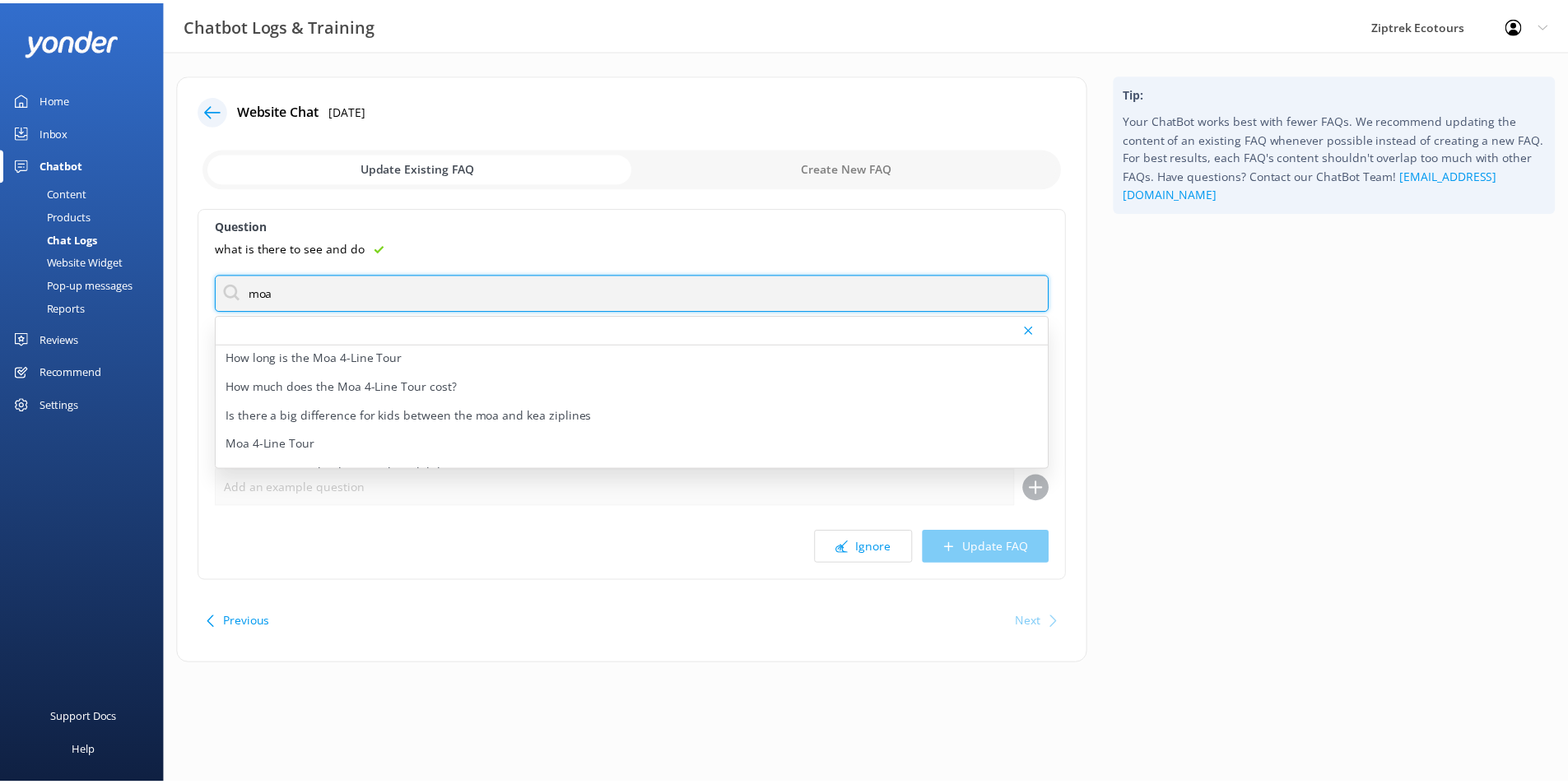
scroll to position [82, 0]
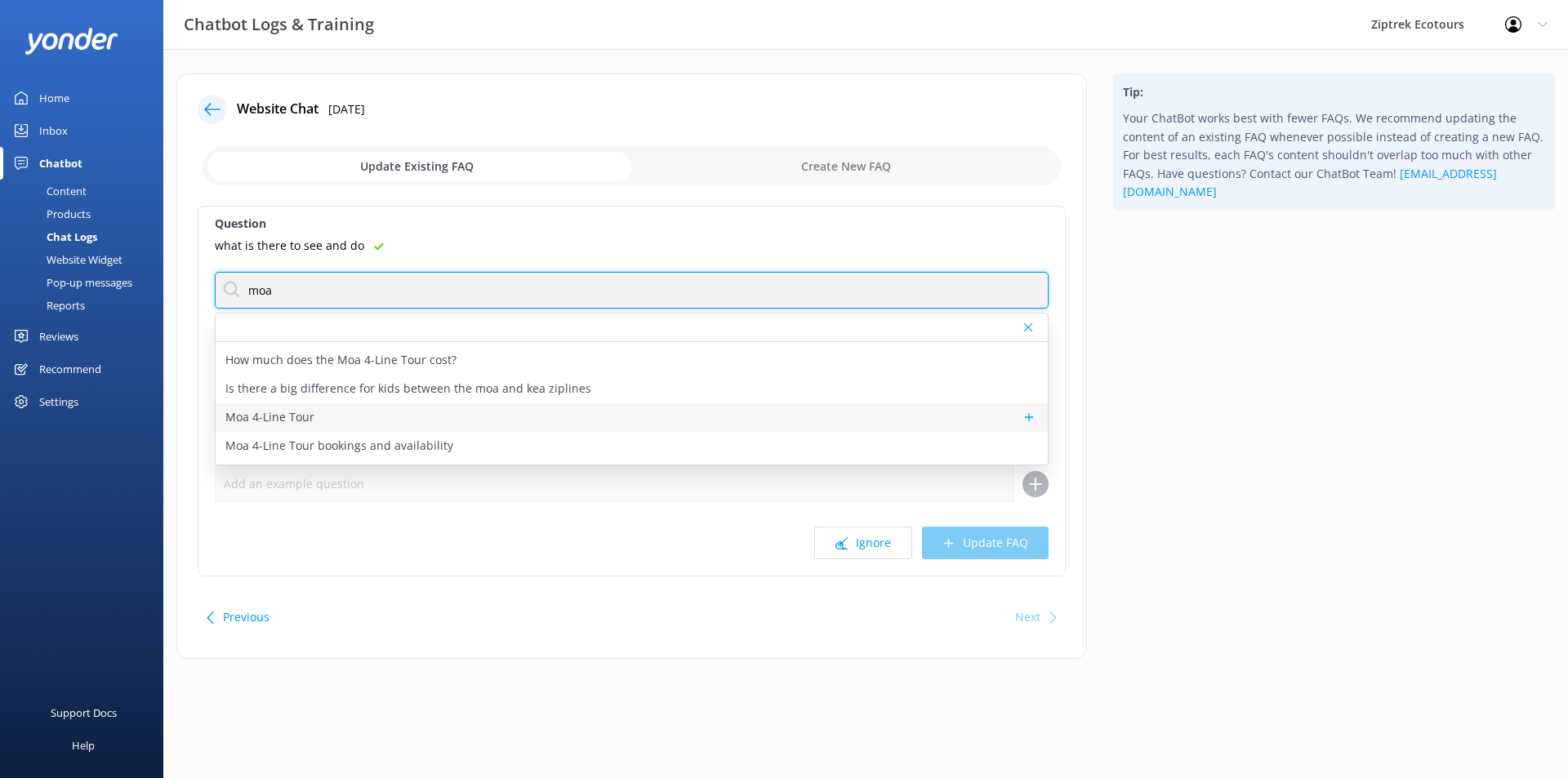
type input "moa"
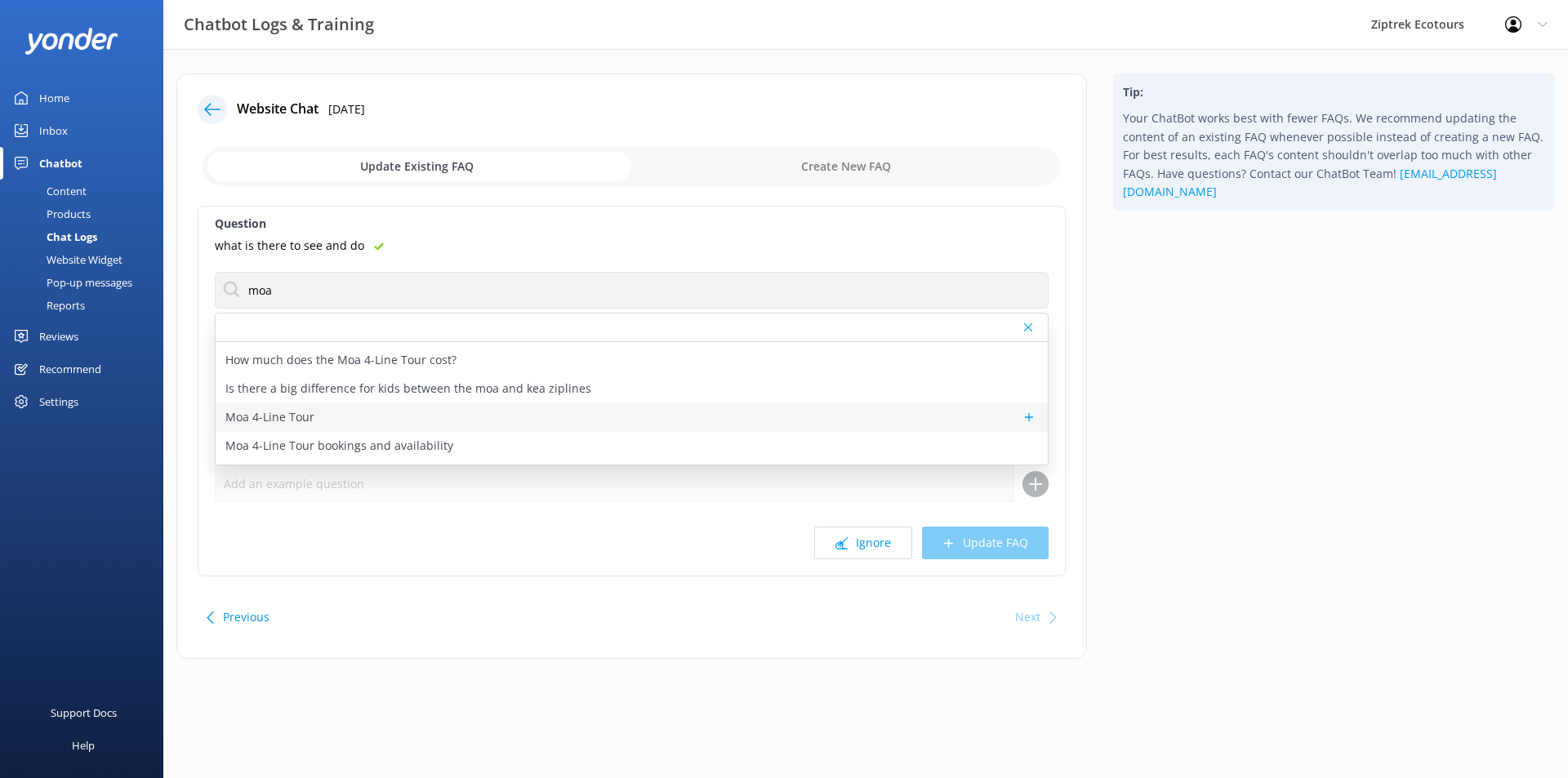
click at [474, 416] on div "Moa 4-Line Tour" at bounding box center [632, 418] width 832 height 28
type textarea "4 ziplines, 1.5 - 2hours long, fun for everyone. The perfect starter to your ad…"
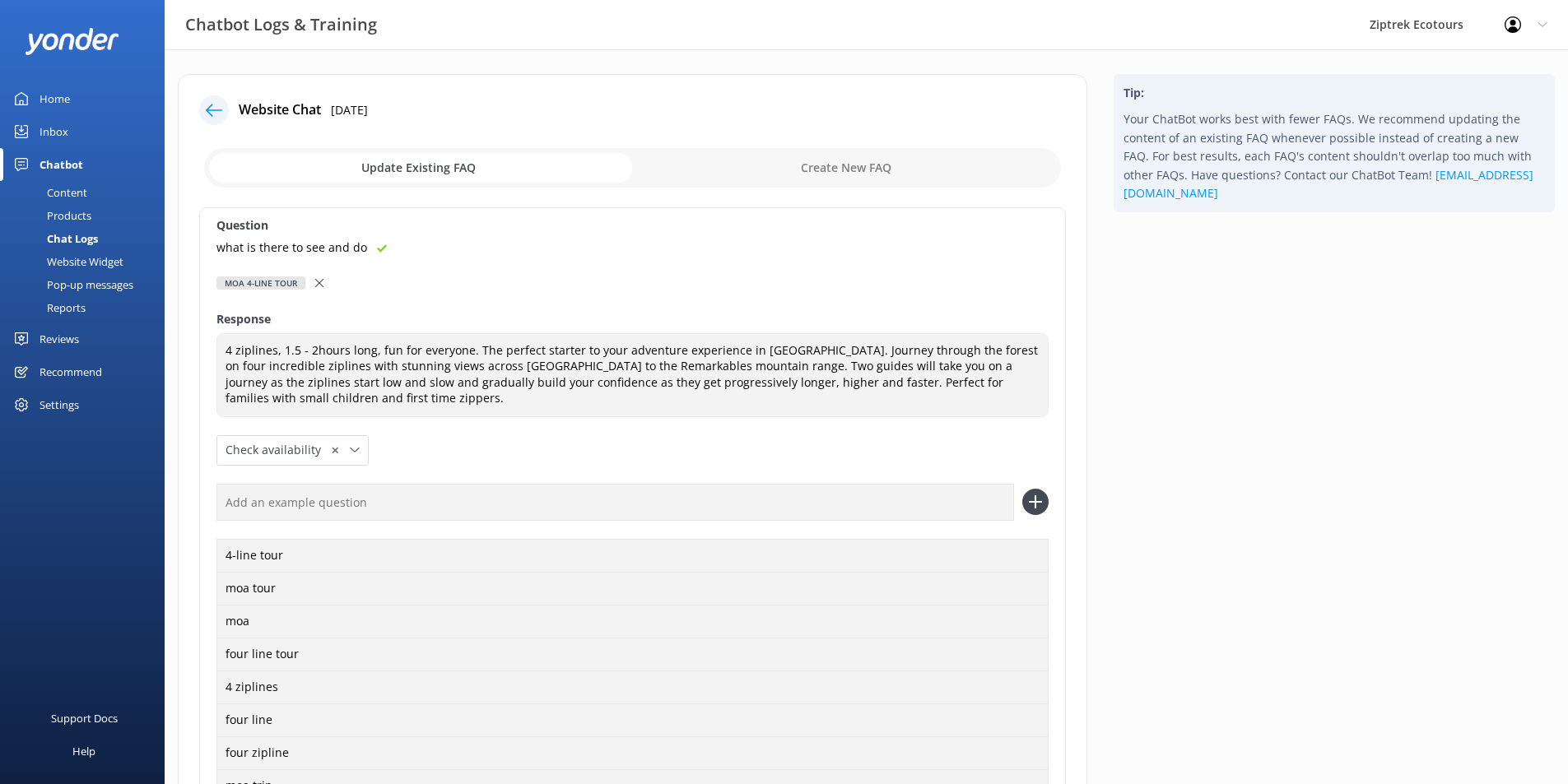
click at [358, 494] on input "text" at bounding box center [615, 502] width 798 height 37
paste input "what is there to see and do"
type input "what is there to see and do"
click at [1027, 507] on icon at bounding box center [1035, 502] width 26 height 26
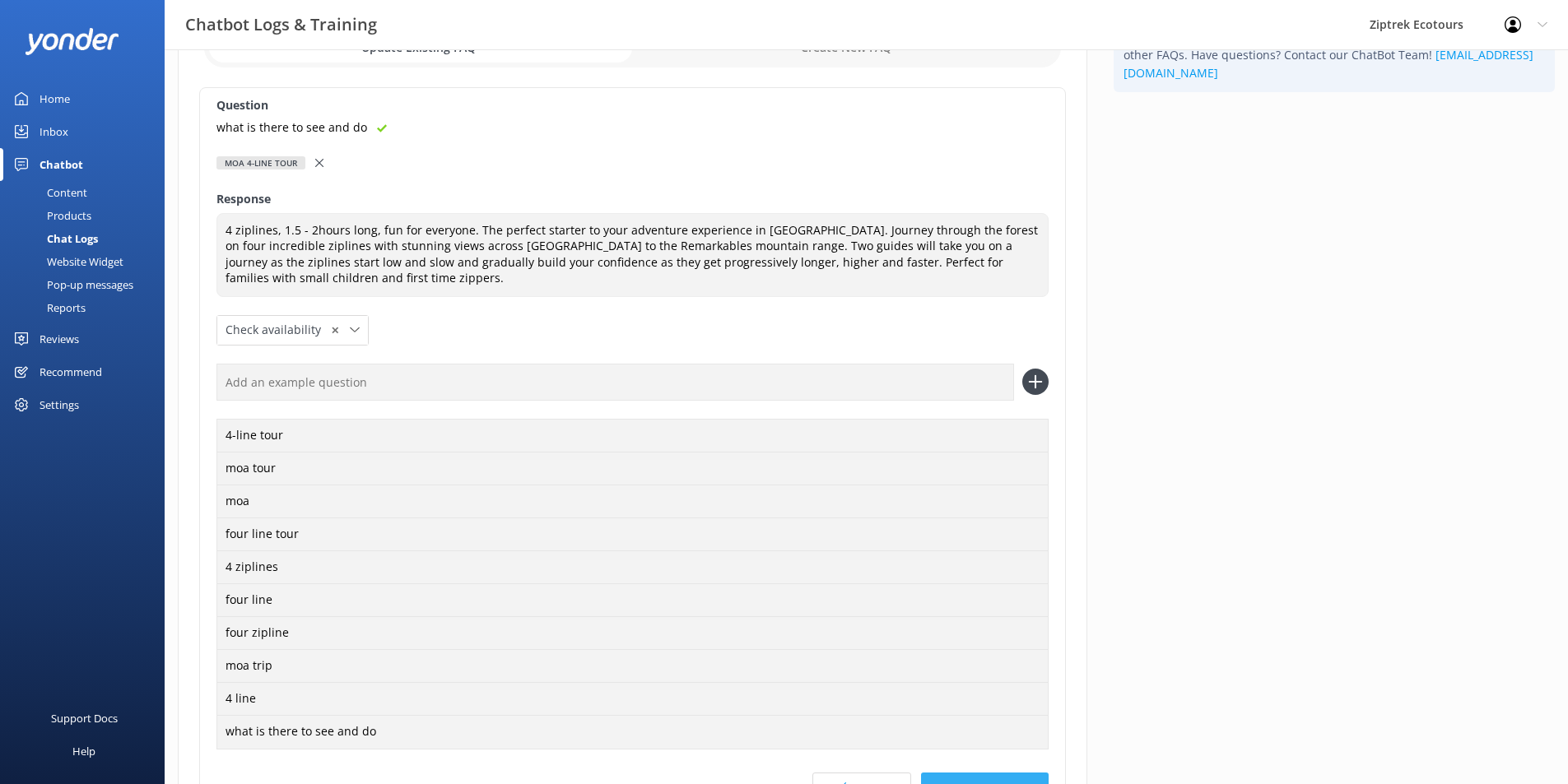
scroll to position [291, 0]
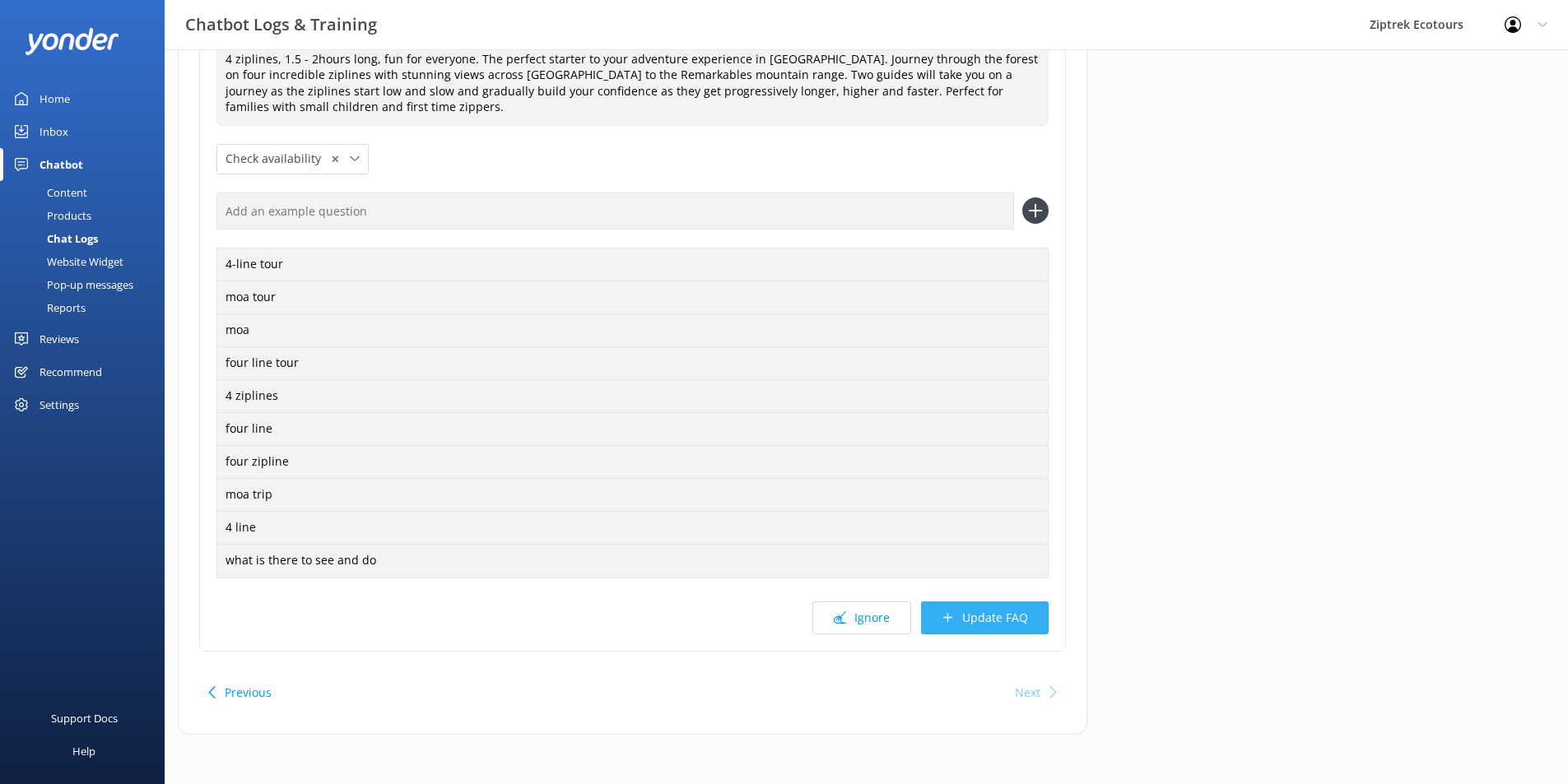
click at [955, 623] on button "Update FAQ" at bounding box center [985, 618] width 128 height 33
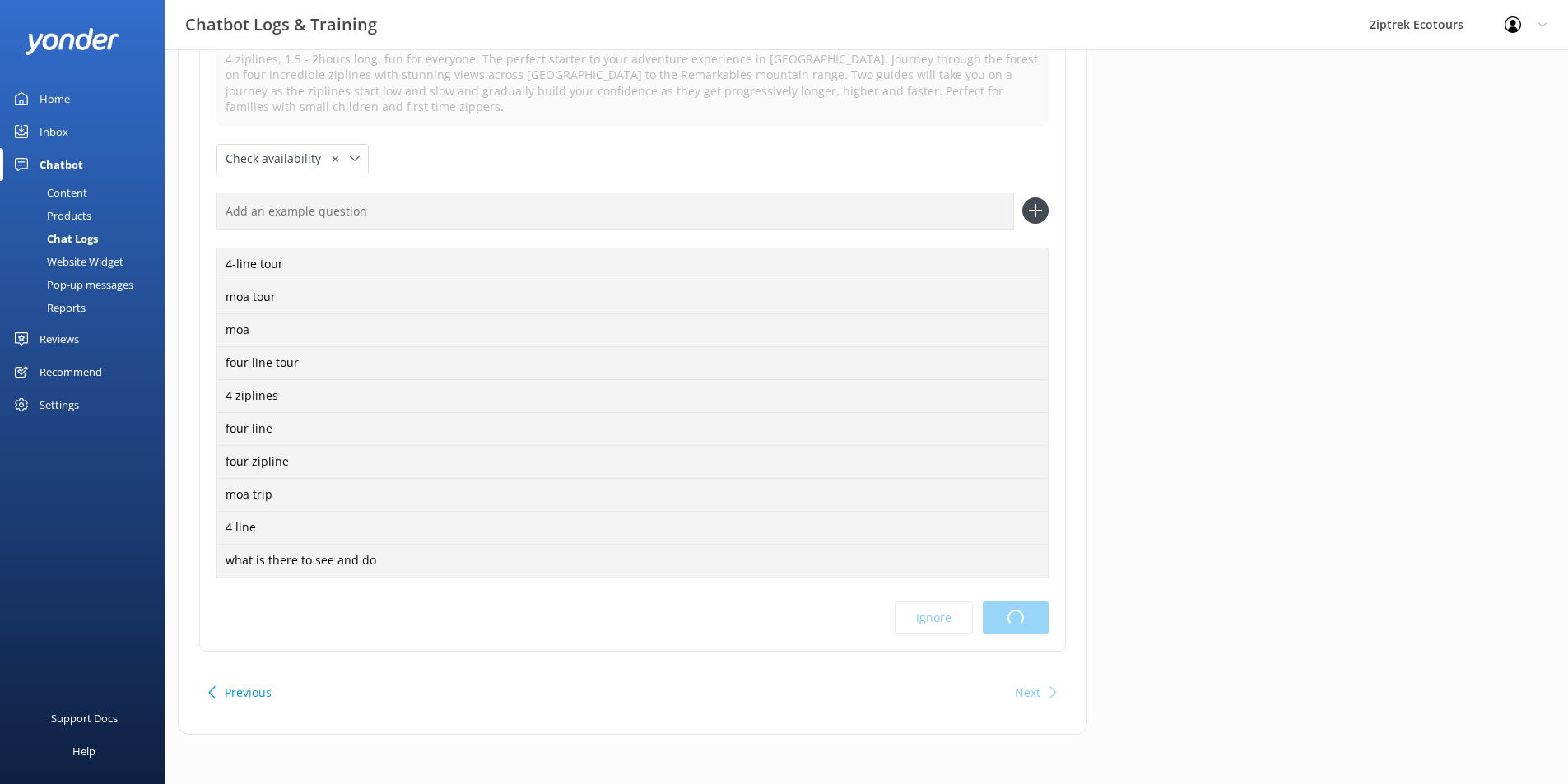
scroll to position [0, 0]
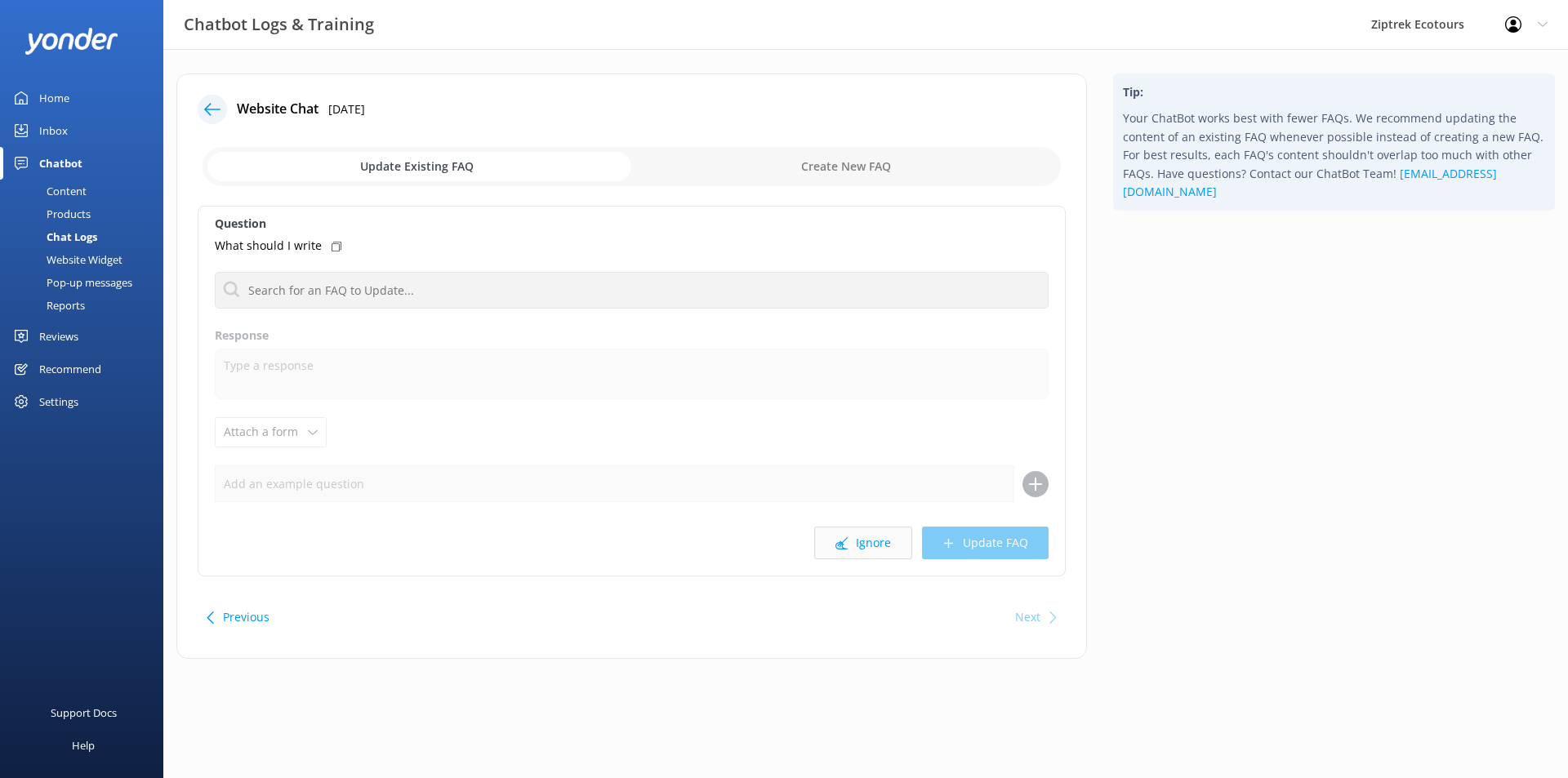
click at [864, 547] on button "Ignore" at bounding box center [863, 543] width 98 height 33
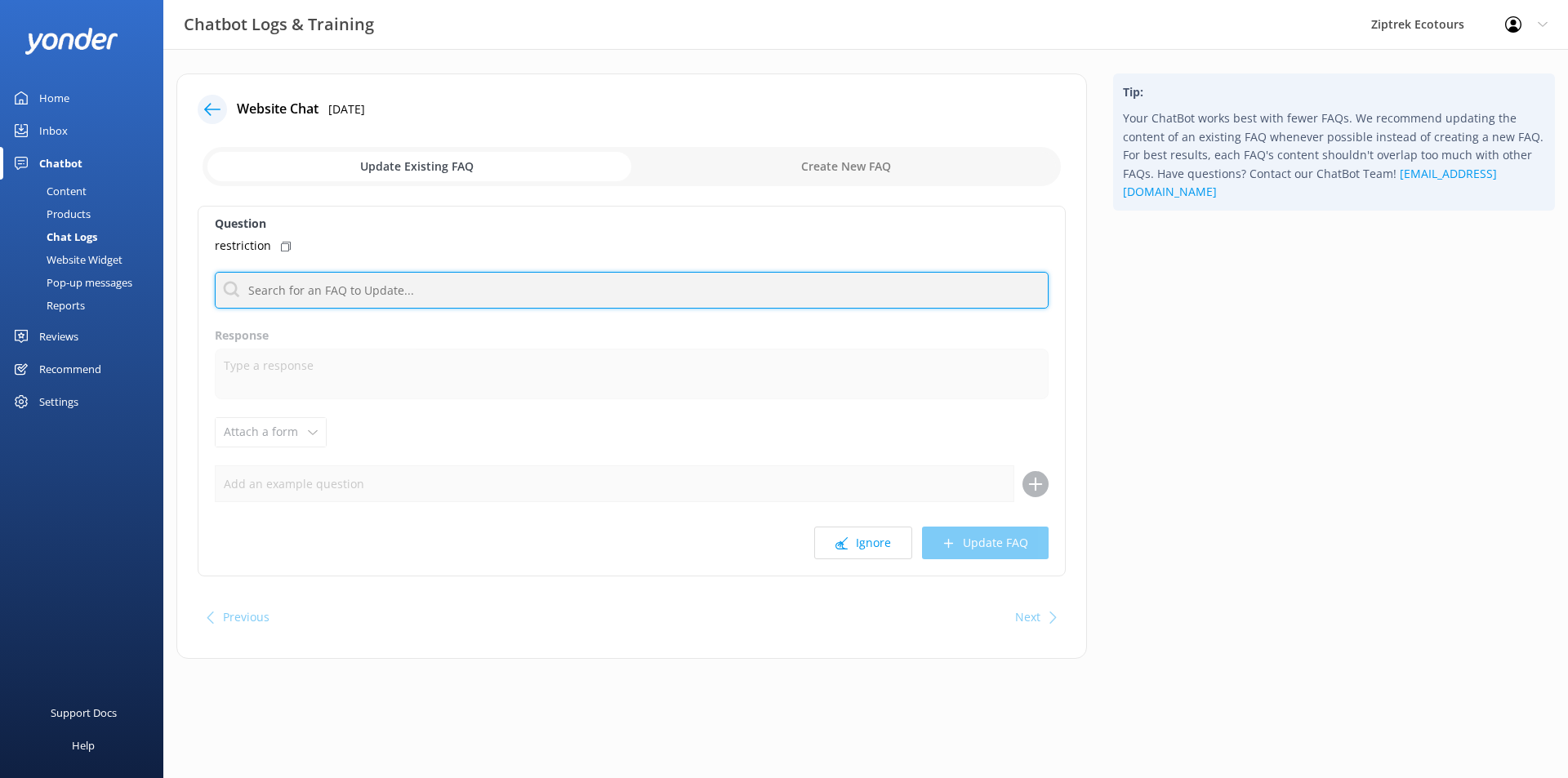
click at [508, 299] on input "text" at bounding box center [632, 289] width 834 height 36
type input "limit"
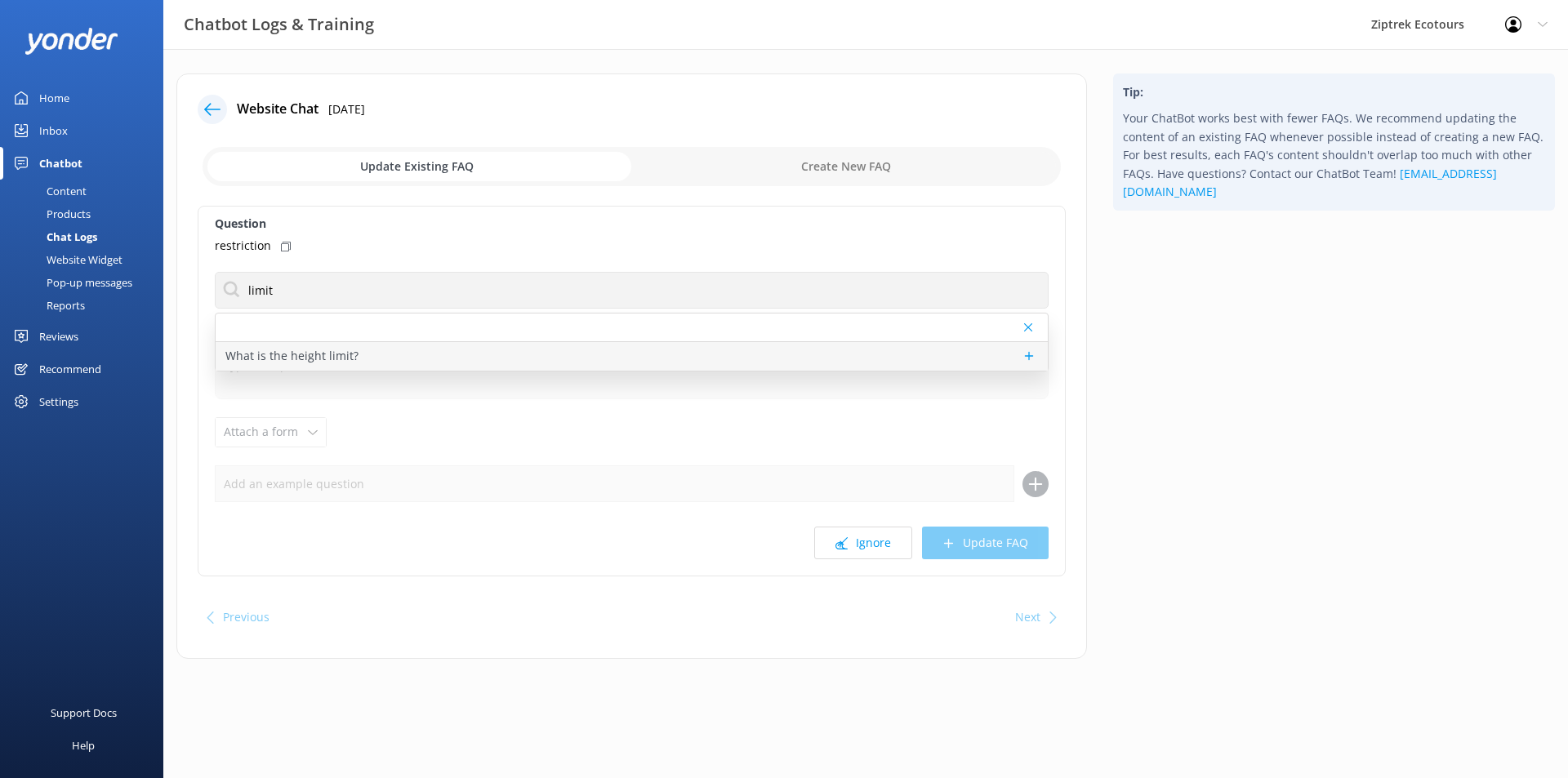
drag, startPoint x: 421, startPoint y: 341, endPoint x: 401, endPoint y: 353, distance: 23.3
click at [416, 343] on div "What is the height limit?" at bounding box center [632, 342] width 834 height 59
click at [401, 353] on div "What is the height limit?" at bounding box center [632, 357] width 832 height 28
type textarea "There is no upper or lower height limit for our tours."
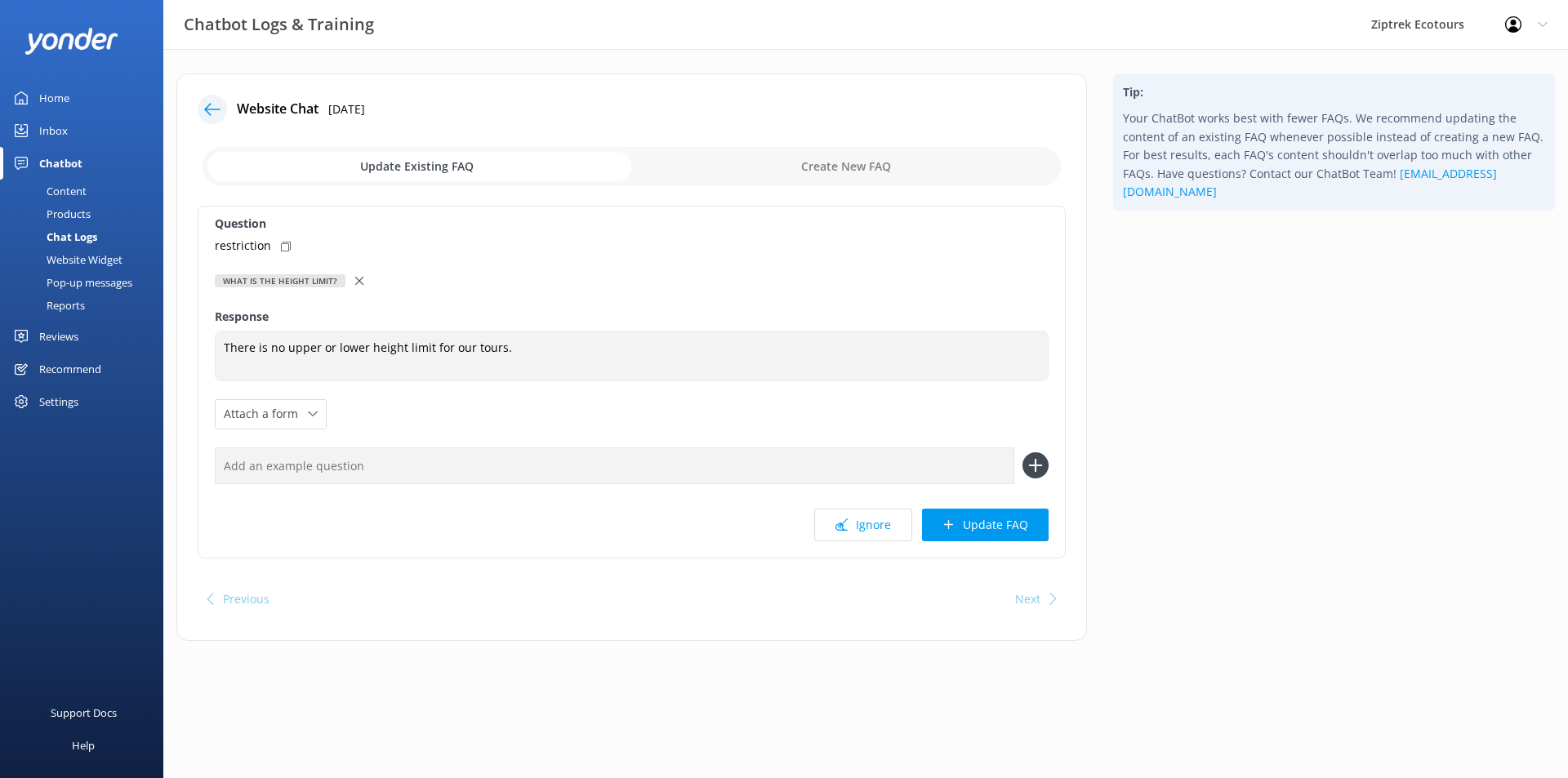
click at [355, 281] on use at bounding box center [359, 280] width 8 height 8
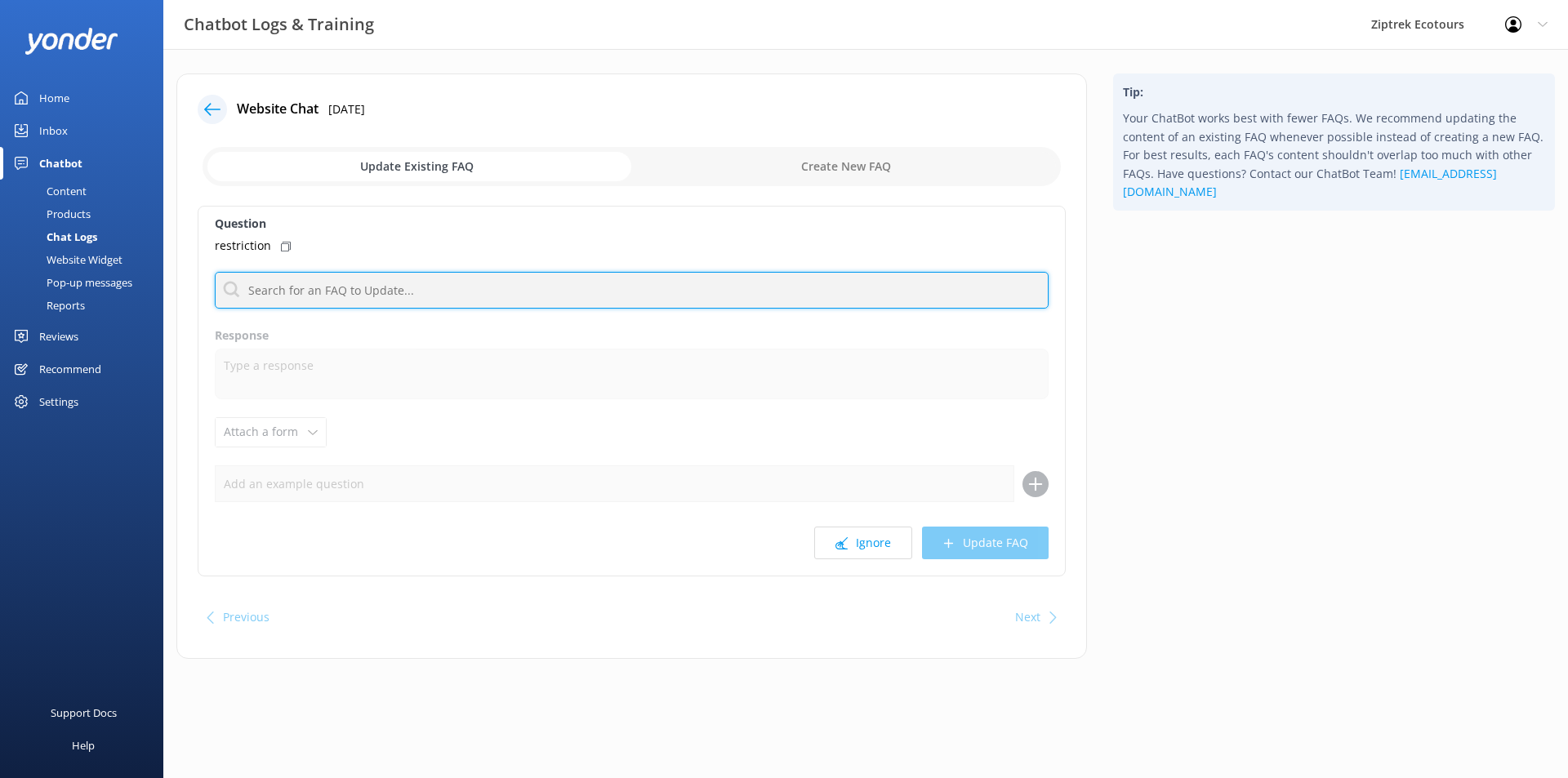
click at [343, 301] on input "text" at bounding box center [632, 289] width 834 height 36
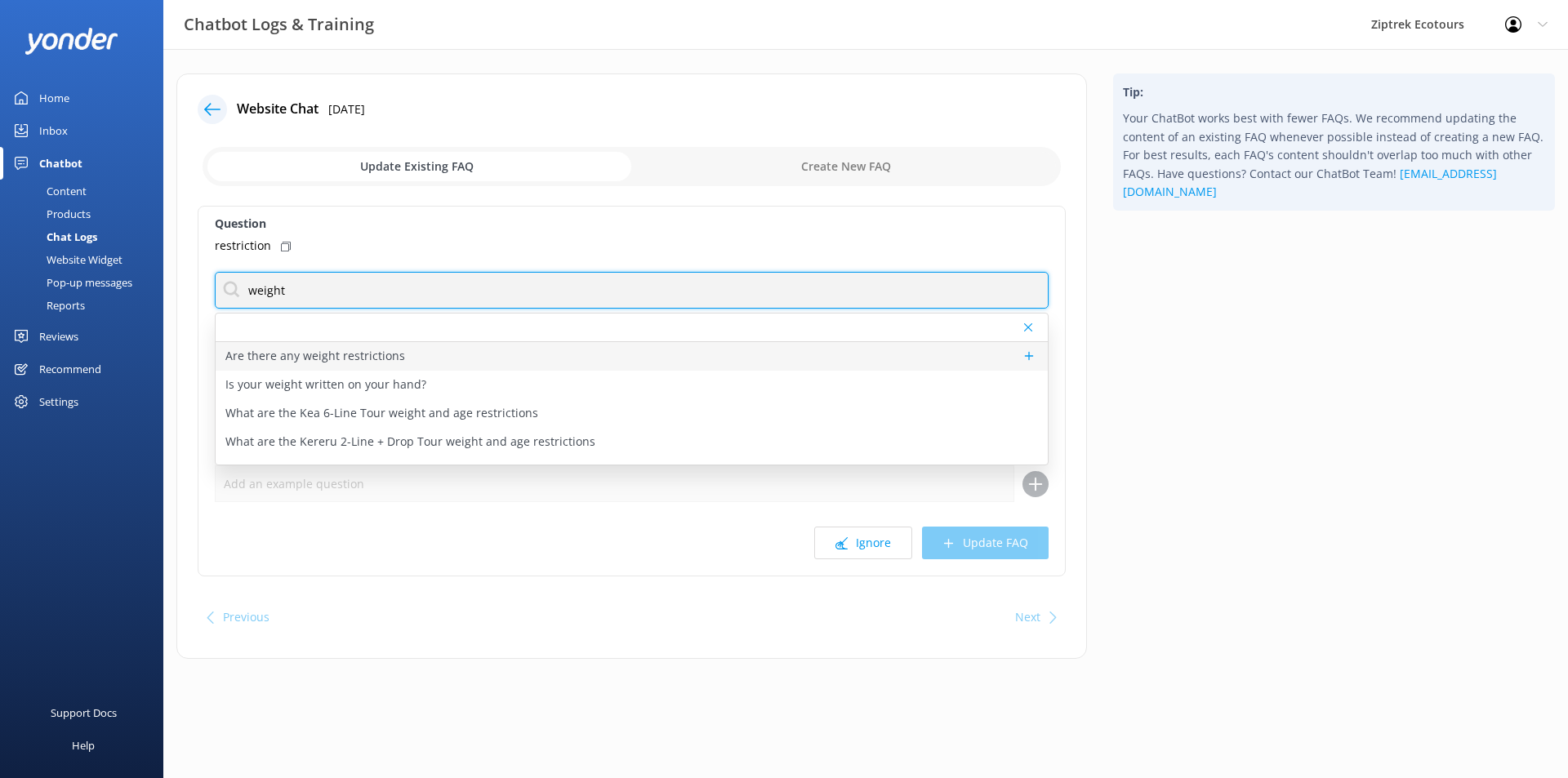
type input "weight"
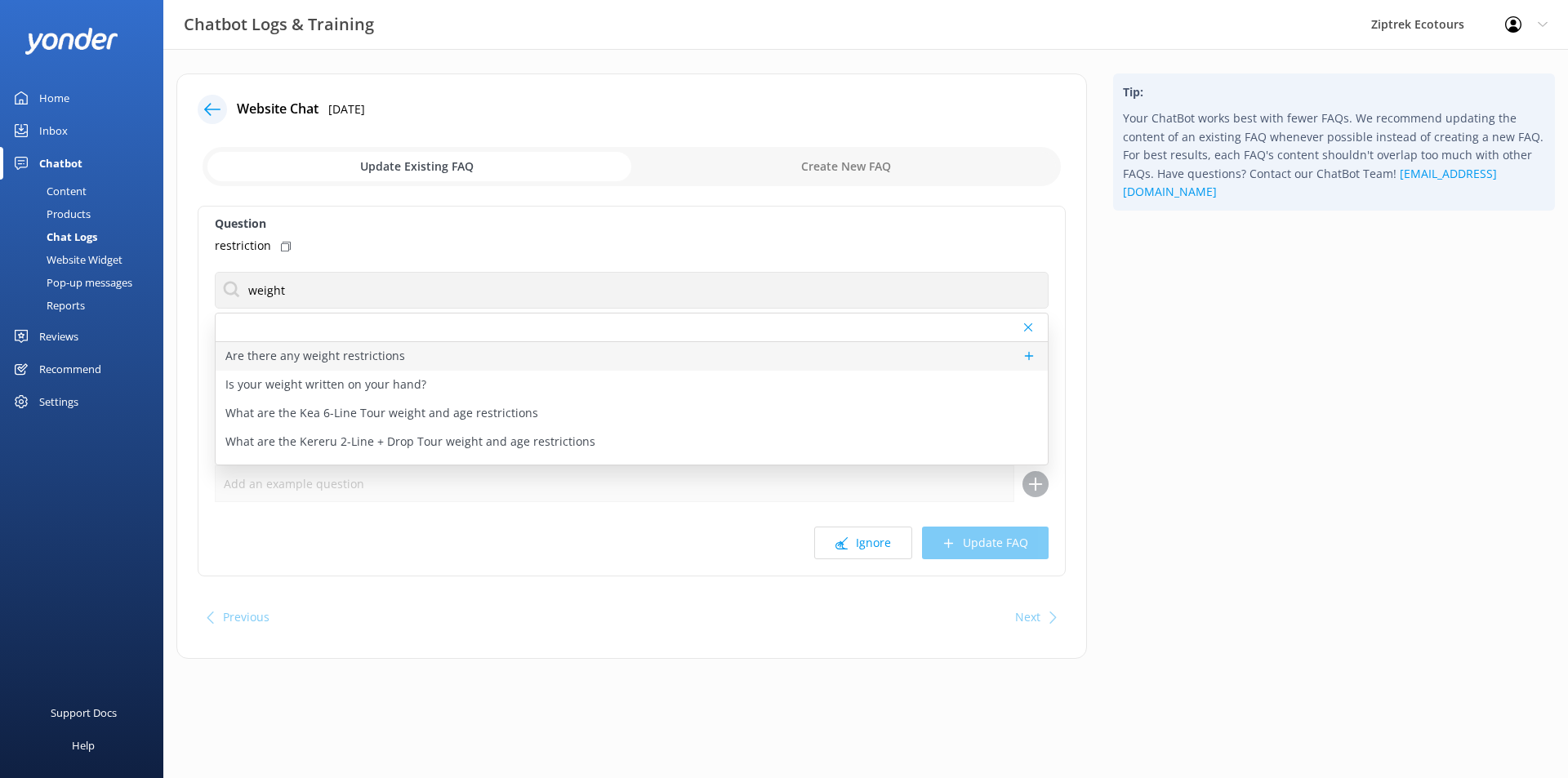
click at [381, 360] on p "Are there any weight restrictions" at bounding box center [315, 356] width 179 height 18
type textarea "We have a strict maximum weight limit of 125kg (275lbs) for all tours and you m…"
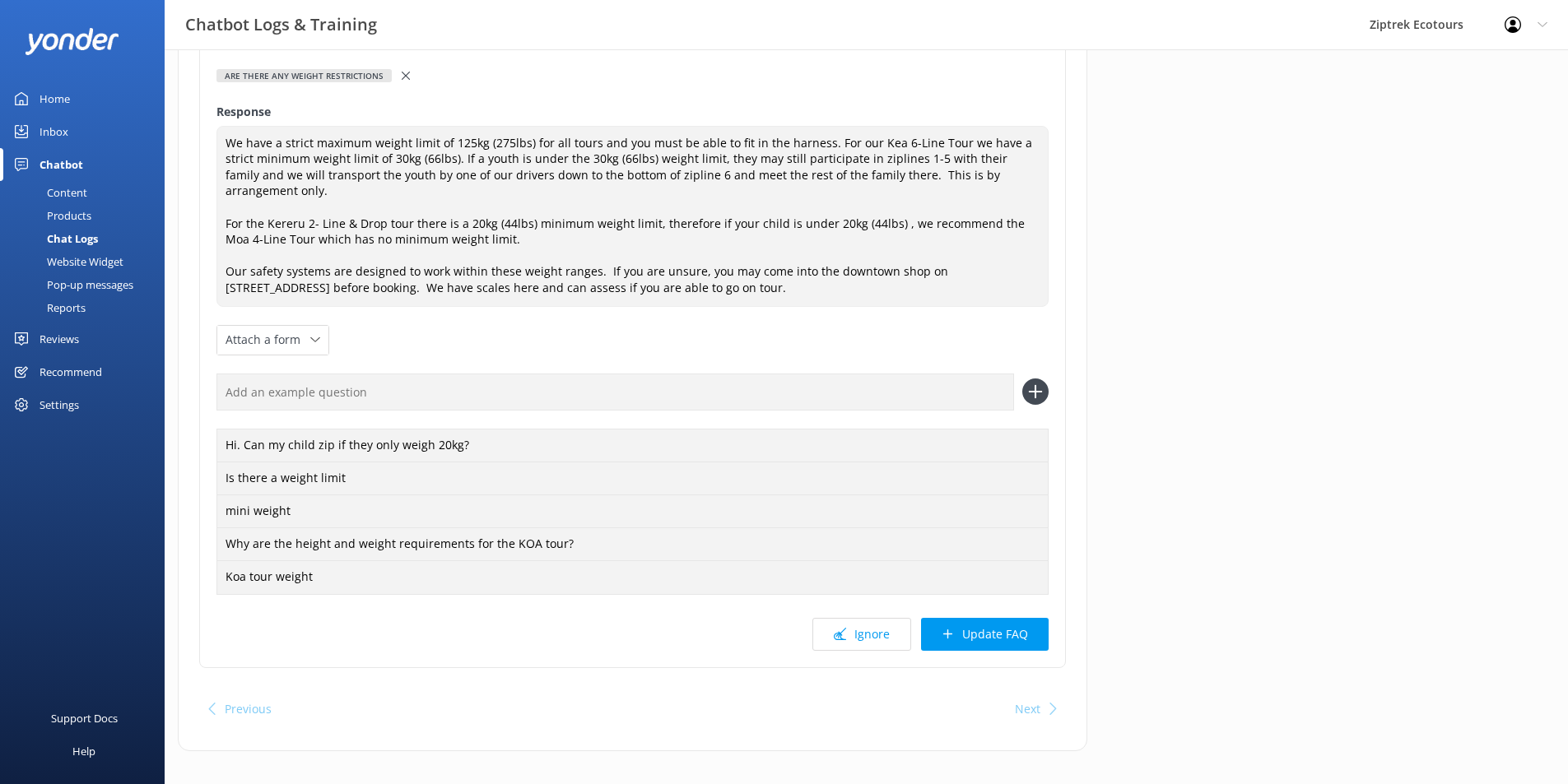
scroll to position [43, 0]
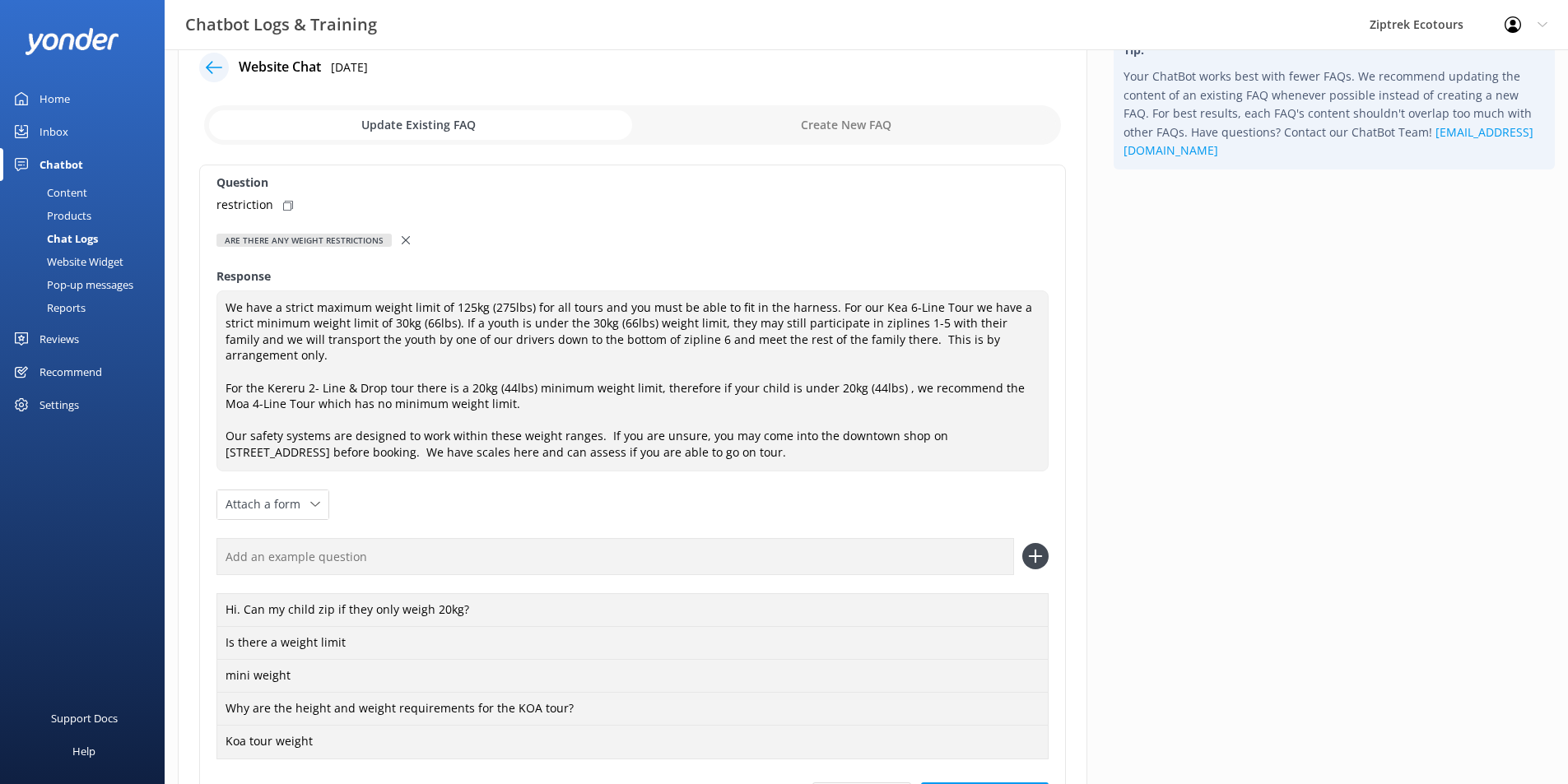
click at [291, 209] on icon at bounding box center [288, 206] width 10 height 10
click at [301, 551] on input "text" at bounding box center [615, 556] width 798 height 37
paste input "restriction"
type input "restriction"
click at [1025, 538] on div "restriction" at bounding box center [632, 556] width 832 height 37
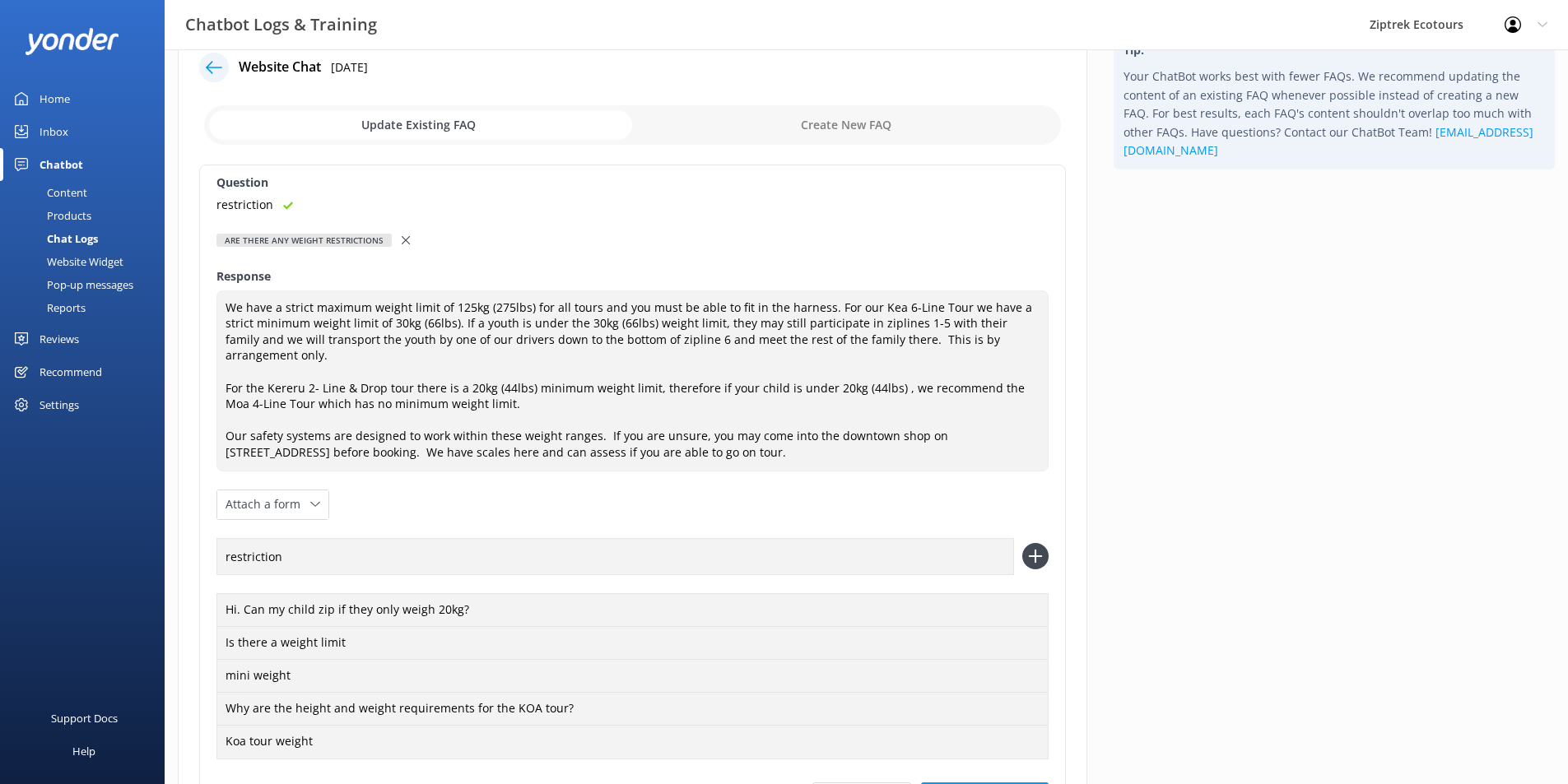
click at [1025, 543] on icon at bounding box center [1035, 555] width 26 height 26
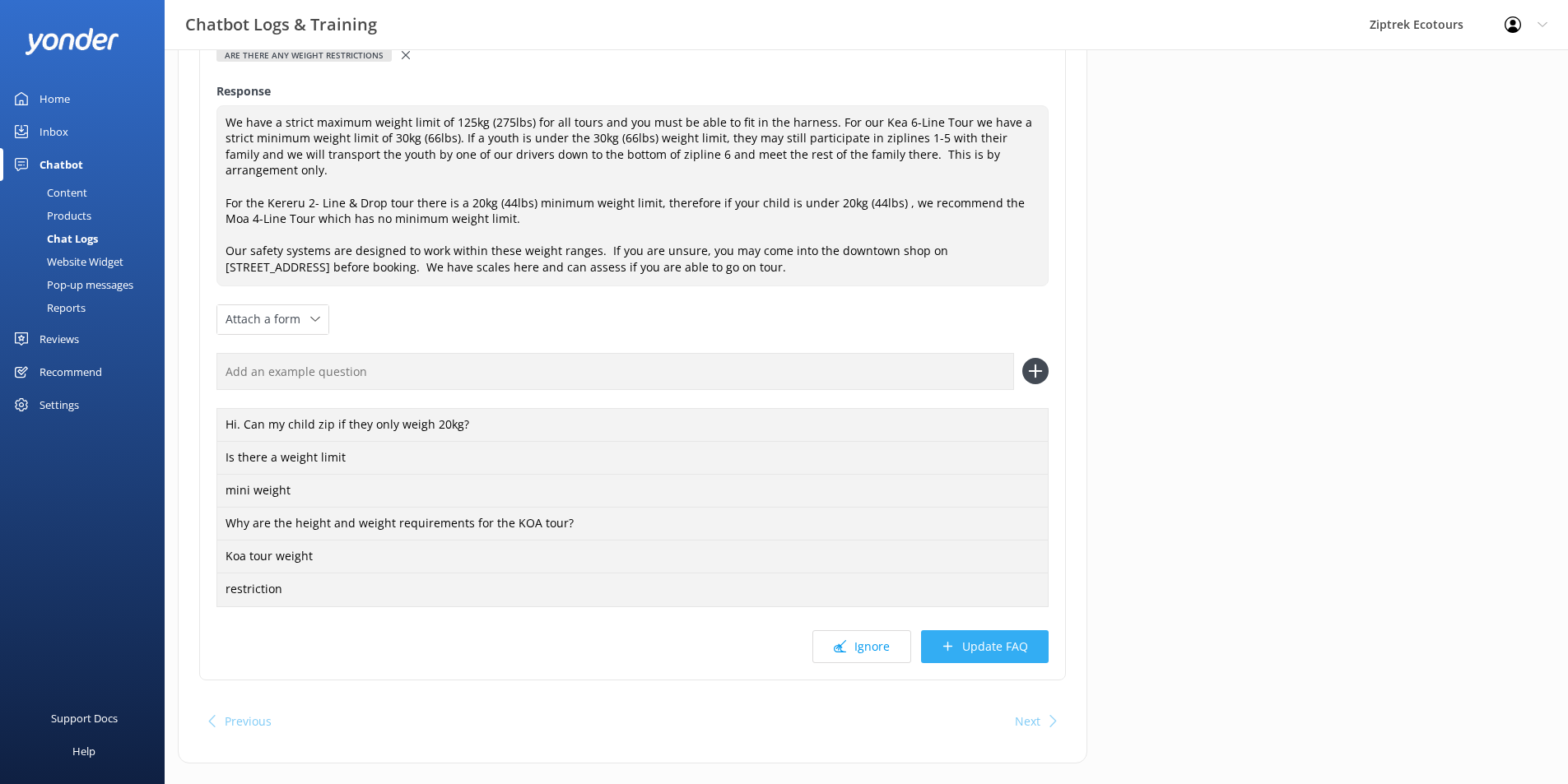
scroll to position [240, 0]
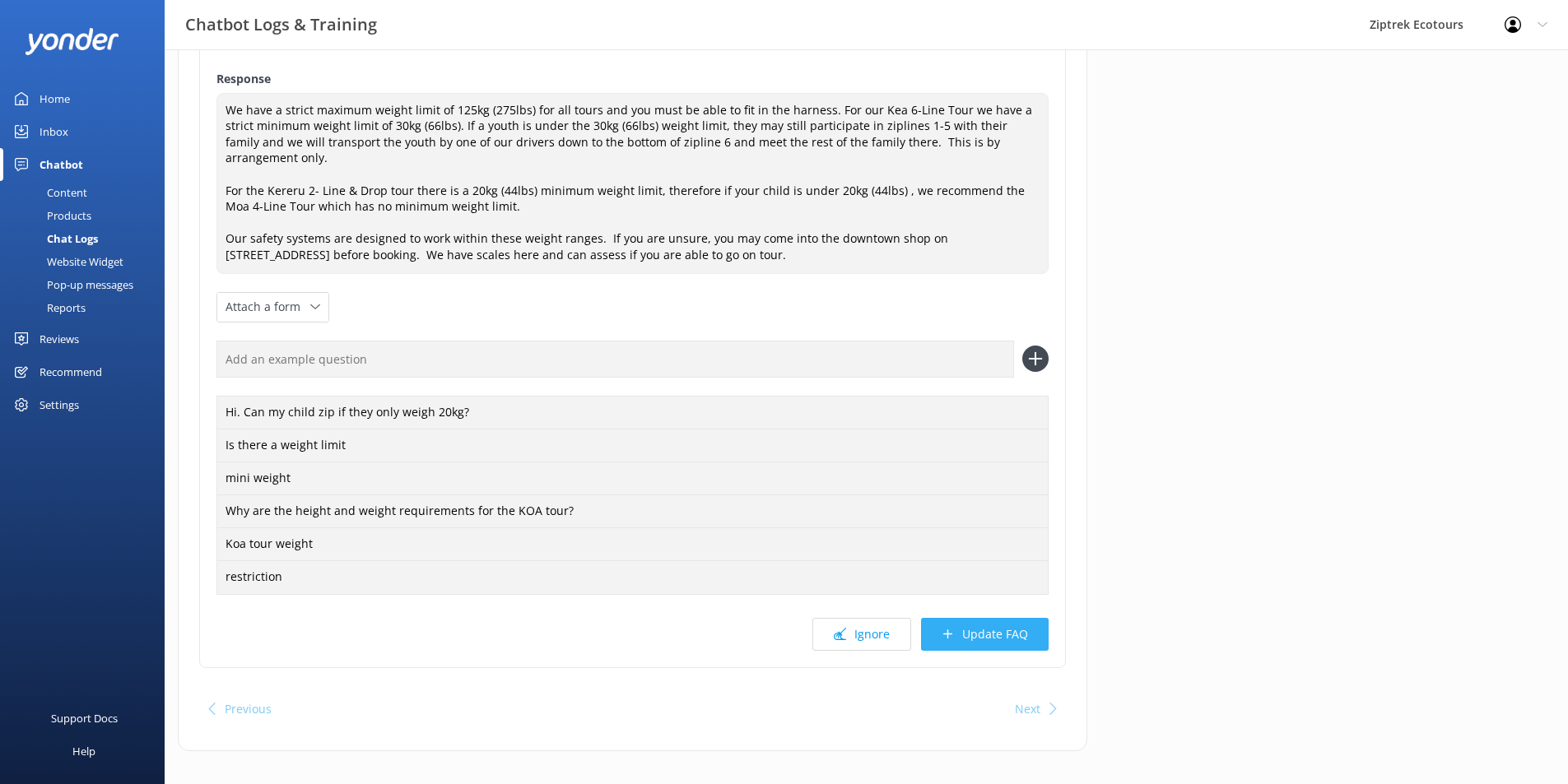
click at [958, 627] on button "Update FAQ" at bounding box center [985, 634] width 128 height 33
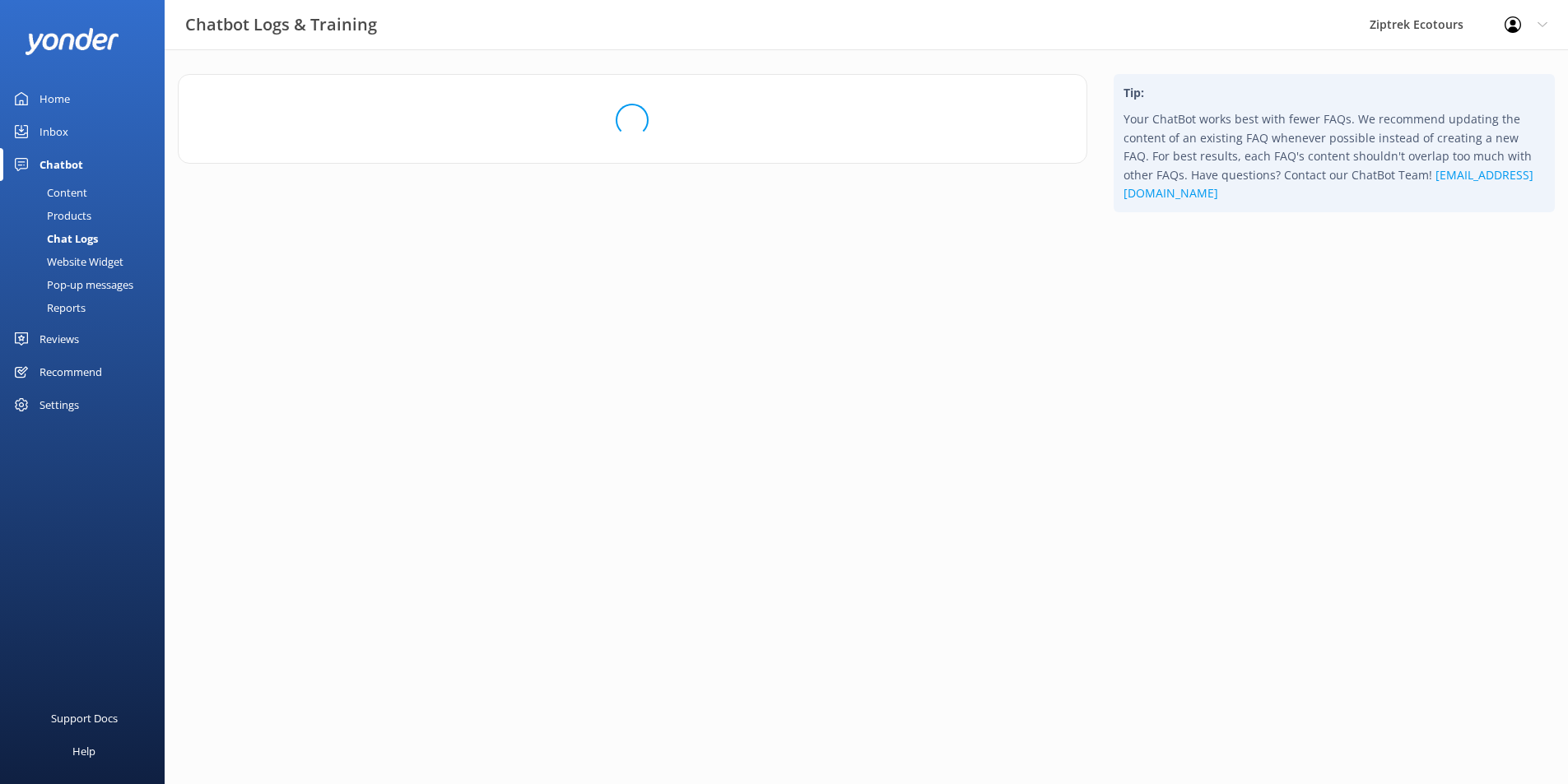
scroll to position [0, 0]
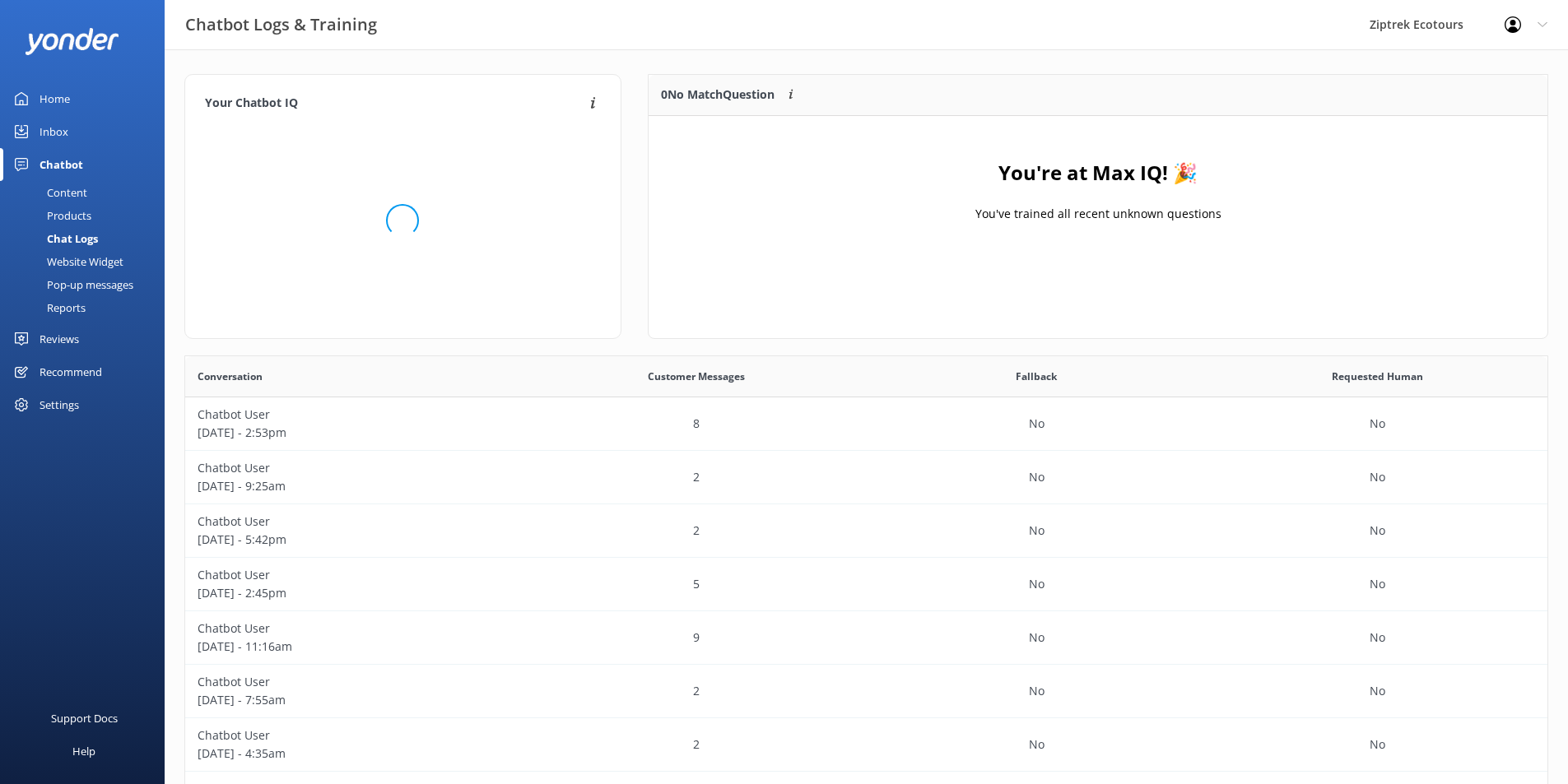
scroll to position [193, 886]
click at [47, 169] on div "Chatbot" at bounding box center [61, 164] width 44 height 33
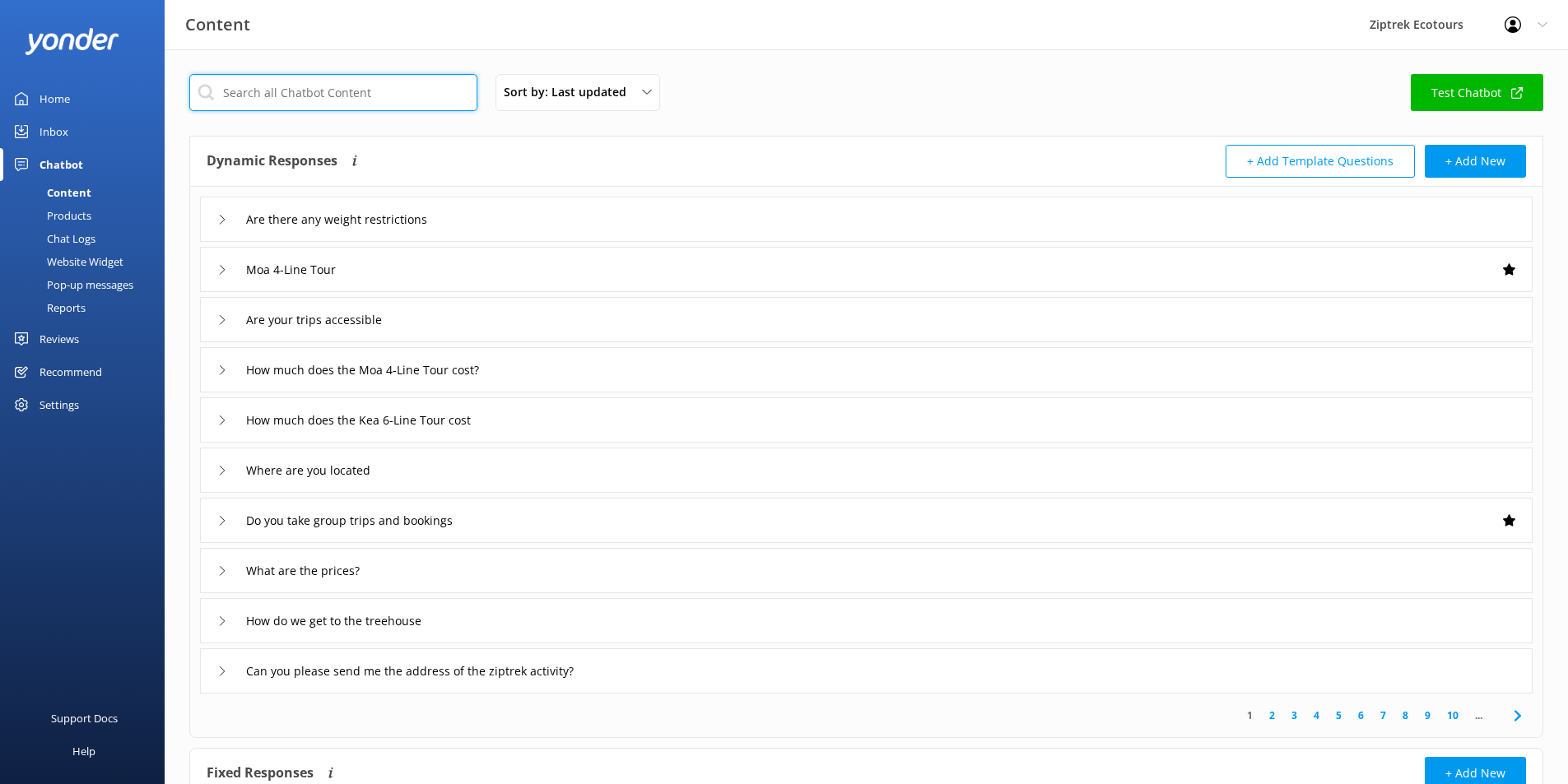
click at [411, 91] on input "text" at bounding box center [334, 92] width 288 height 37
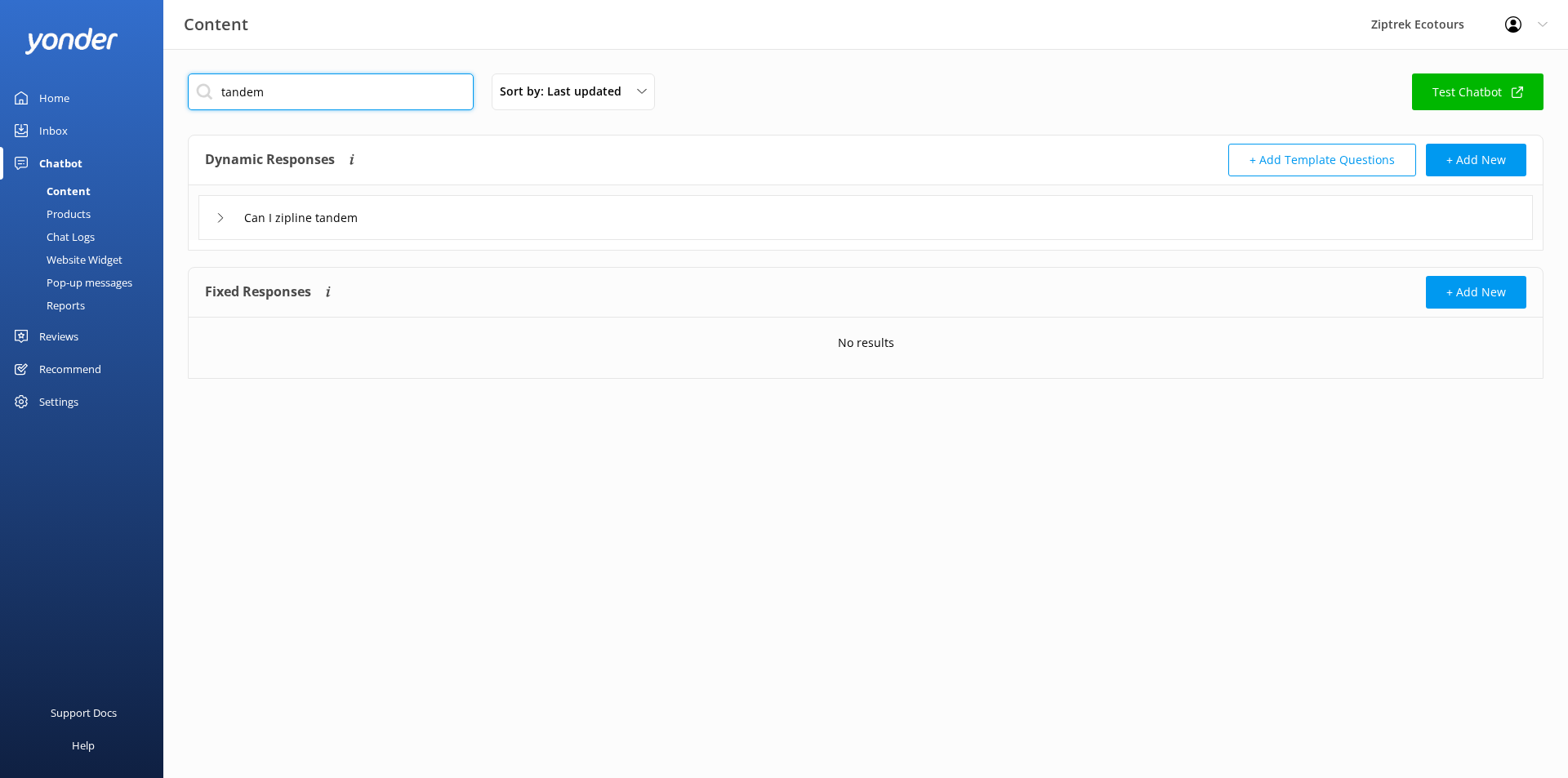
type input "tandem"
click at [418, 209] on div "Can I zipline tandem" at bounding box center [866, 217] width 1335 height 45
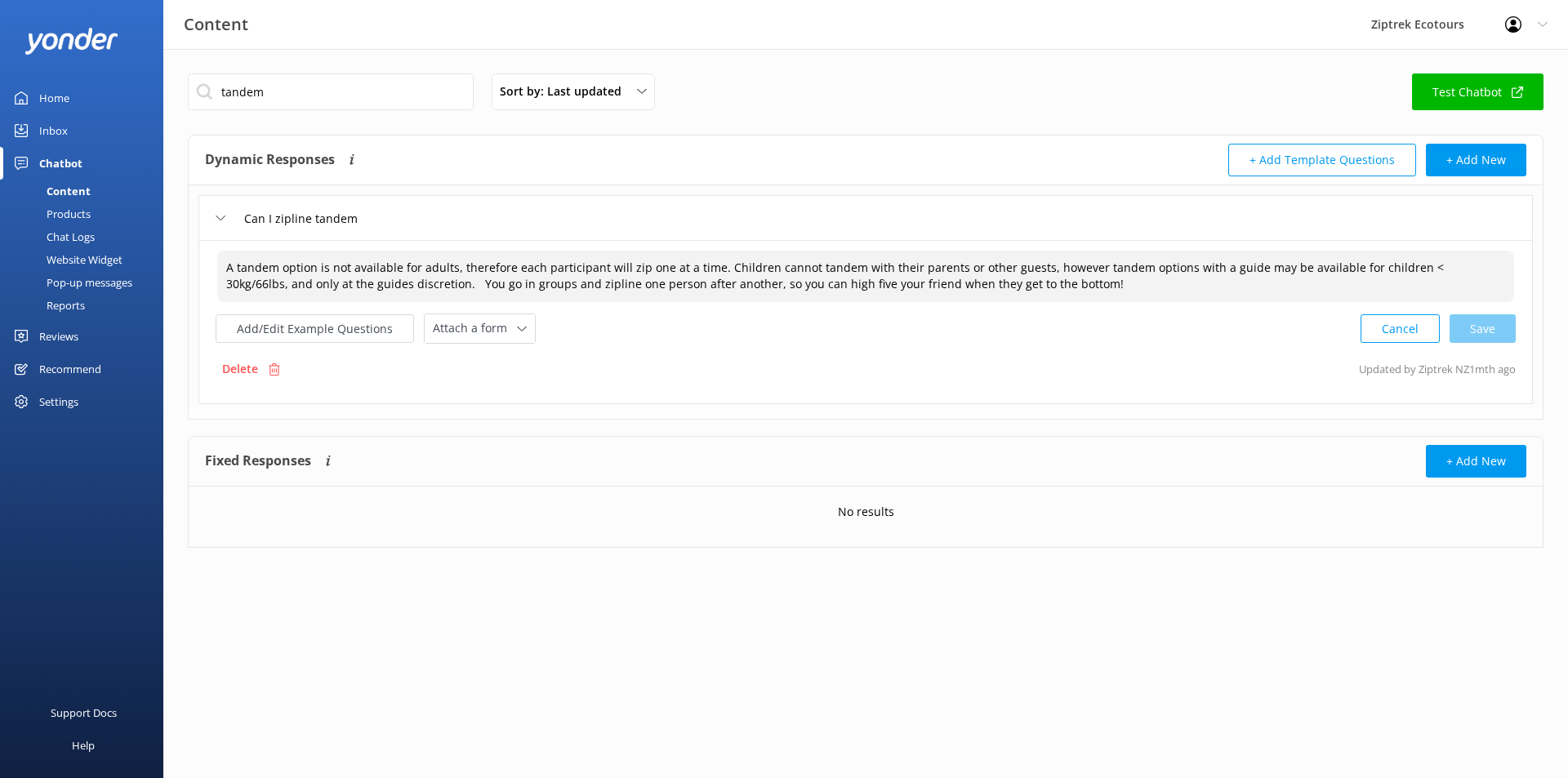
click at [1021, 287] on textarea "A tandem option is not available for adults, therefore each participant will zi…" at bounding box center [865, 277] width 1296 height 51
click at [773, 279] on textarea "A tandem option is not available for adults, therefore each participant will zi…" at bounding box center [865, 277] width 1296 height 51
click at [762, 264] on textarea "A tandem option is not available for adults, therefore each participant will zi…" at bounding box center [865, 277] width 1296 height 51
click at [1458, 267] on textarea "A tandem option is not available for adults, therefore each participant will zi…" at bounding box center [865, 277] width 1296 height 51
click at [390, 284] on textarea "A tandem option is not available for adults, therefore each participant will zi…" at bounding box center [865, 277] width 1296 height 51
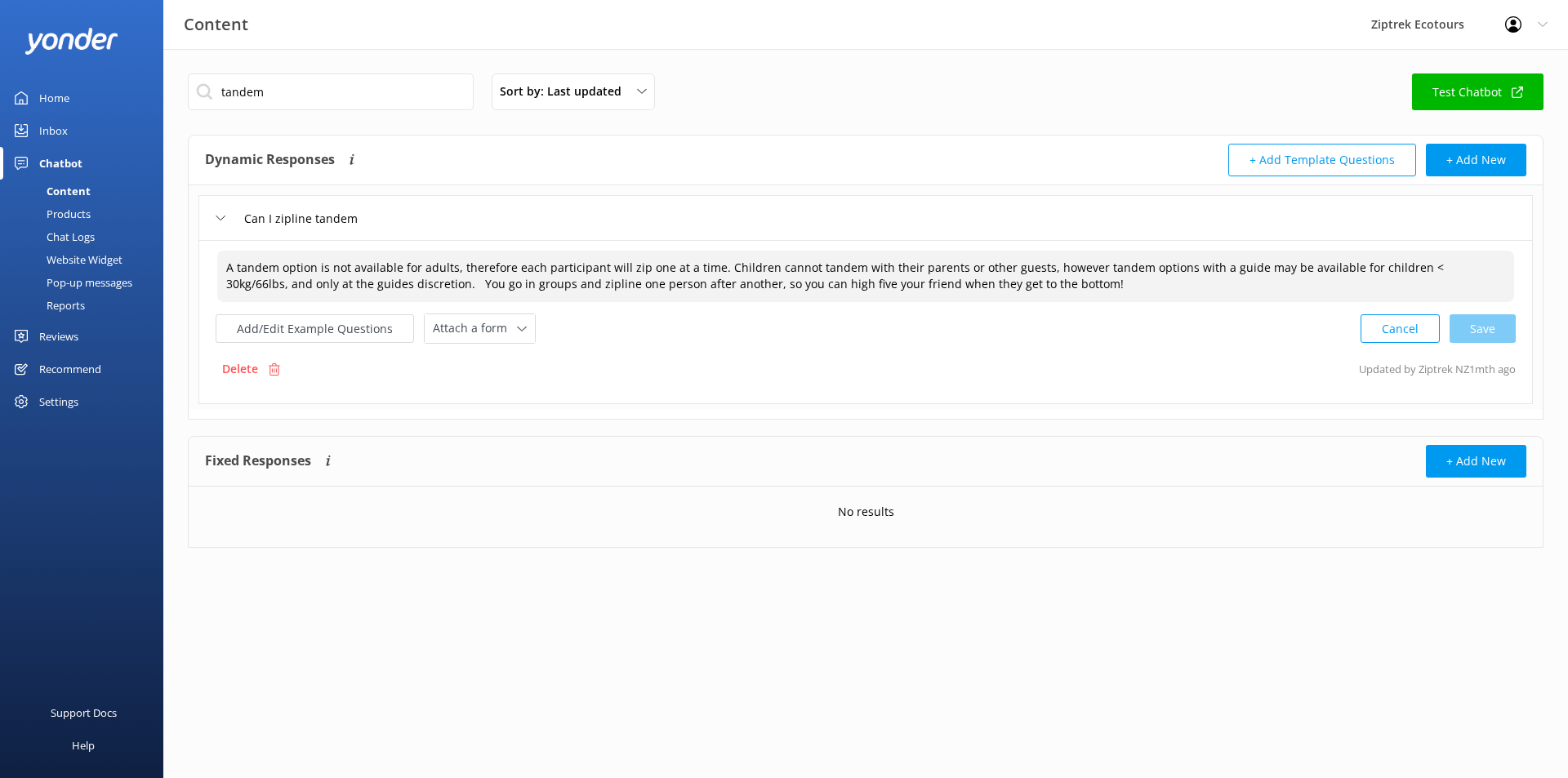
click at [761, 267] on textarea "A tandem option is not available for adults, therefore each participant will zi…" at bounding box center [865, 277] width 1296 height 51
click at [1411, 267] on textarea "A tandem option is not available for adults, therefore each participant will zi…" at bounding box center [865, 277] width 1296 height 51
click at [1472, 333] on div "Cancel Loading.." at bounding box center [1438, 327] width 154 height 30
type textarea "A tandem option is not available for adults, therefore each participant will zi…"
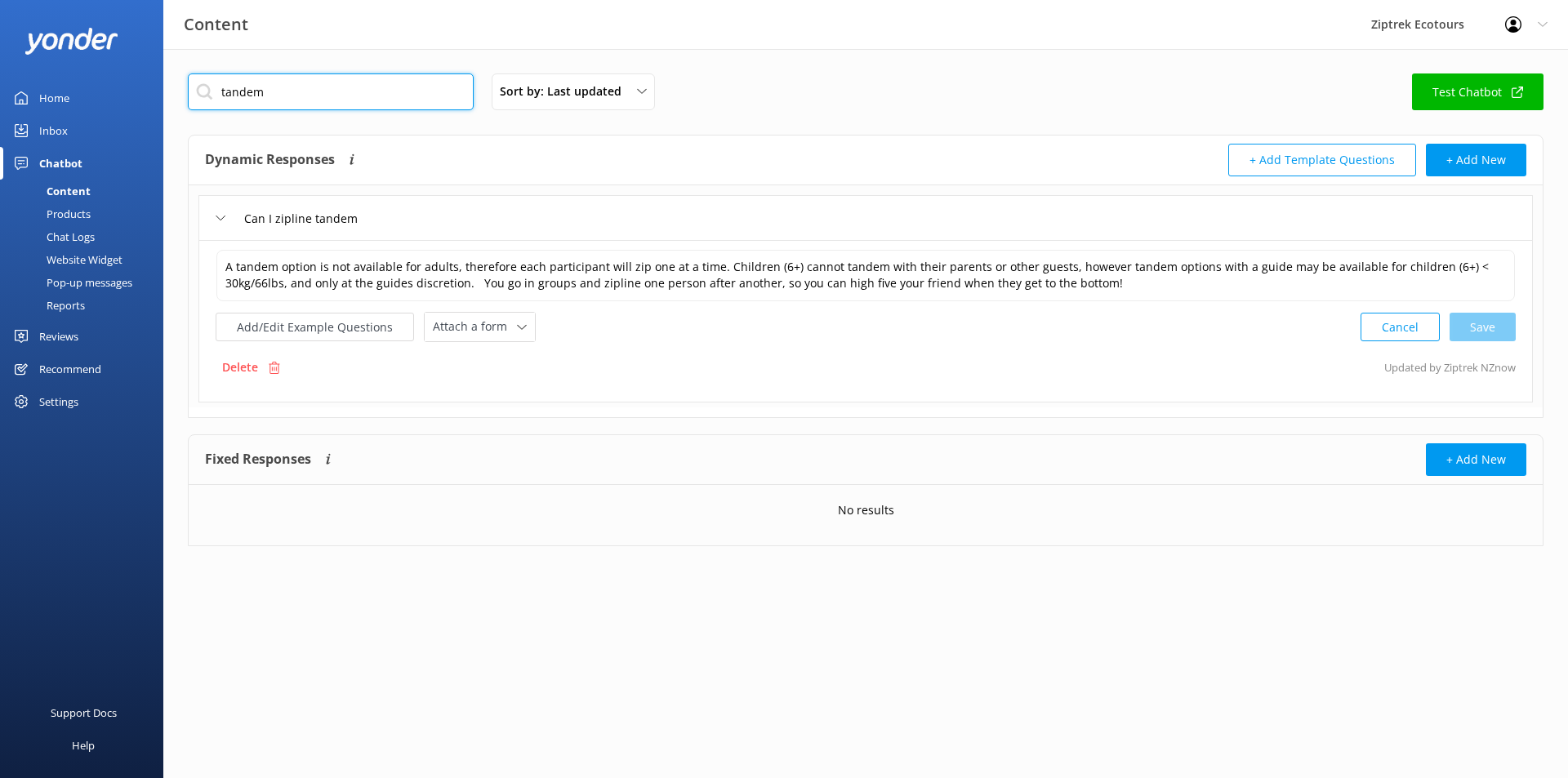
drag, startPoint x: 308, startPoint y: 102, endPoint x: 0, endPoint y: 133, distance: 309.6
click at [0, 133] on div "Content Ziptrek Ecotours Profile Settings Logout Home Inbox Chatbot Content Pro…" at bounding box center [784, 322] width 1568 height 546
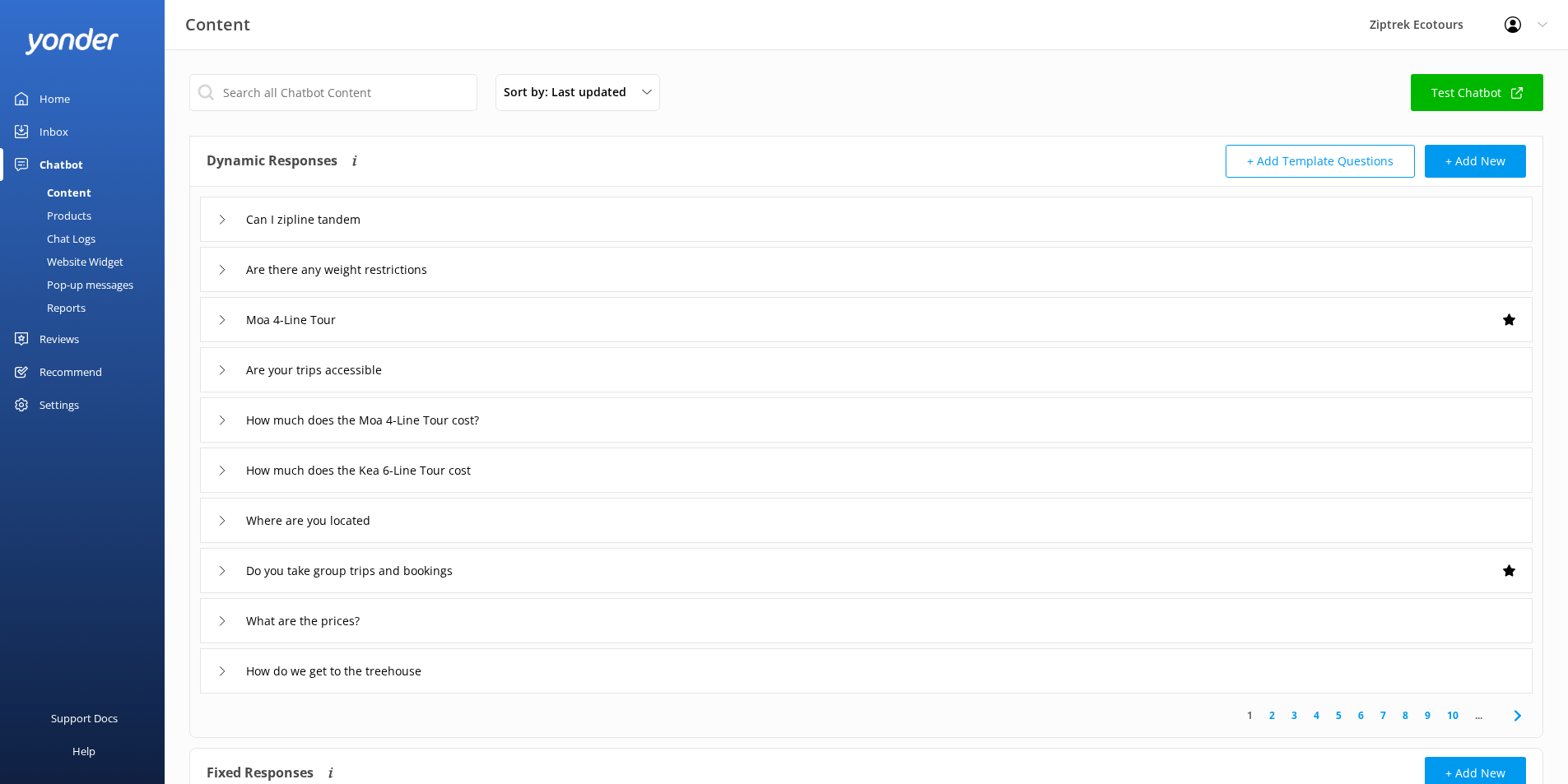
click at [44, 158] on div "Chatbot" at bounding box center [61, 164] width 44 height 33
click at [105, 97] on link "Home" at bounding box center [82, 98] width 165 height 33
